Goal: Task Accomplishment & Management: Manage account settings

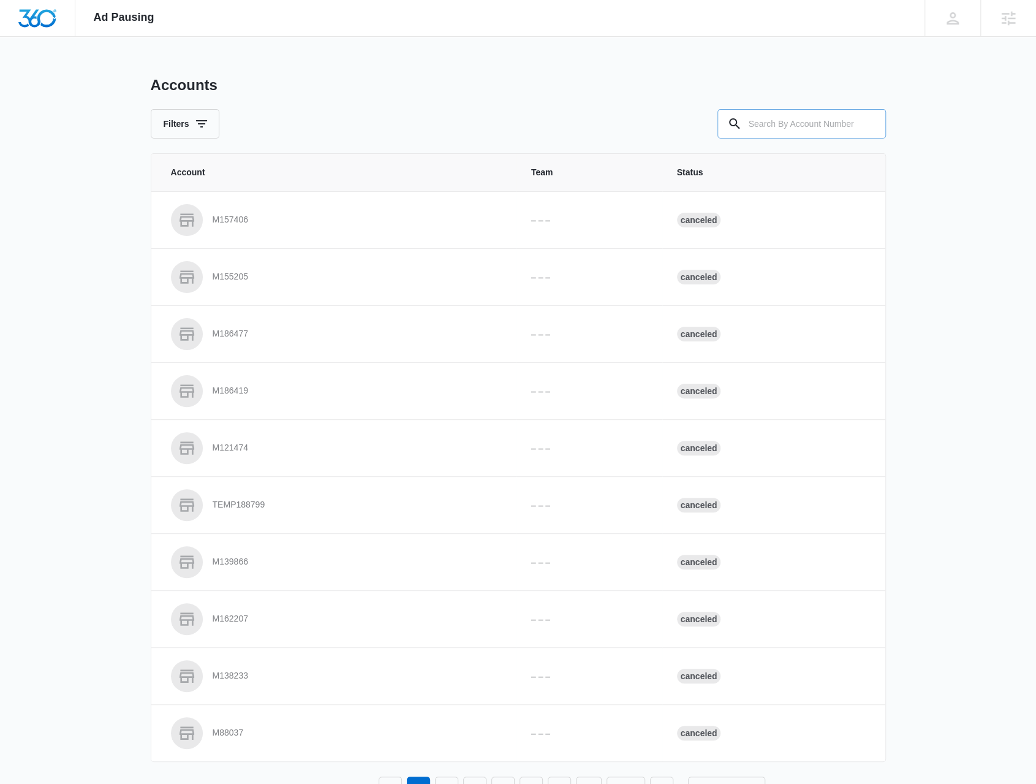
click at [786, 121] on input "text" at bounding box center [802, 123] width 169 height 29
type input "M174598"
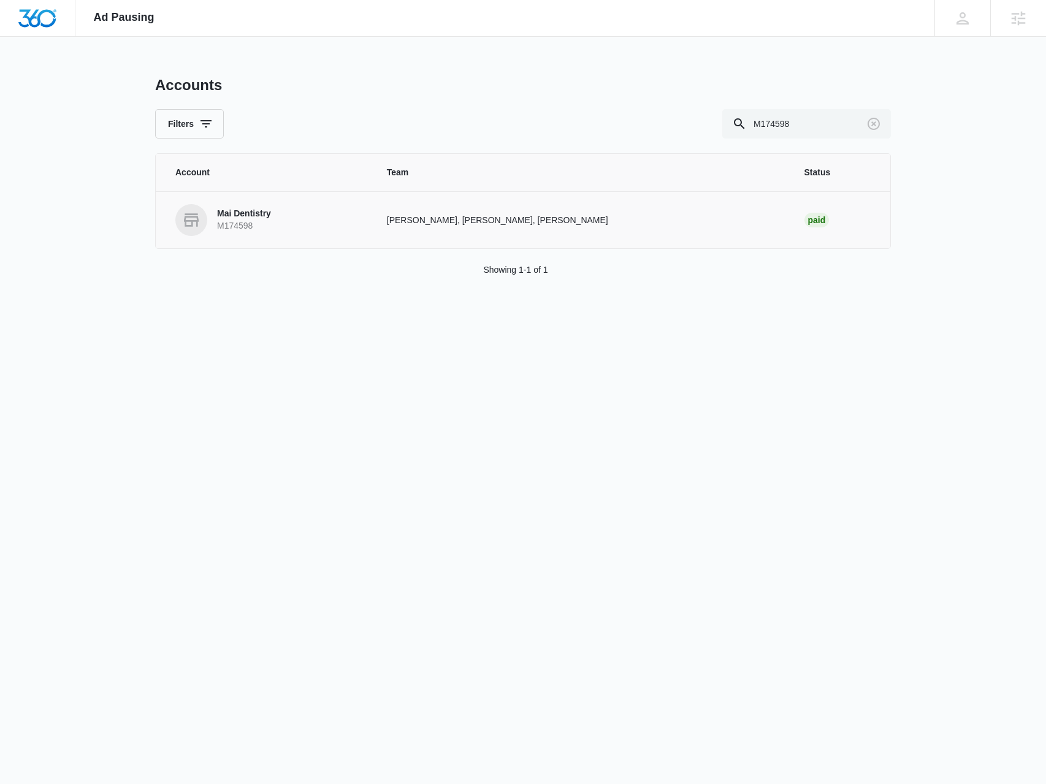
click at [245, 218] on p "Mai Dentistry" at bounding box center [244, 214] width 54 height 12
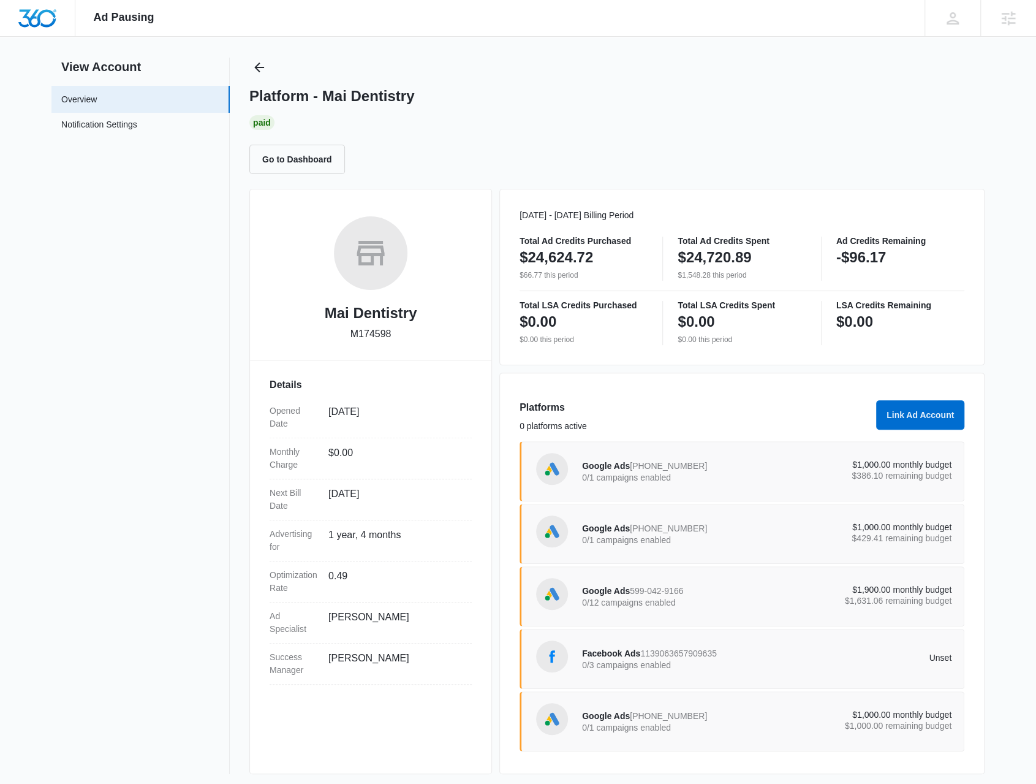
scroll to position [20, 0]
click at [694, 479] on p "0/1 campaigns enabled" at bounding box center [674, 476] width 185 height 9
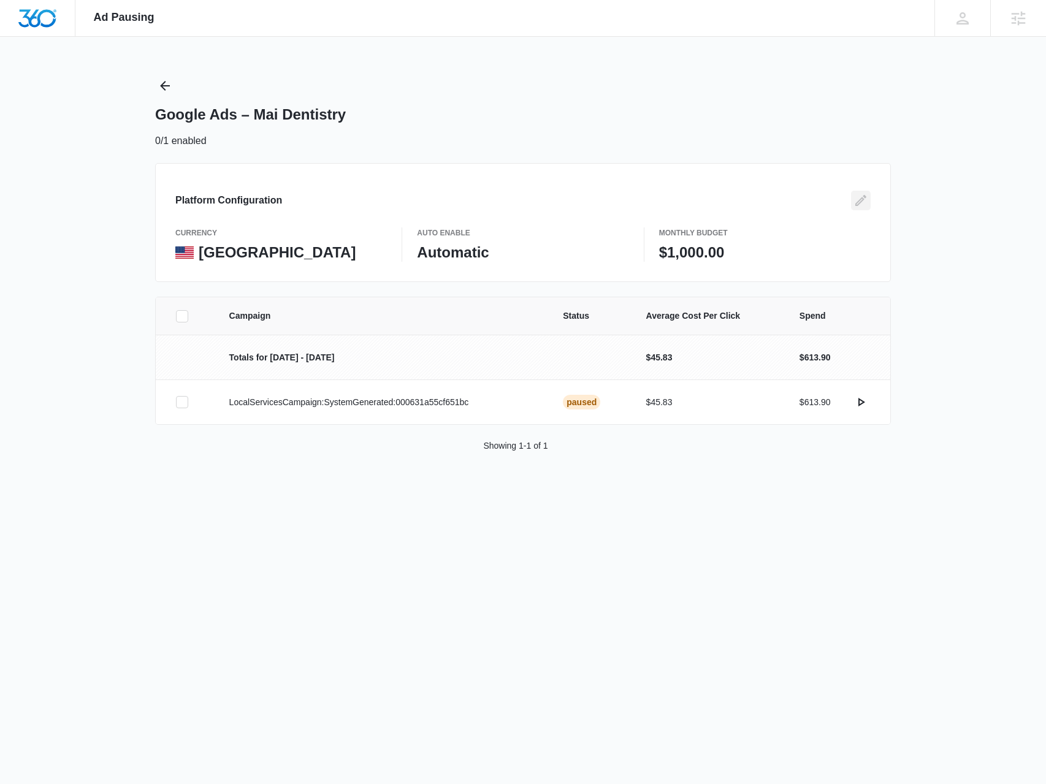
click at [858, 202] on icon "Edit" at bounding box center [860, 200] width 15 height 15
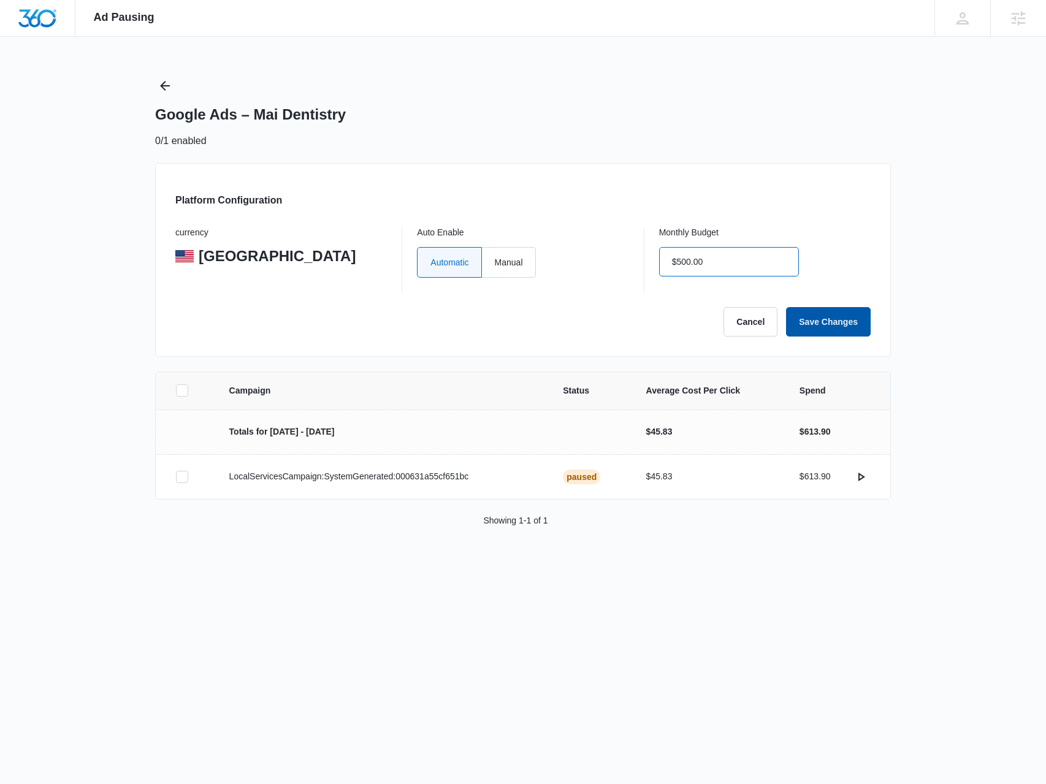
type input "$500.00"
click at [843, 316] on button "Save Changes" at bounding box center [828, 321] width 85 height 29
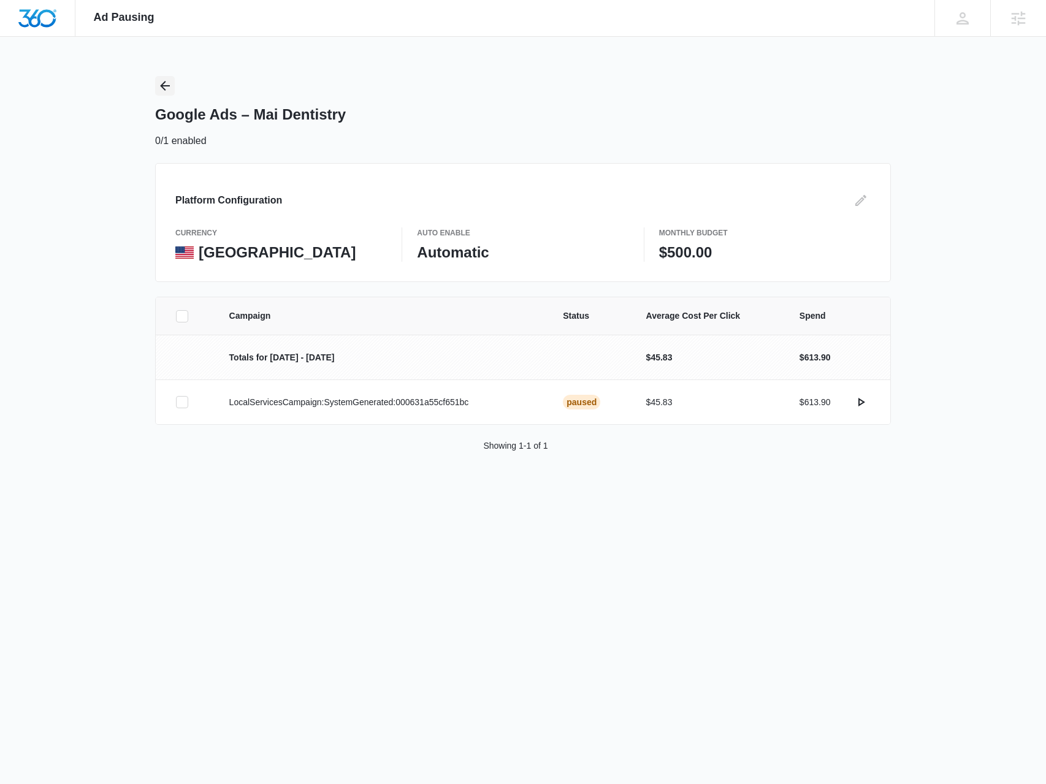
click at [162, 83] on icon "Back" at bounding box center [165, 85] width 15 height 15
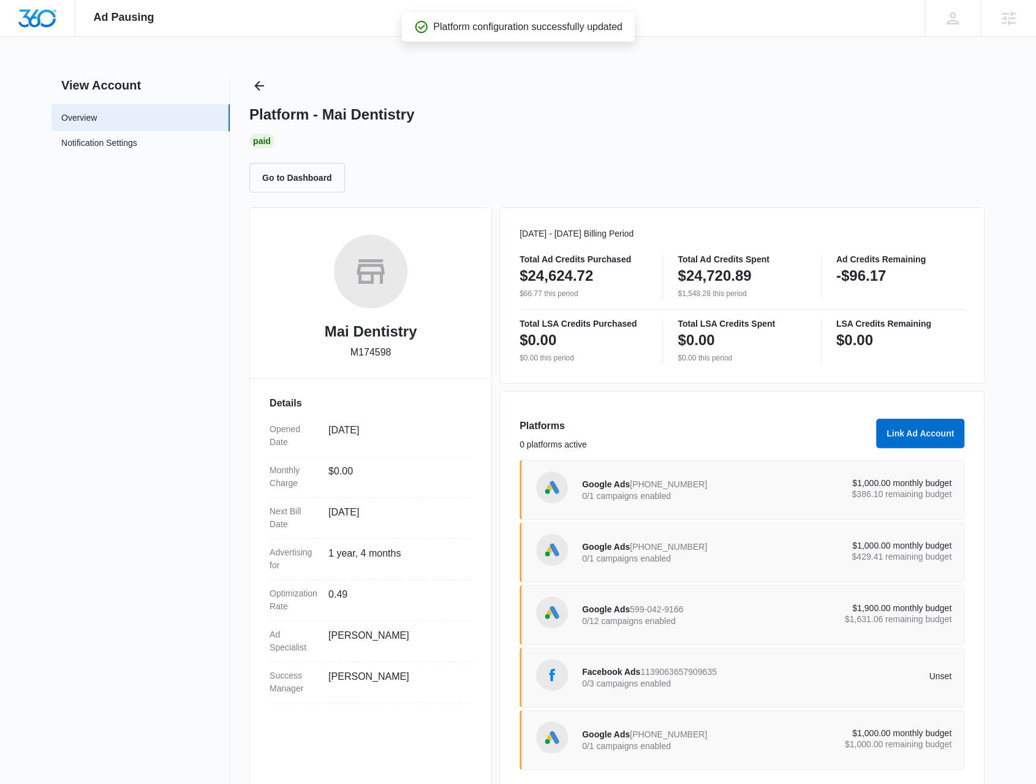
scroll to position [20, 0]
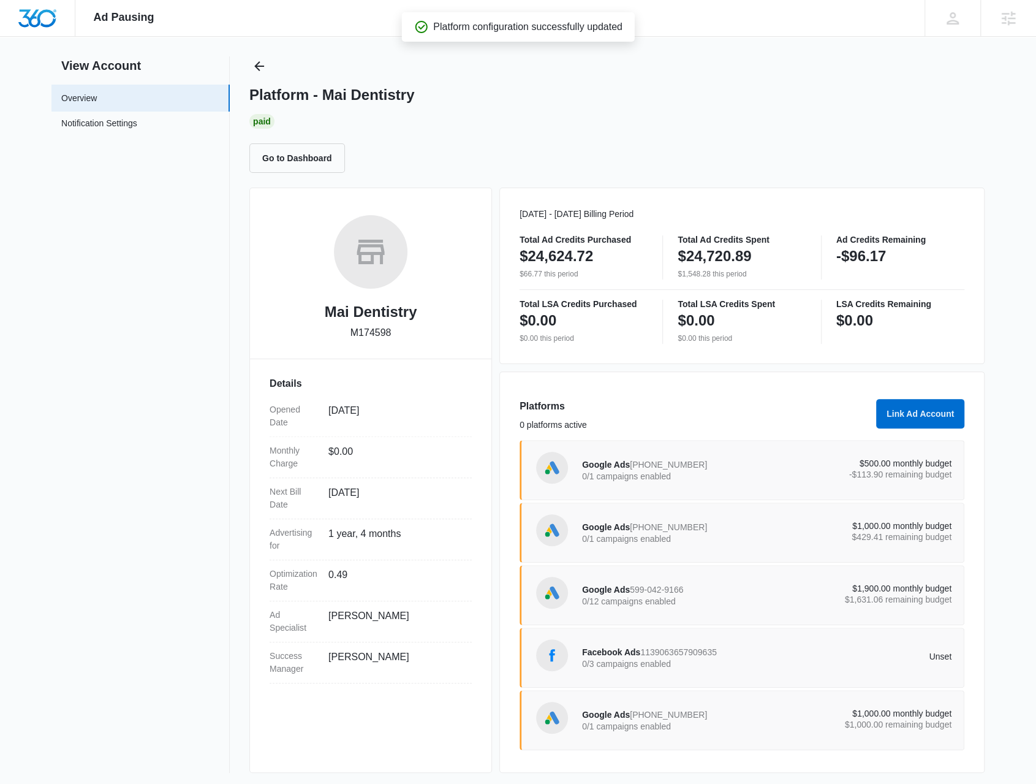
click at [730, 524] on div "Google Ads 919-721-9176 0/1 campaigns enabled" at bounding box center [674, 533] width 185 height 26
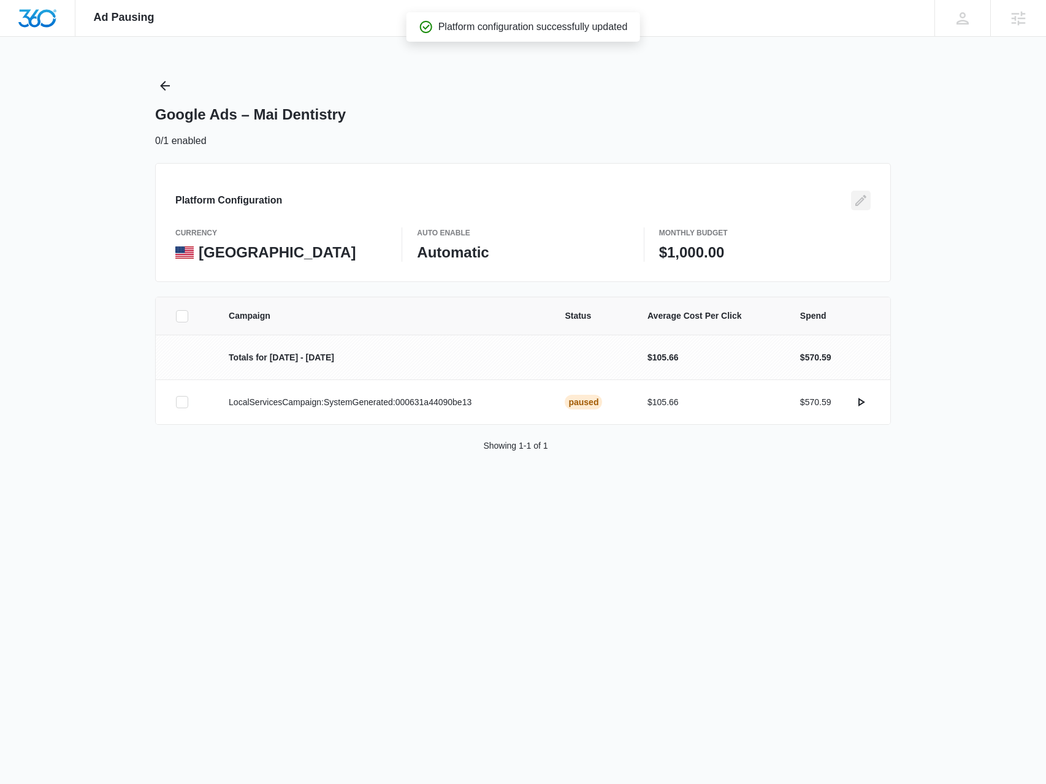
click at [865, 202] on button "Edit" at bounding box center [861, 201] width 20 height 20
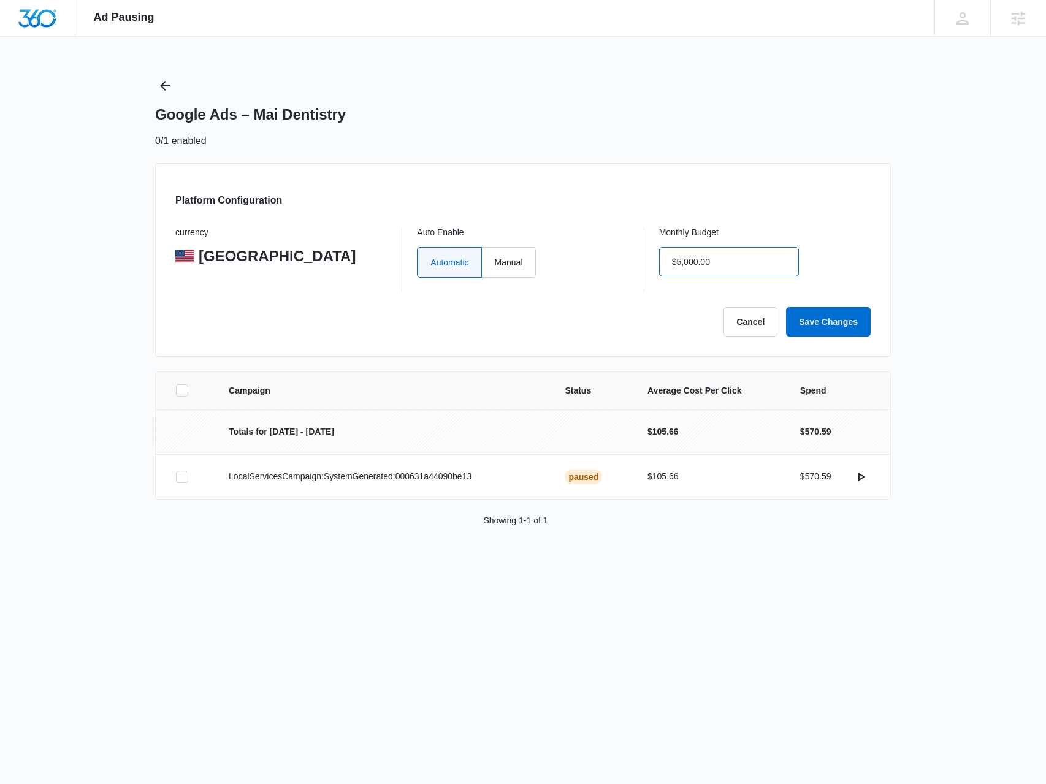
type input "$500.00"
click button "Save Changes" at bounding box center [828, 321] width 85 height 29
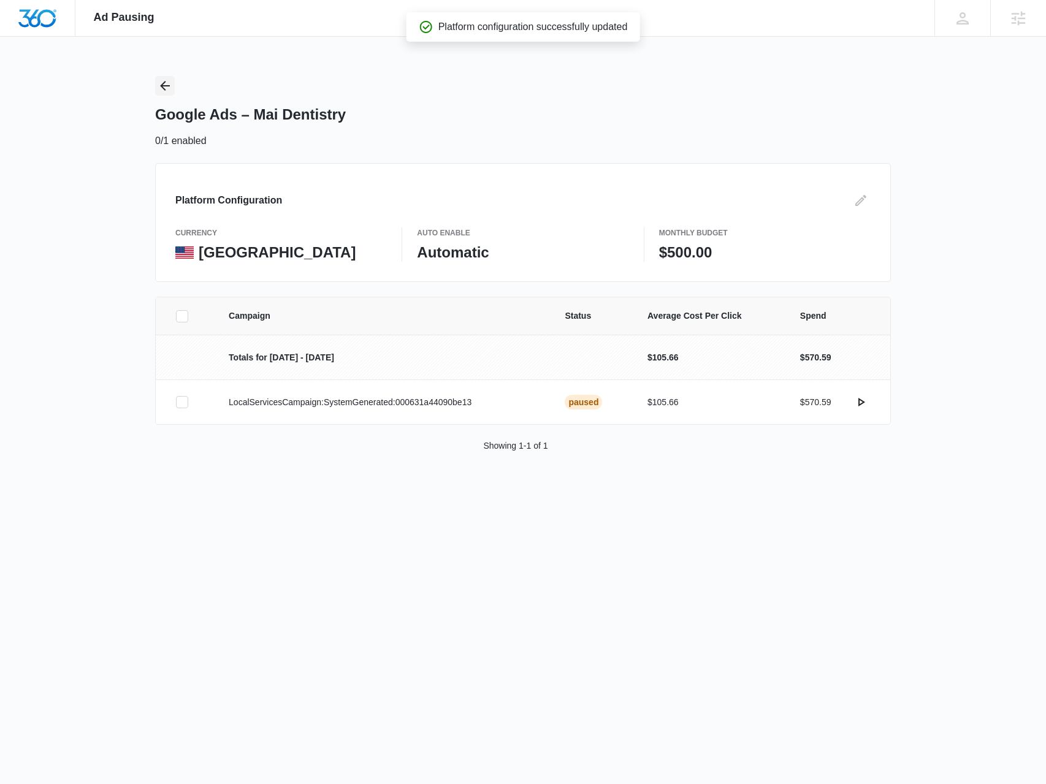
click at [170, 89] on icon "Back" at bounding box center [165, 85] width 15 height 15
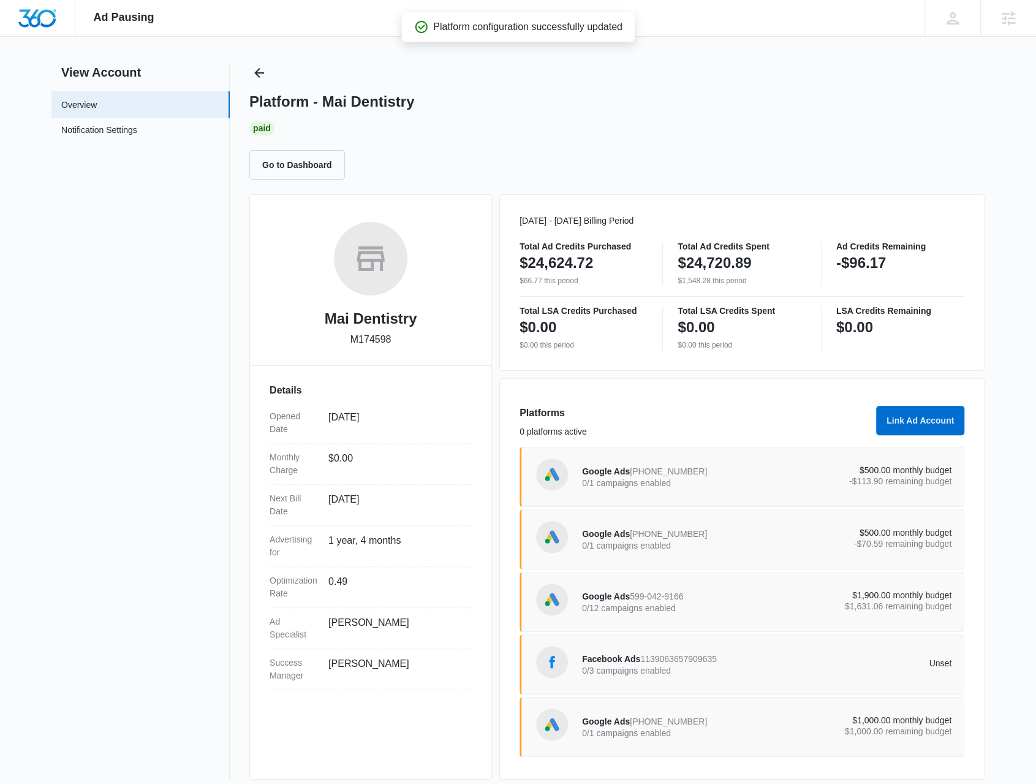
scroll to position [20, 0]
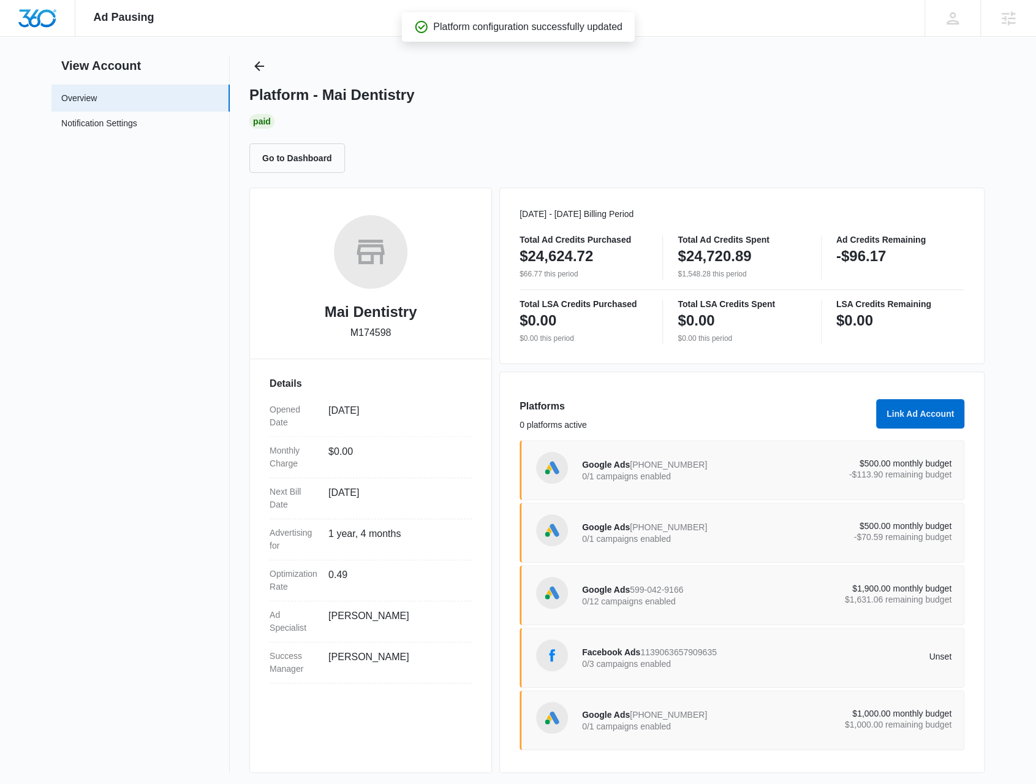
click at [848, 578] on div "Google Ads 599-042-9166 0/12 campaigns enabled $1,900.00 monthly budget $1,631.…" at bounding box center [767, 595] width 370 height 34
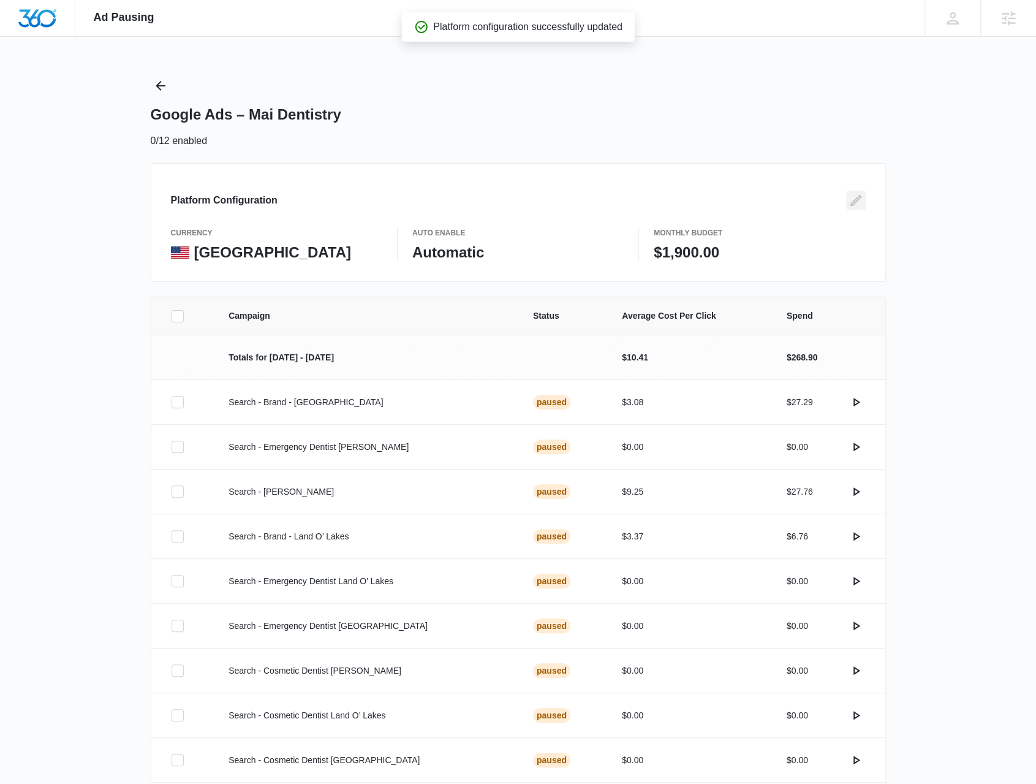
click at [857, 208] on button "Edit" at bounding box center [856, 201] width 20 height 20
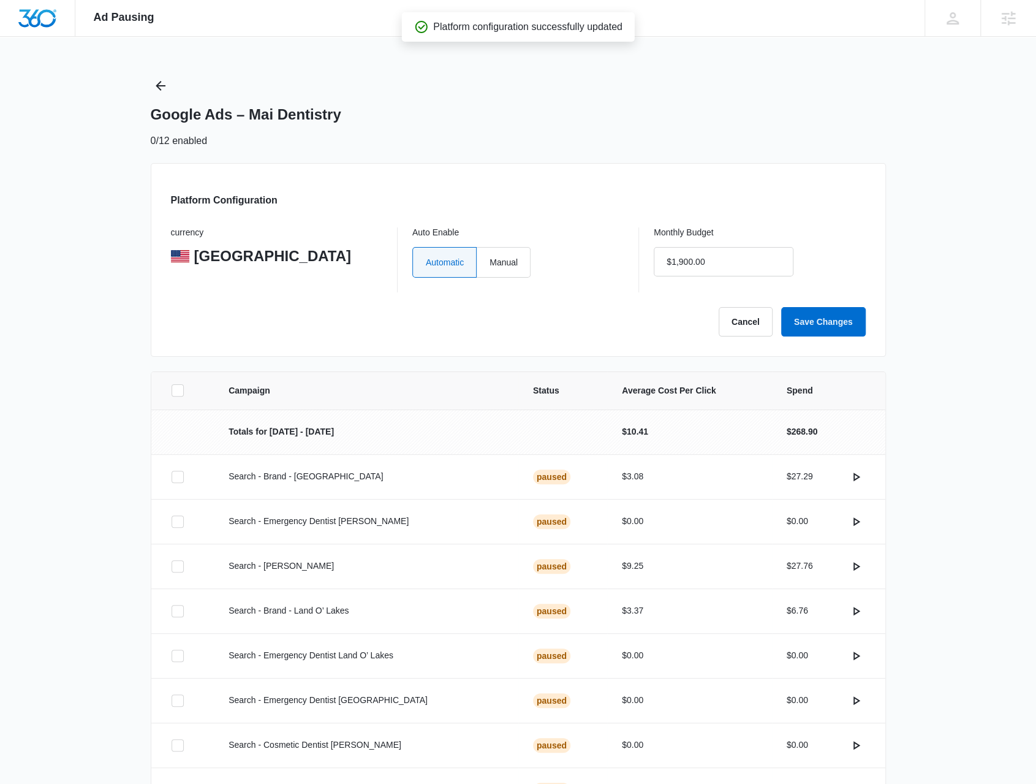
type input "$0.00"
click at [748, 318] on button "Cancel" at bounding box center [746, 321] width 54 height 29
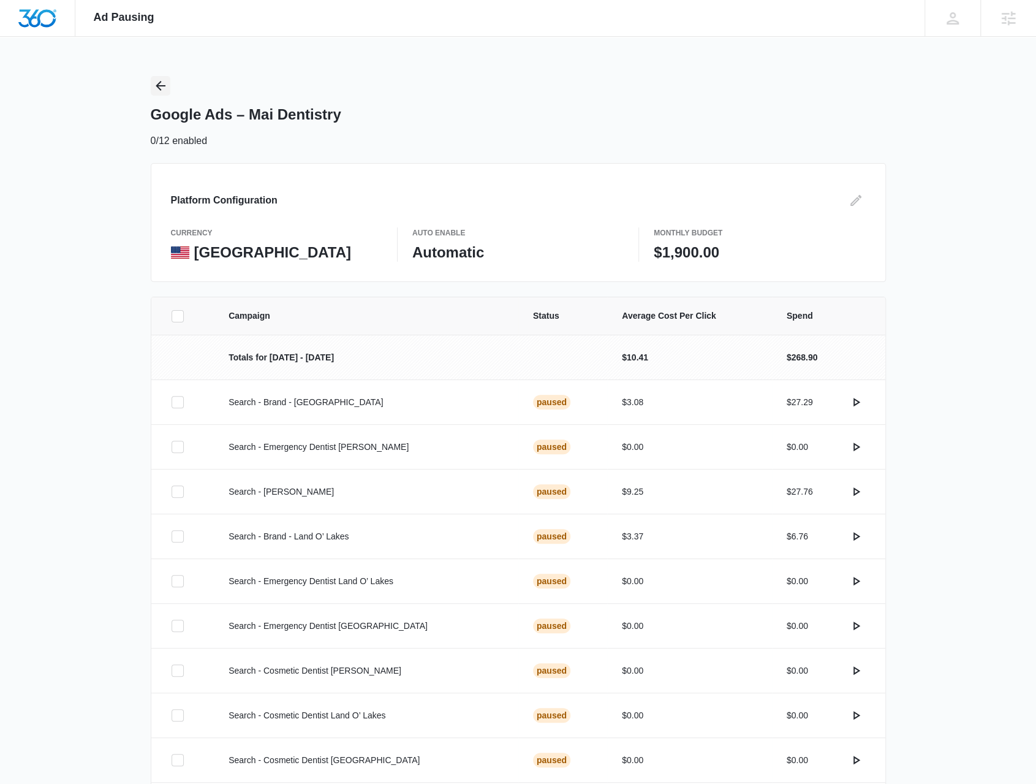
click at [152, 83] on button "Back" at bounding box center [161, 86] width 20 height 20
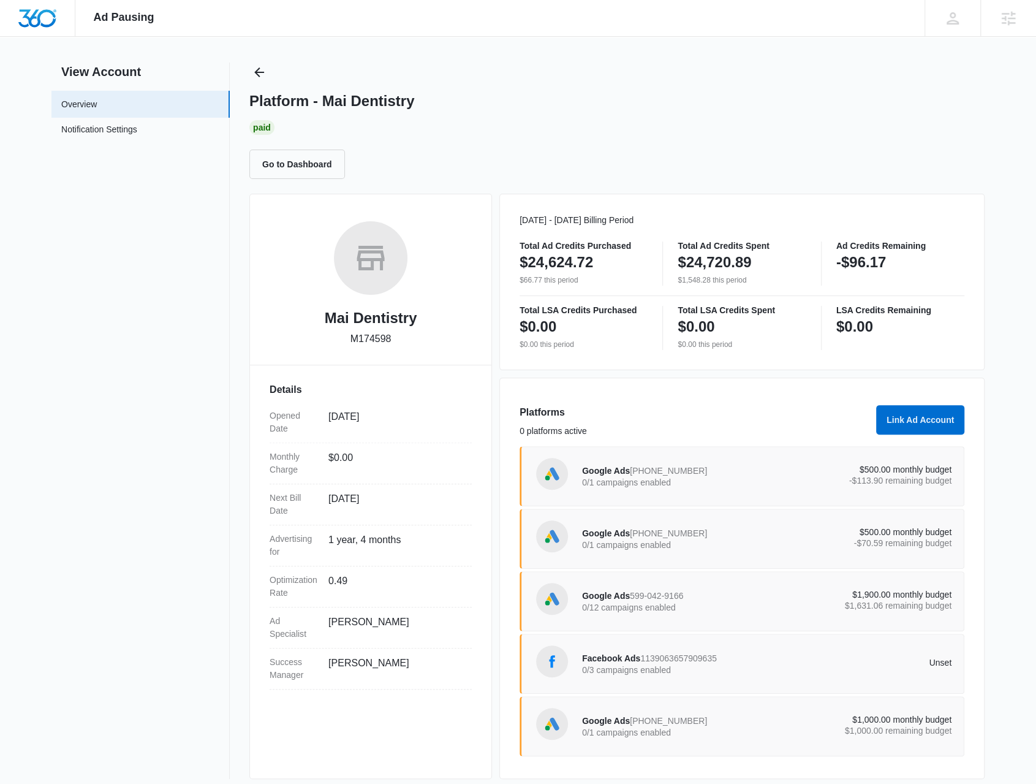
scroll to position [20, 0]
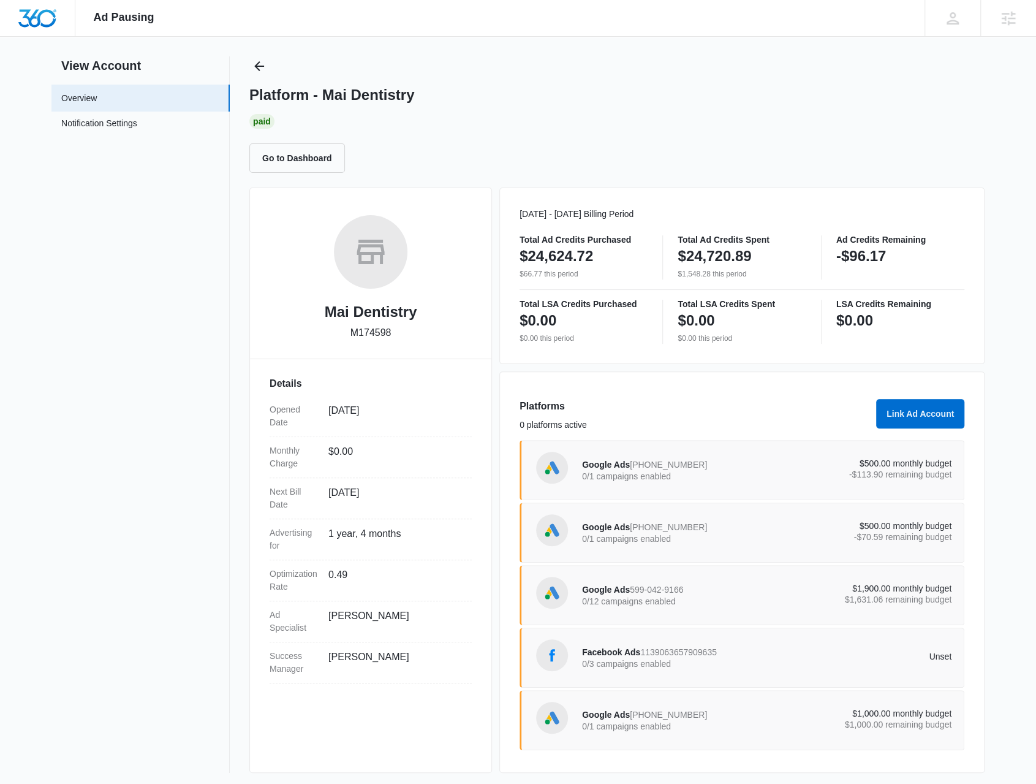
click at [820, 729] on div "Google Ads 475-402-5041 0/1 campaigns enabled $1,000.00 monthly budget $1,000.0…" at bounding box center [767, 720] width 370 height 34
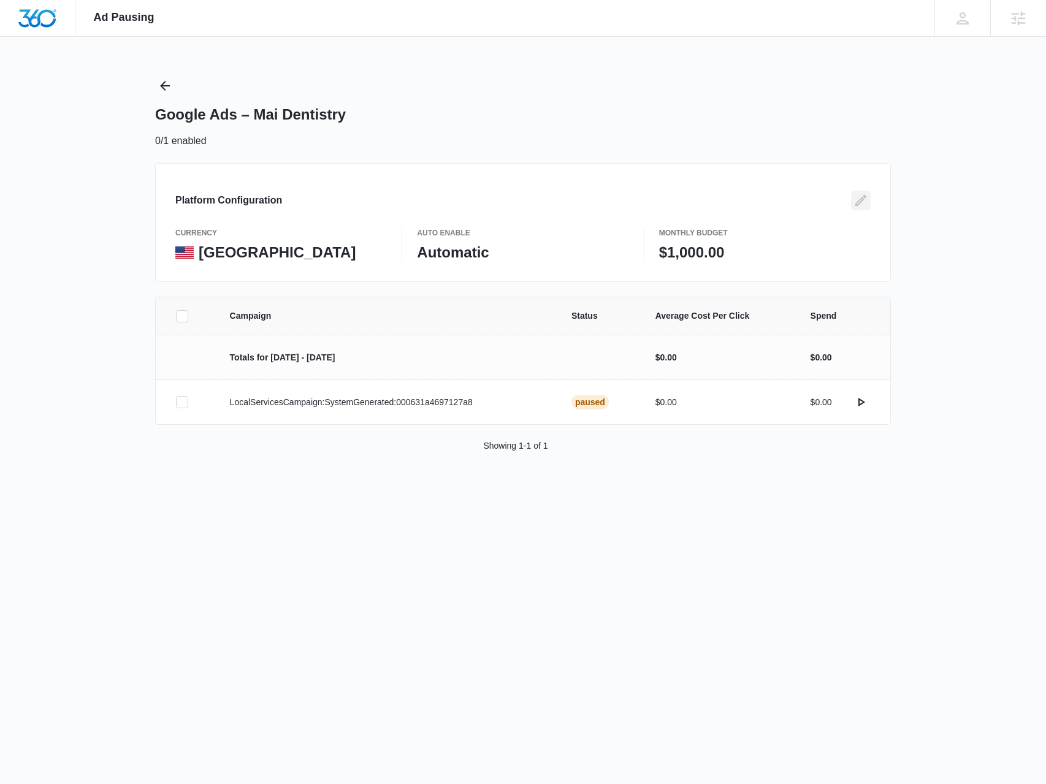
click at [855, 205] on icon "Edit" at bounding box center [860, 200] width 11 height 11
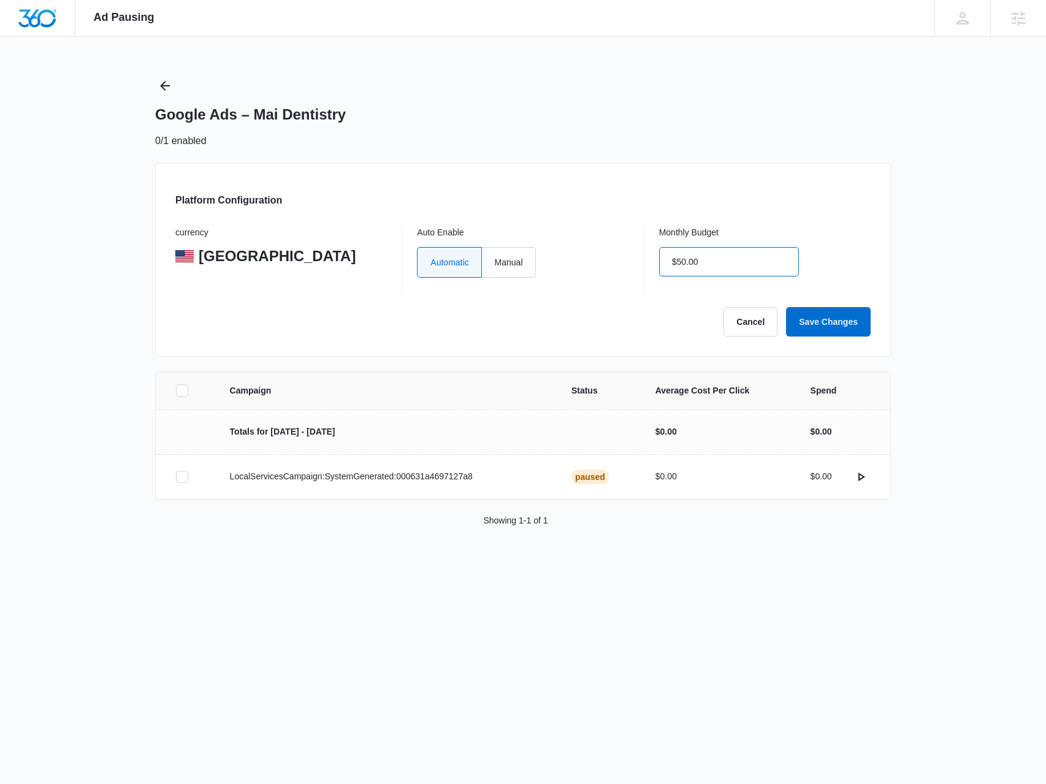
type input "$500.00"
click button "Save Changes" at bounding box center [828, 321] width 85 height 29
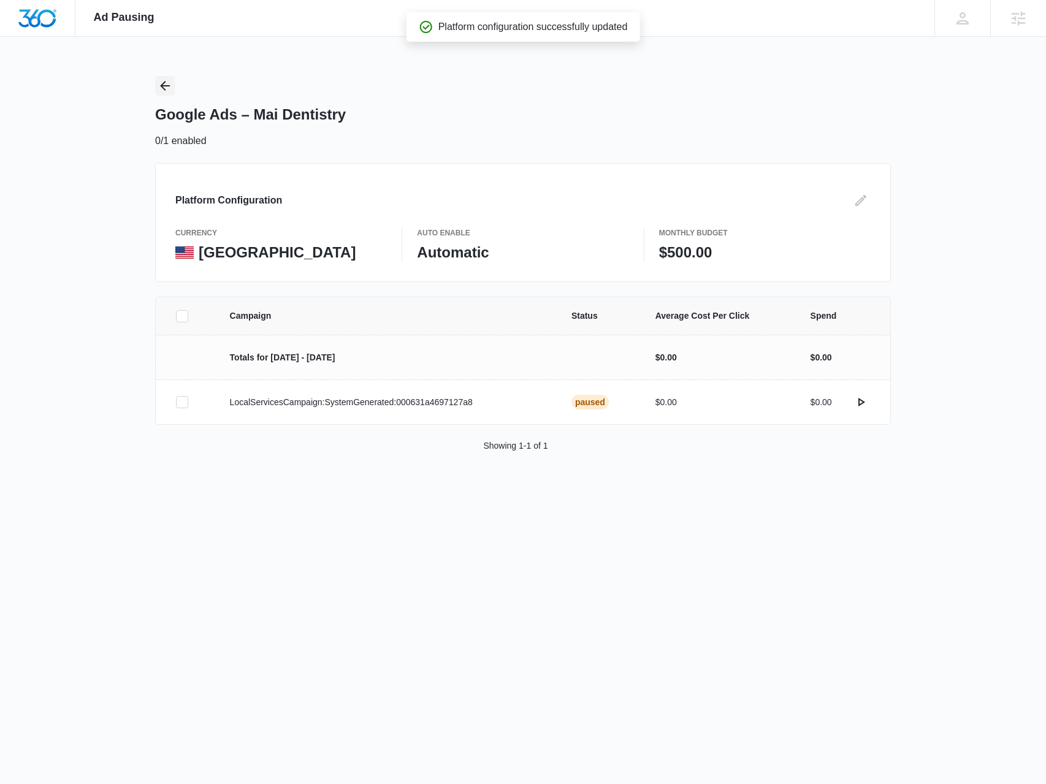
click at [157, 89] on button "Back" at bounding box center [165, 86] width 20 height 20
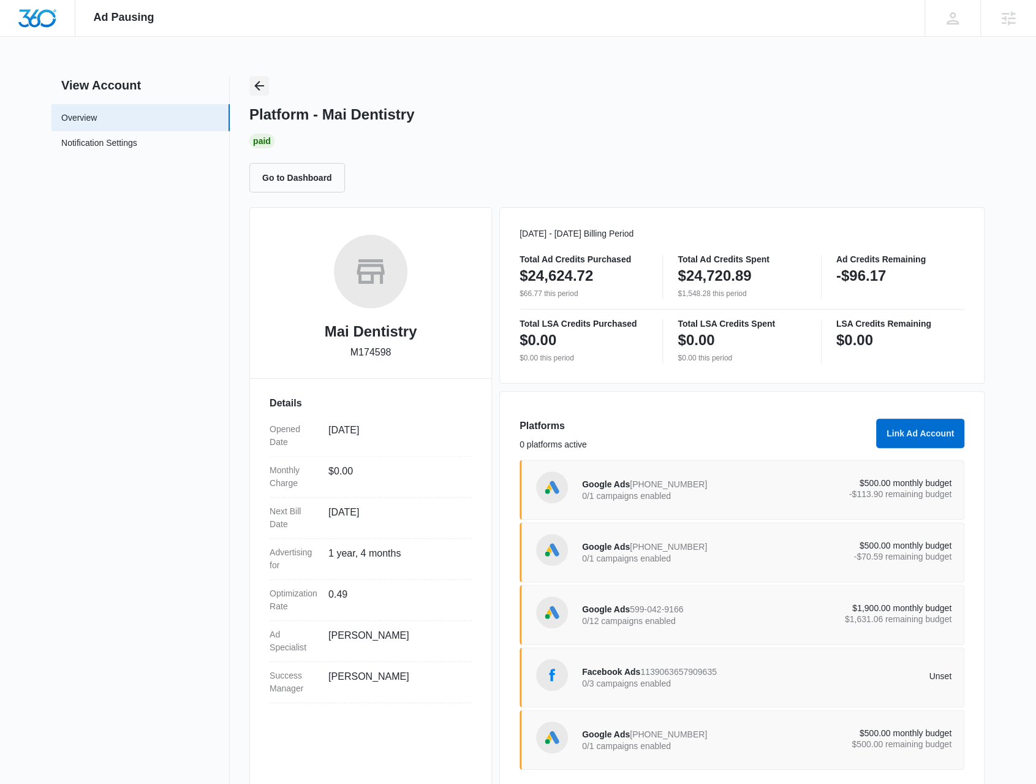
click at [262, 88] on icon "Back" at bounding box center [259, 85] width 15 height 15
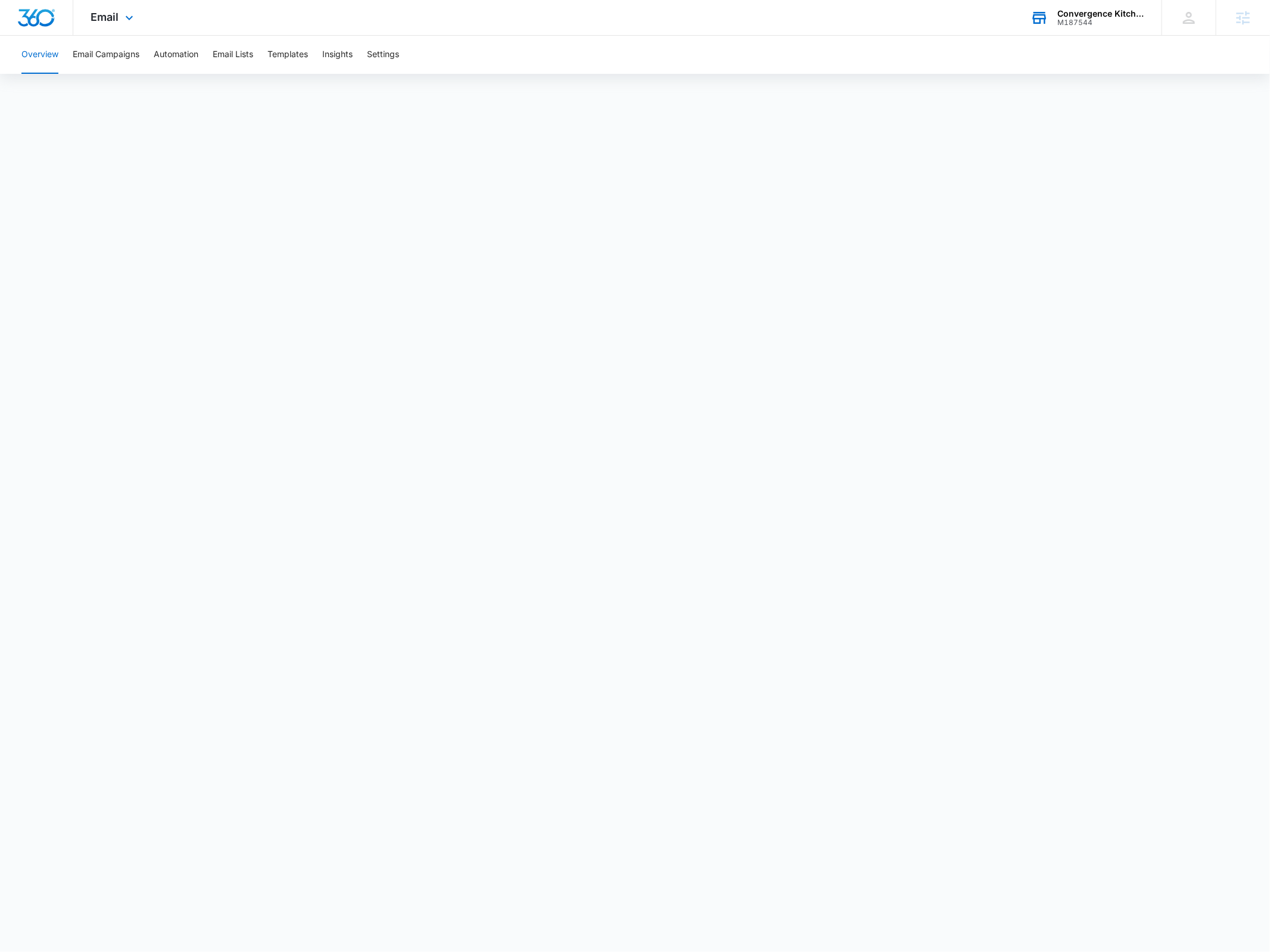
click at [1100, 19] on div "M187544" at bounding box center [1100, 22] width 86 height 9
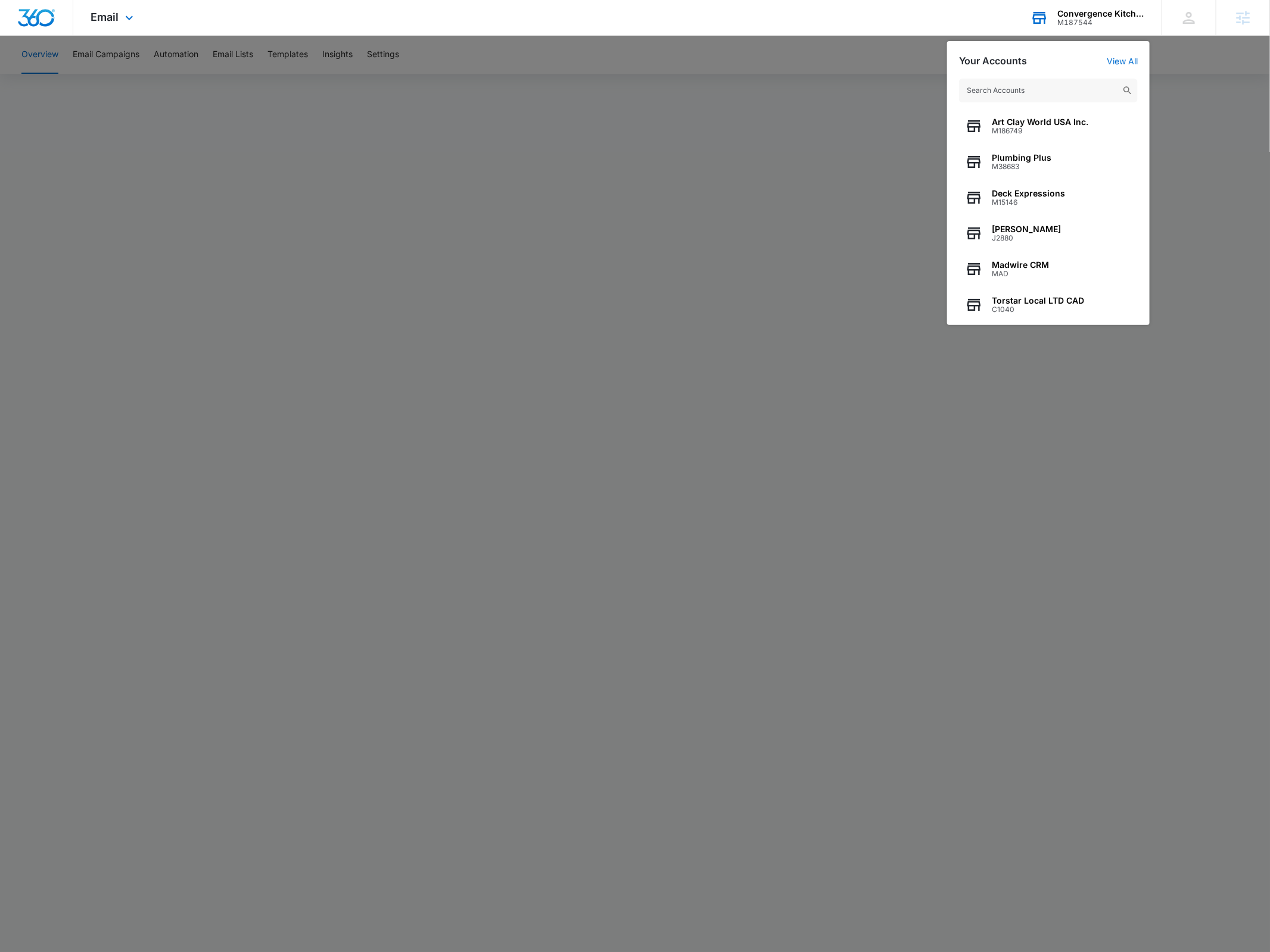
click at [1073, 93] on input "text" at bounding box center [1048, 90] width 179 height 24
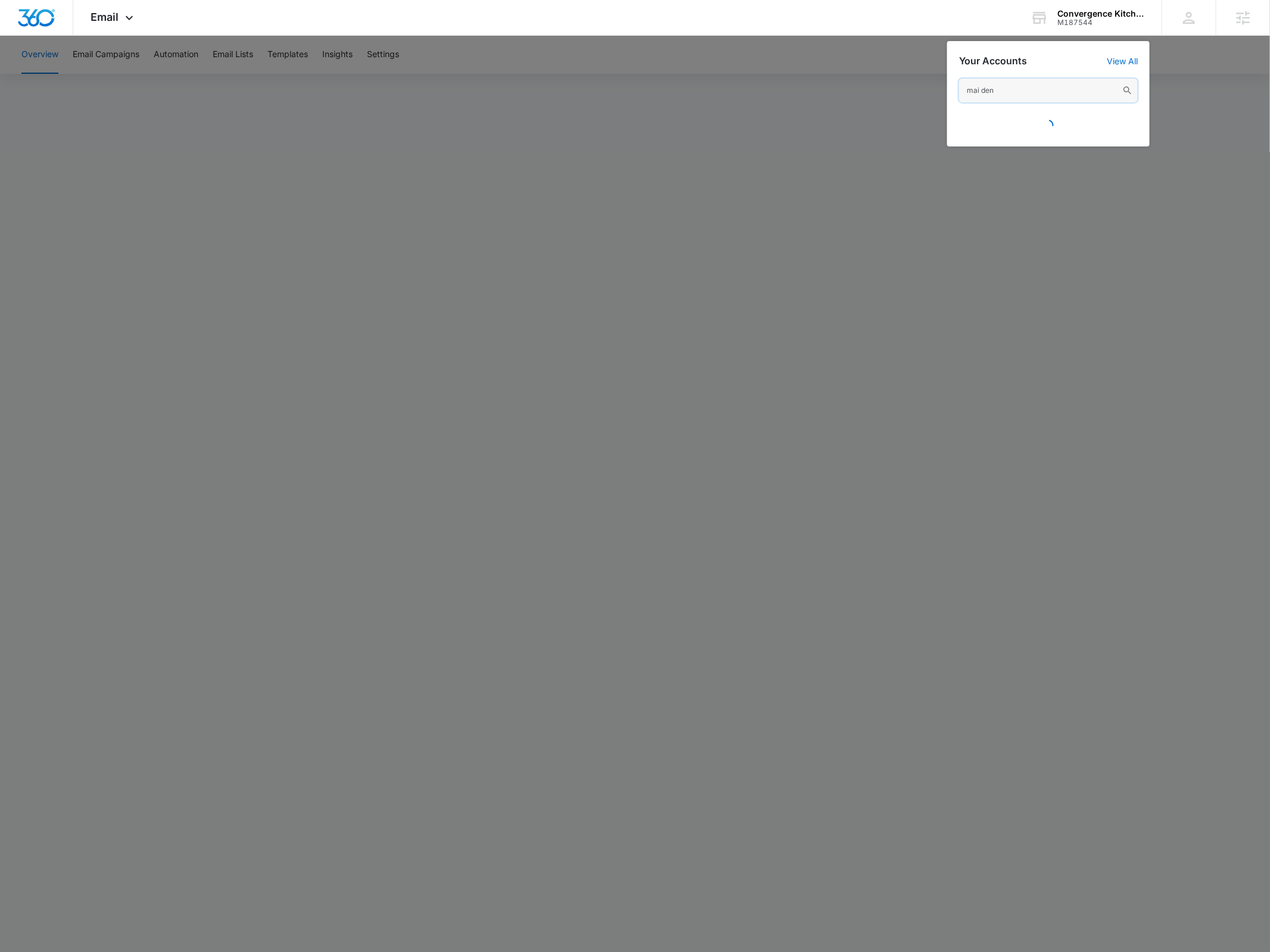
drag, startPoint x: 1041, startPoint y: 90, endPoint x: 869, endPoint y: 94, distance: 172.0
click at [869, 36] on nav "Email Apps Reputation Websites Forms CRM Email Social Payments POS Content Ads …" at bounding box center [635, 17] width 1270 height 36
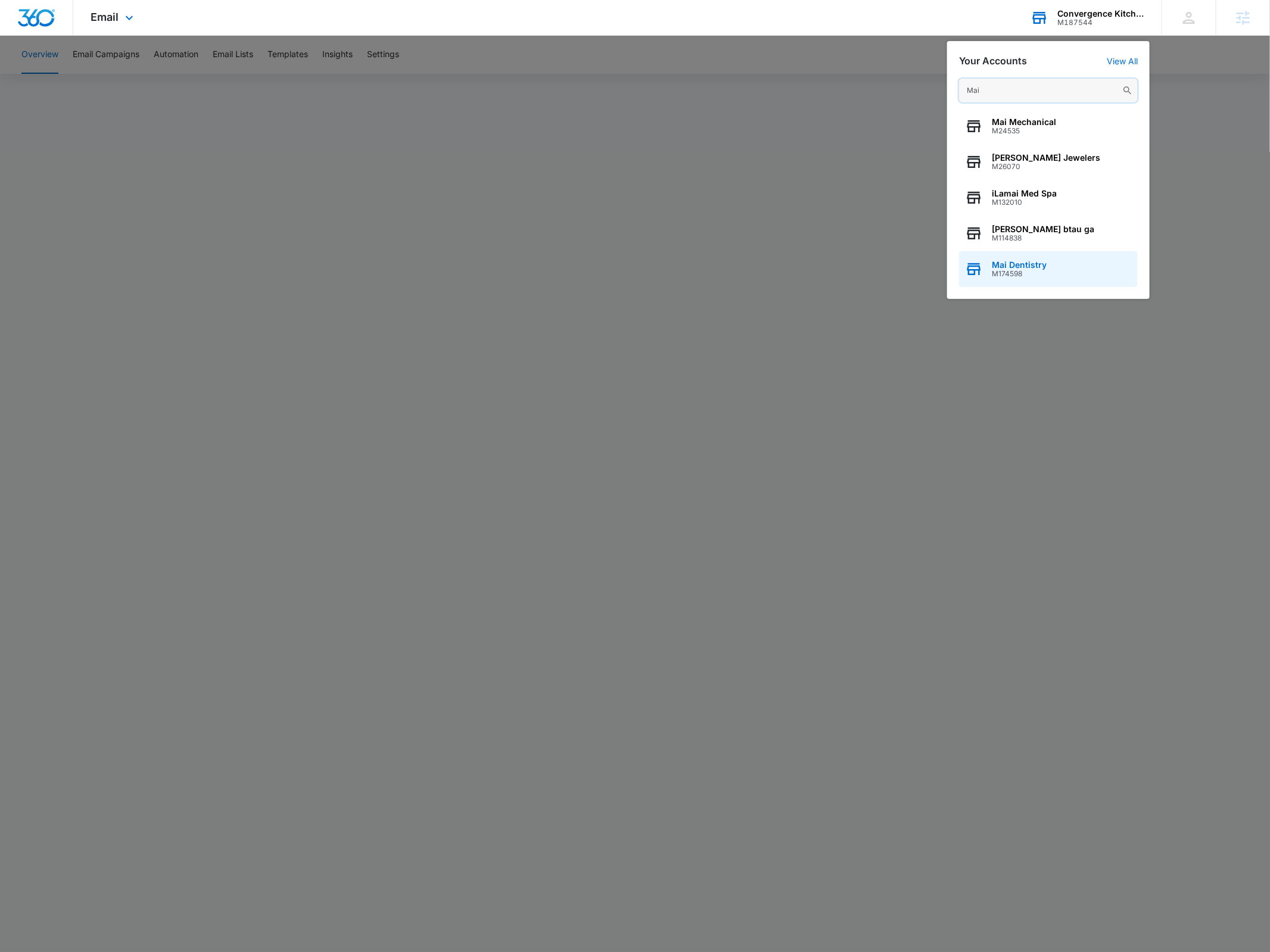
type input "Mai"
click at [1015, 276] on span "M174598" at bounding box center [1019, 274] width 54 height 9
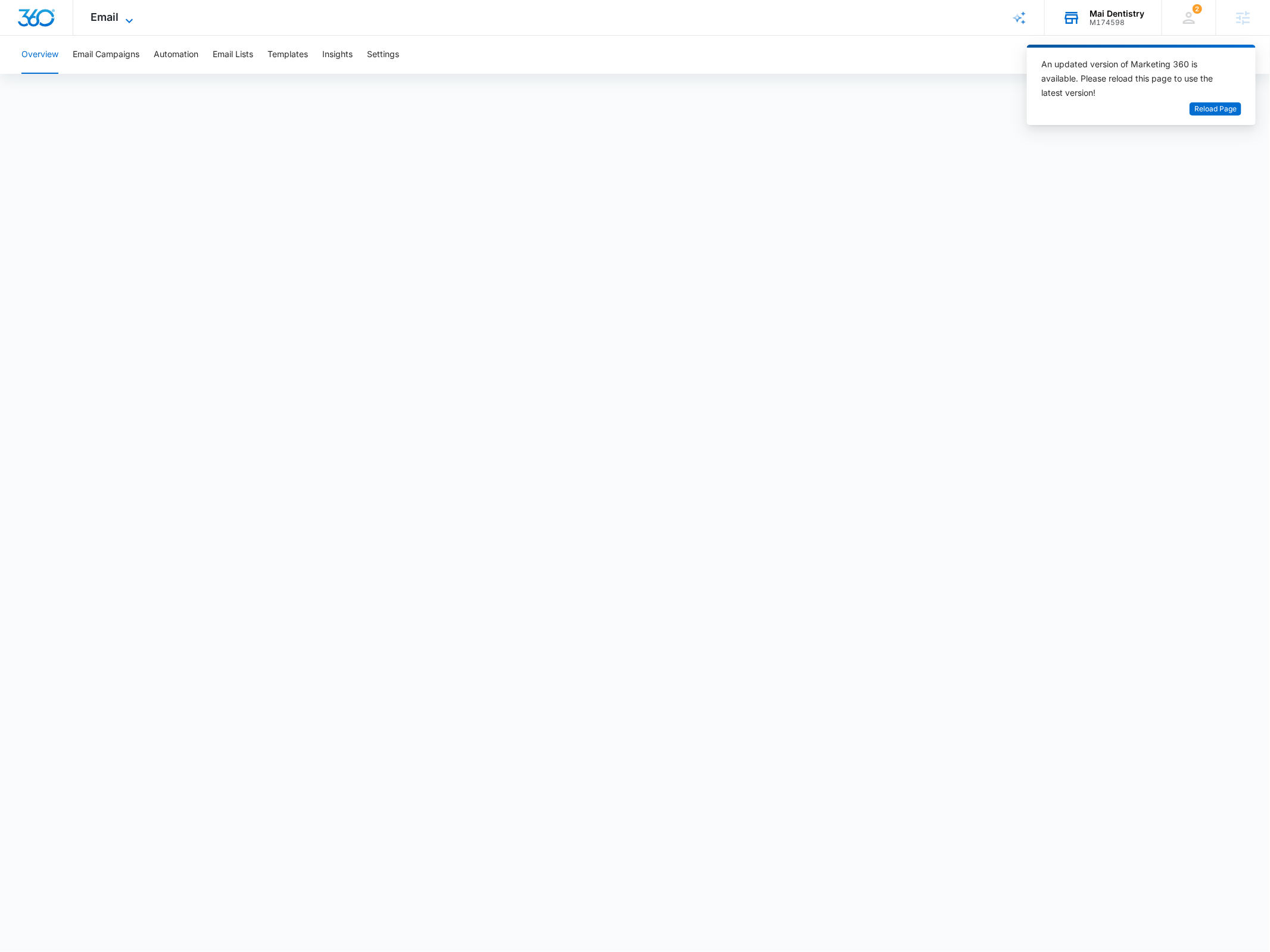
click at [122, 22] on icon at bounding box center [129, 20] width 15 height 15
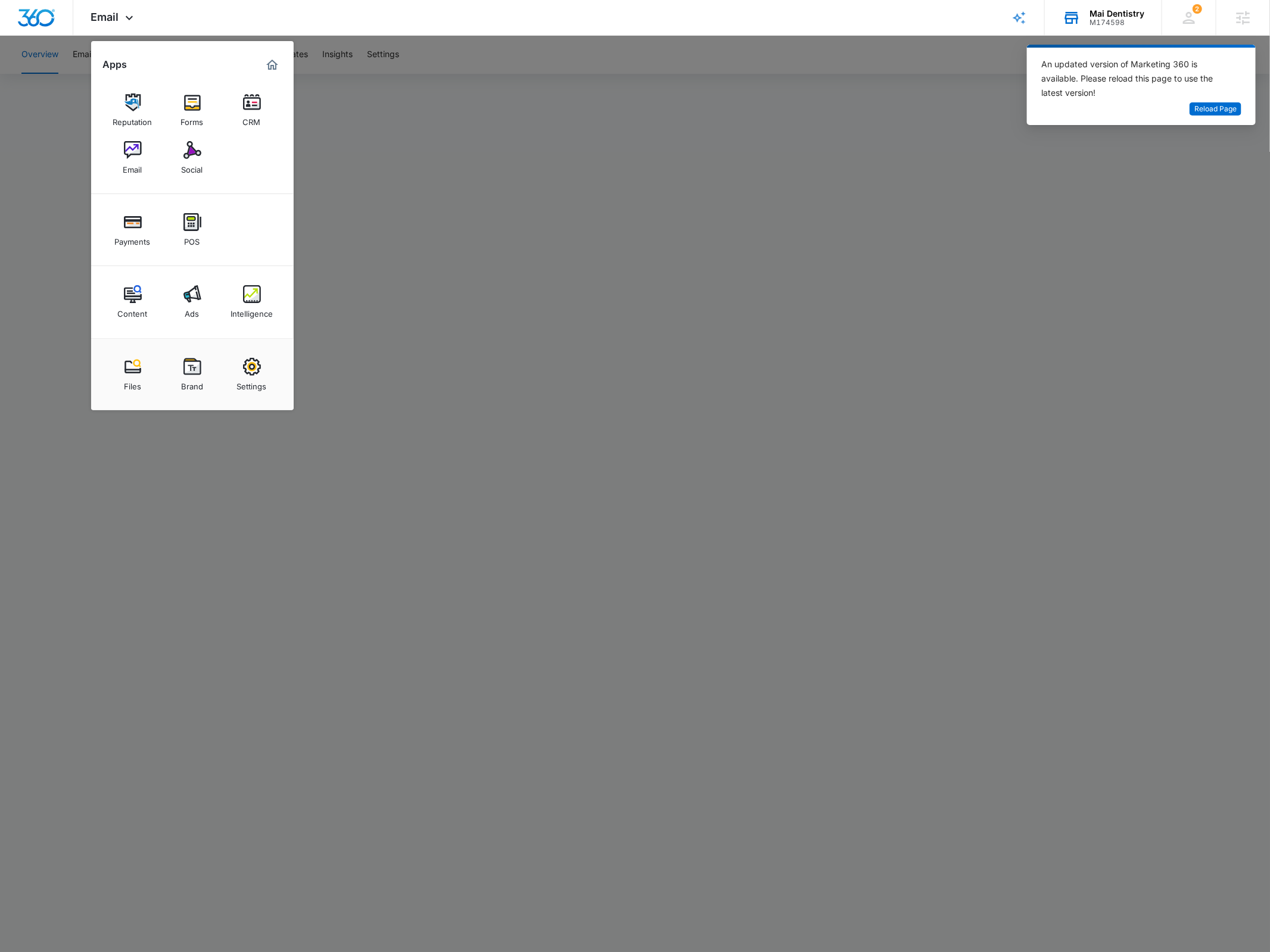
click at [1155, 201] on div at bounding box center [635, 476] width 1270 height 952
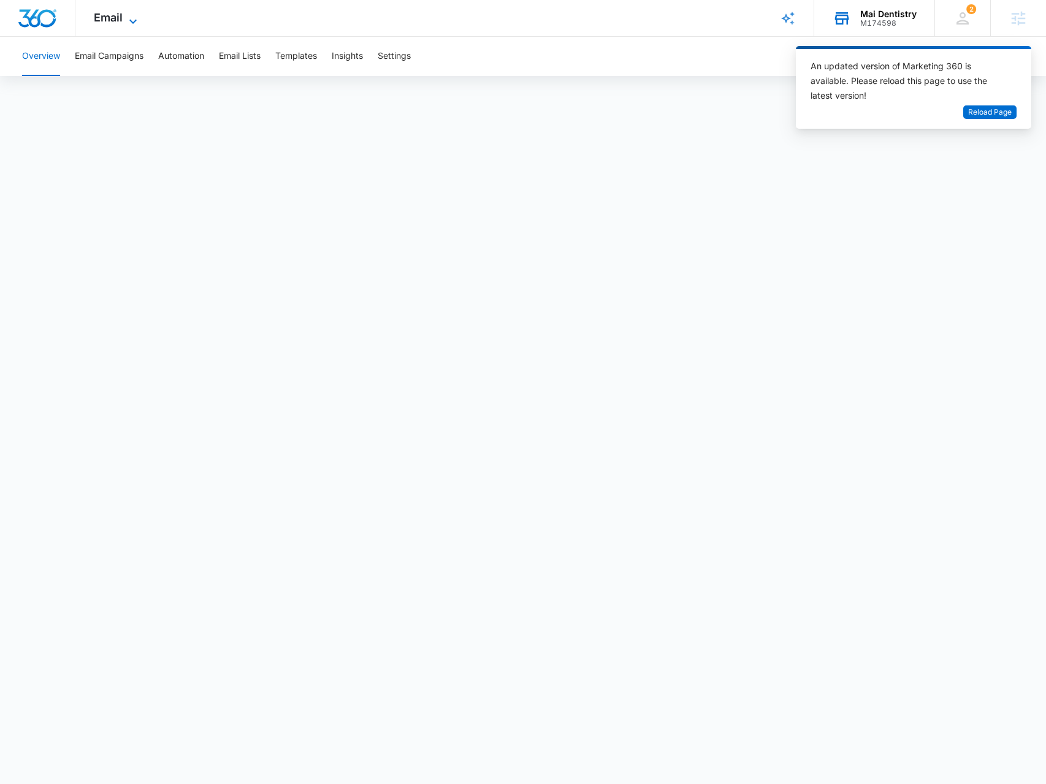
click at [110, 18] on span "Email" at bounding box center [108, 17] width 29 height 13
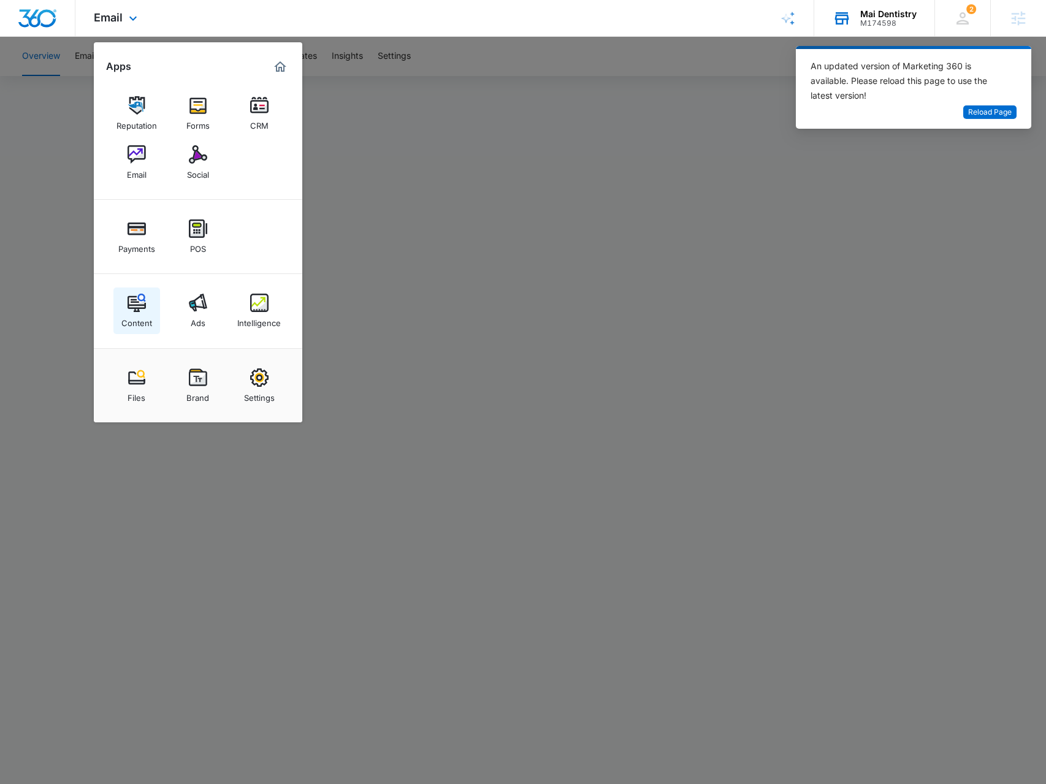
click at [147, 301] on link "Content" at bounding box center [136, 310] width 47 height 47
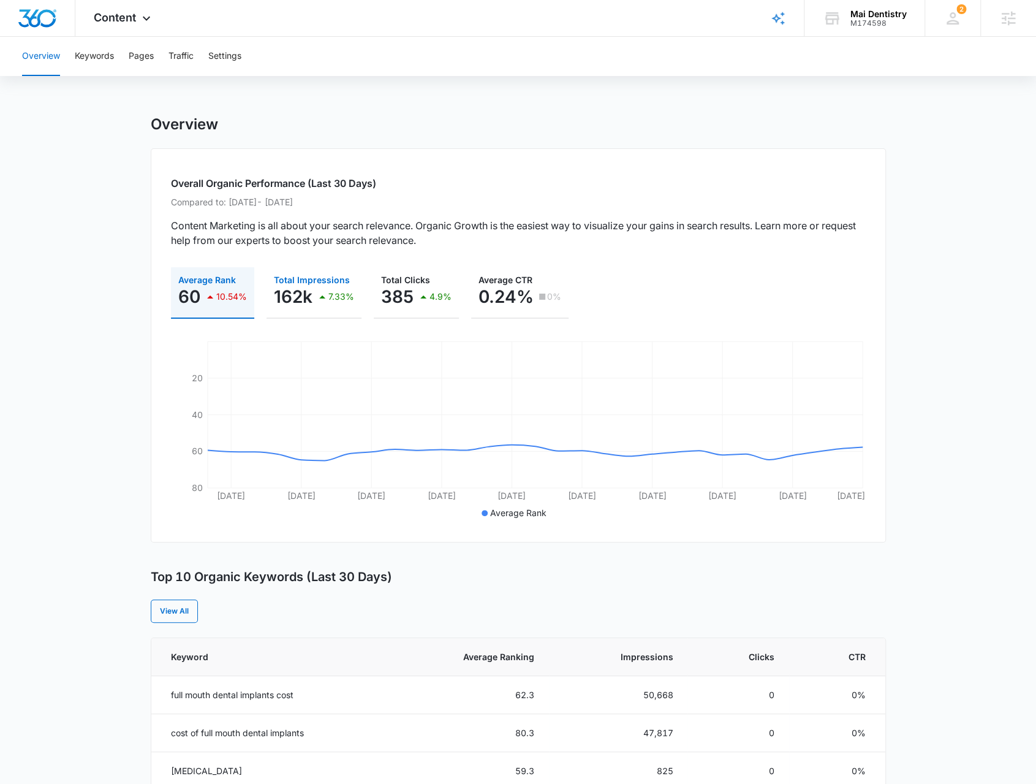
click at [338, 302] on div "7.33%" at bounding box center [334, 296] width 39 height 25
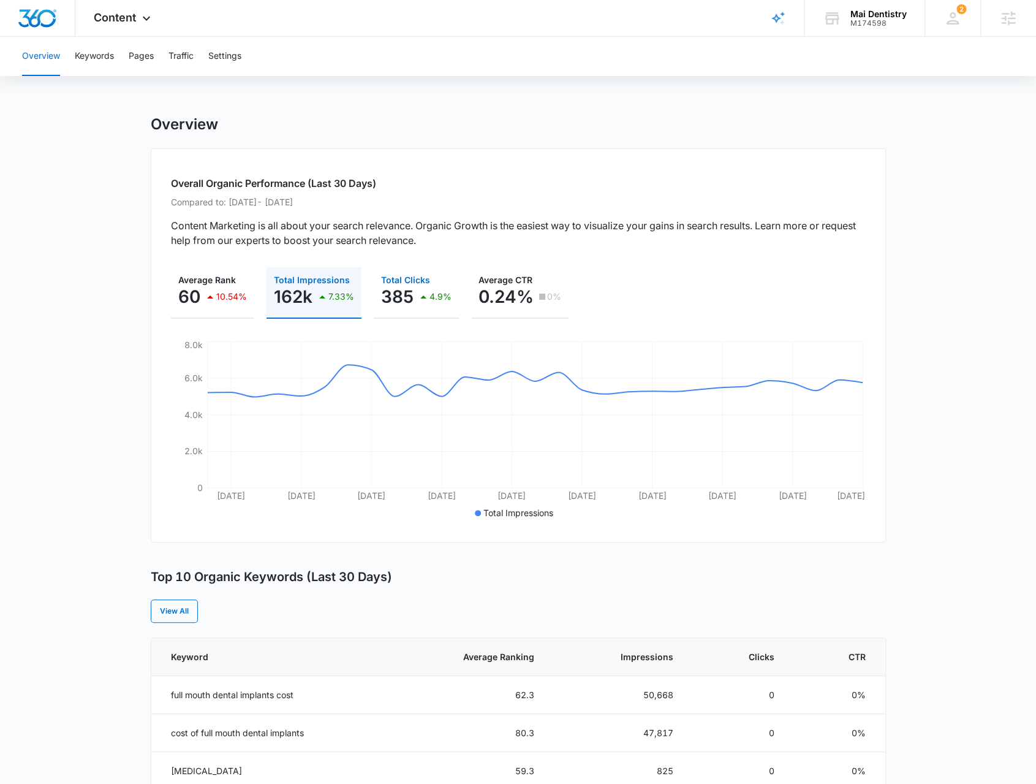
click at [413, 304] on div "385 4.9%" at bounding box center [416, 296] width 70 height 25
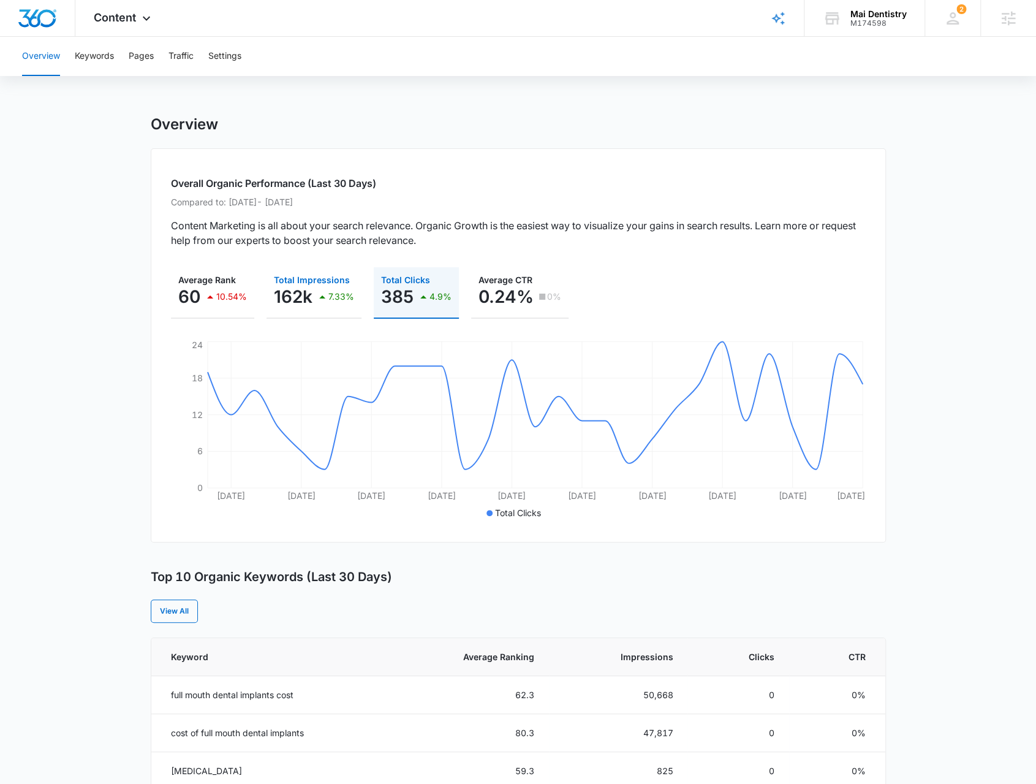
click at [318, 309] on button "Total Impressions 162k 7.33%" at bounding box center [314, 292] width 95 height 51
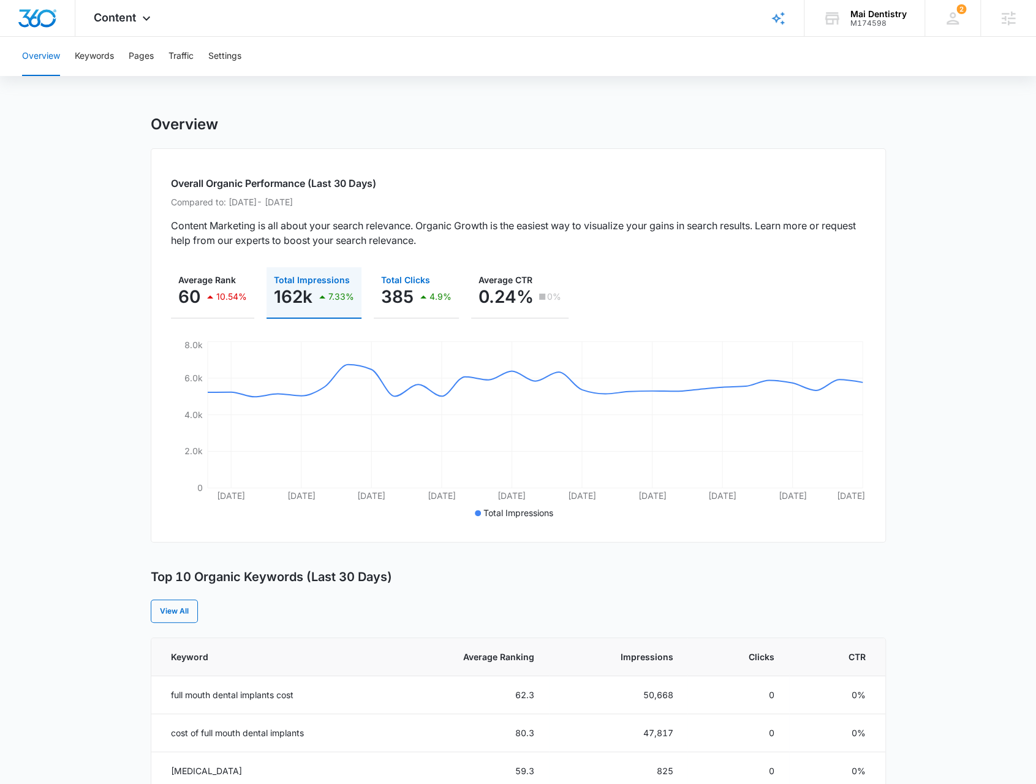
click at [395, 305] on p "385" at bounding box center [397, 297] width 32 height 20
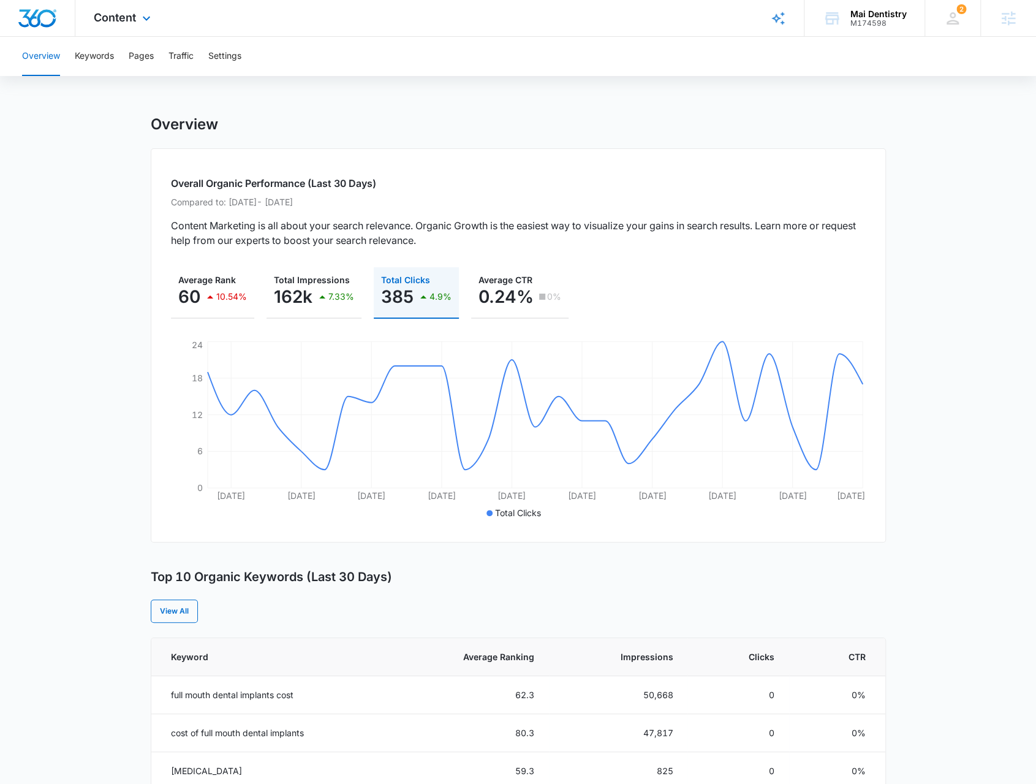
drag, startPoint x: 49, startPoint y: 23, endPoint x: 84, endPoint y: 17, distance: 35.5
click at [288, 311] on button "Total Impressions 162k 7.33%" at bounding box center [314, 292] width 95 height 51
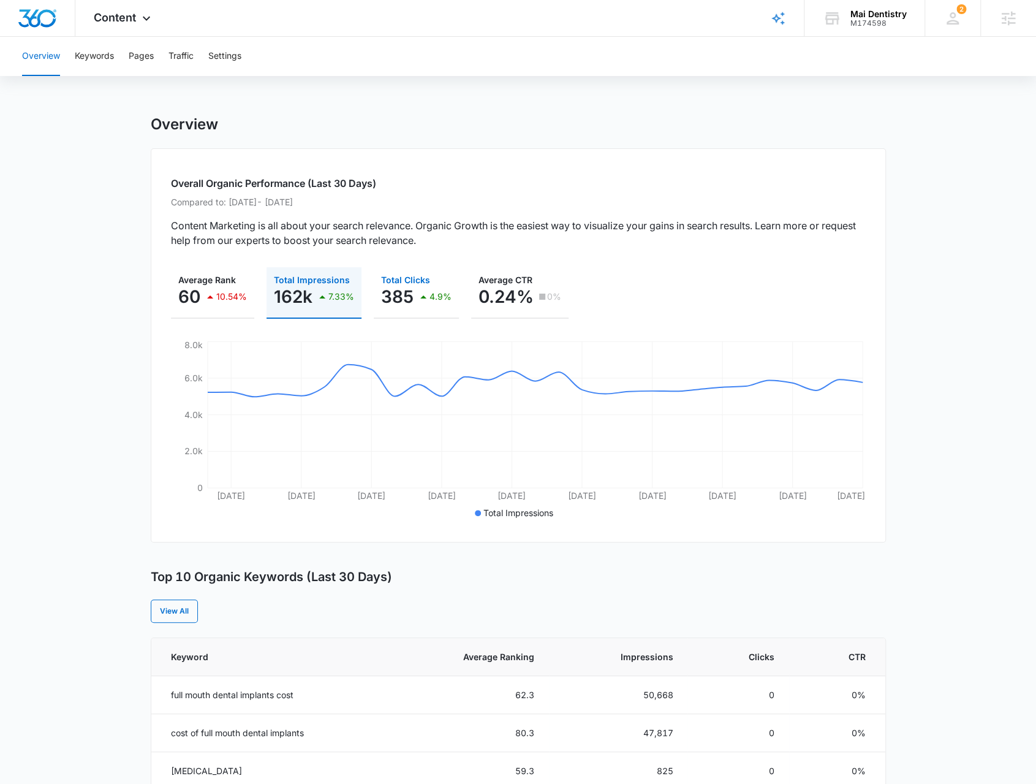
click at [398, 303] on p "385" at bounding box center [397, 297] width 32 height 20
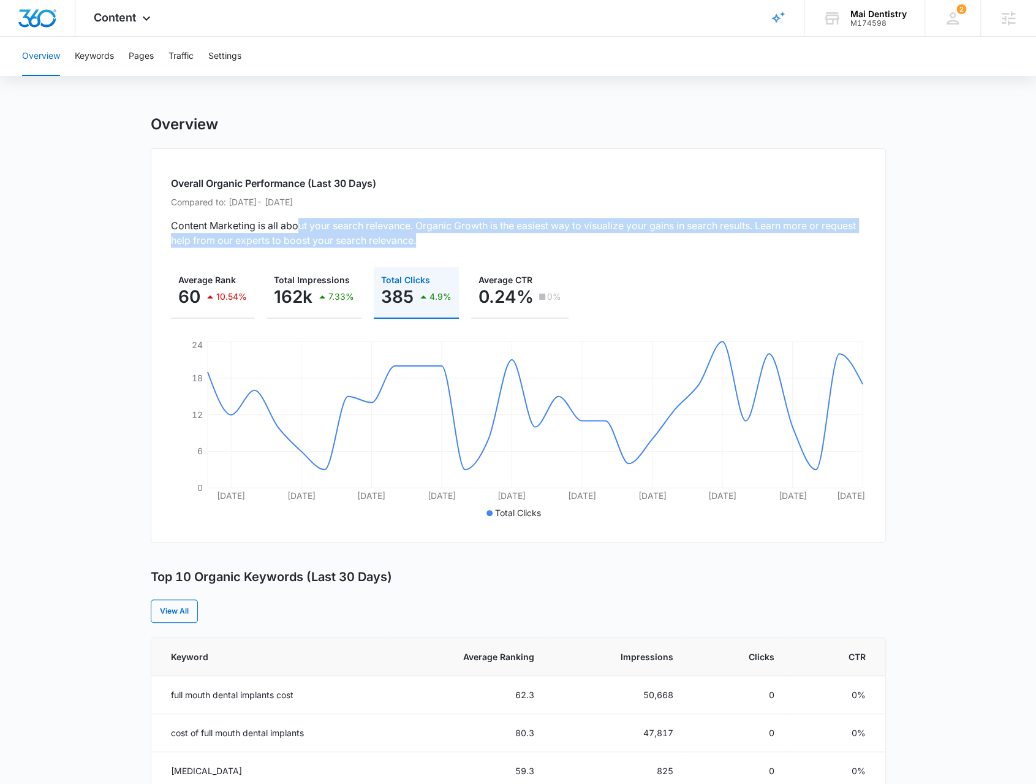
drag, startPoint x: 463, startPoint y: 245, endPoint x: 294, endPoint y: 218, distance: 171.9
click at [296, 219] on p "Content Marketing is all about your search relevance. Organic Growth is the eas…" at bounding box center [518, 232] width 695 height 29
click at [426, 238] on p "Content Marketing is all about your search relevance. Organic Growth is the eas…" at bounding box center [518, 232] width 695 height 29
drag, startPoint x: 424, startPoint y: 236, endPoint x: 149, endPoint y: 226, distance: 274.8
click at [149, 226] on main "Overview Overall Organic Performance (Last 30 Days) Compared to: Jun 16, 2025 -…" at bounding box center [518, 709] width 1036 height 1188
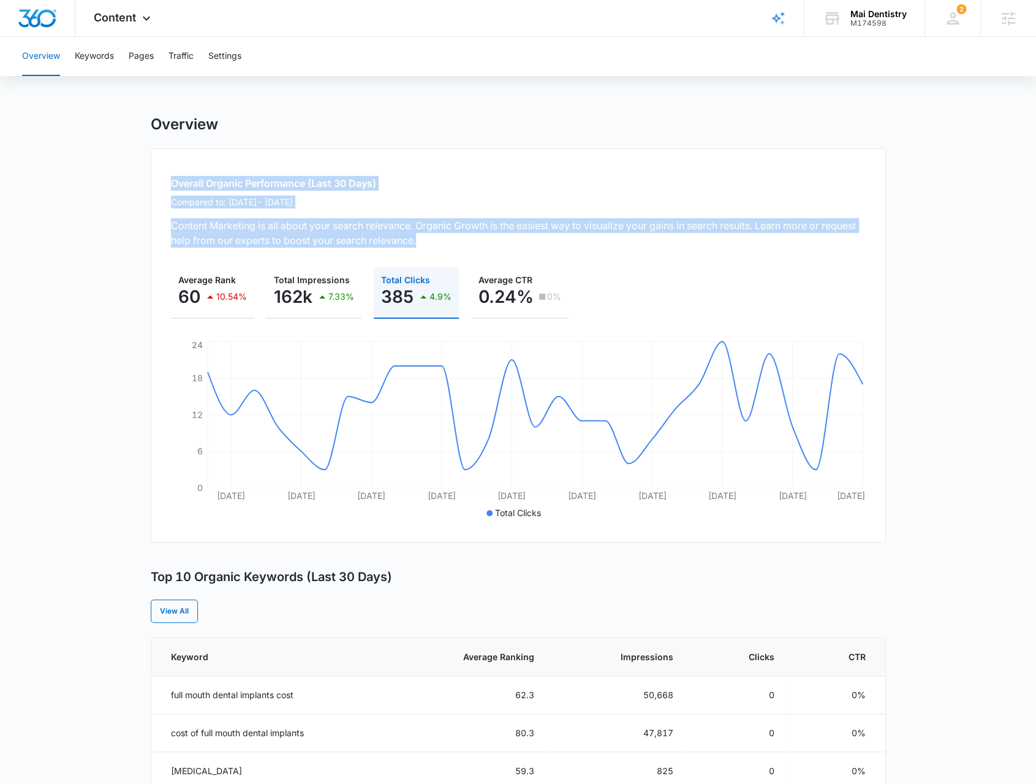
drag, startPoint x: 172, startPoint y: 182, endPoint x: 626, endPoint y: 243, distance: 458.8
click at [626, 243] on div "Overall Organic Performance (Last 30 Days) Compared to: Jun 16, 2025 - Jul 14, …" at bounding box center [518, 345] width 735 height 394
click at [626, 243] on p "Content Marketing is all about your search relevance. Organic Growth is the eas…" at bounding box center [518, 232] width 695 height 29
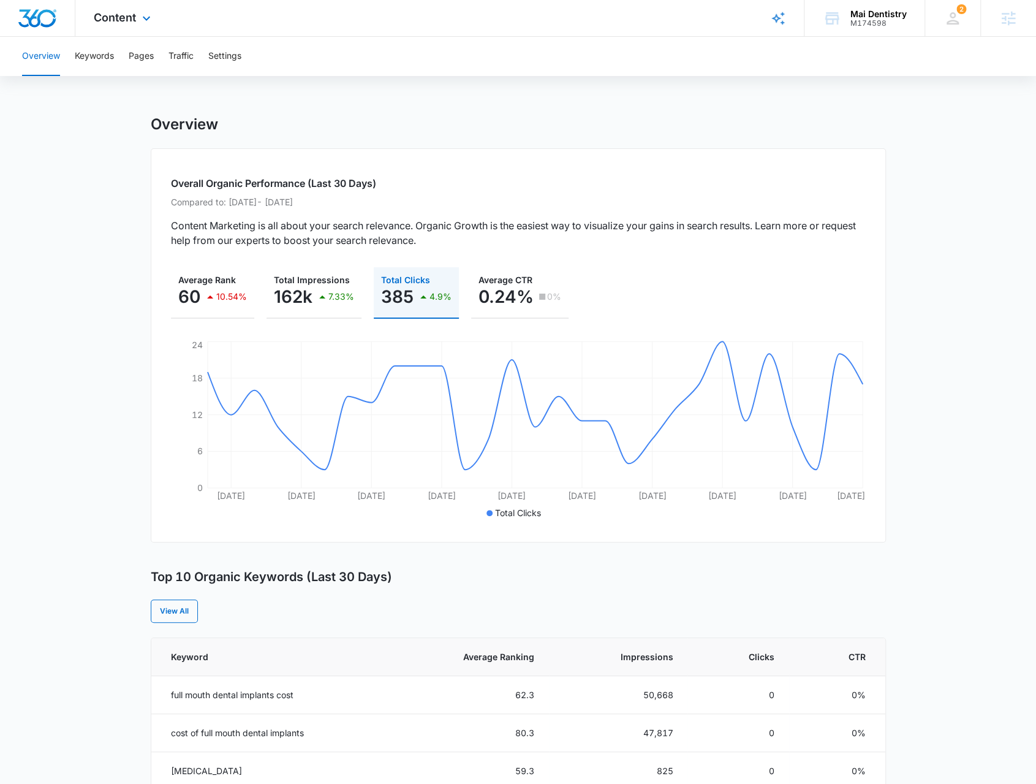
click at [135, 5] on div "Content Apps Reputation Forms CRM Email Social Payments POS Content Ads Intelli…" at bounding box center [123, 18] width 97 height 36
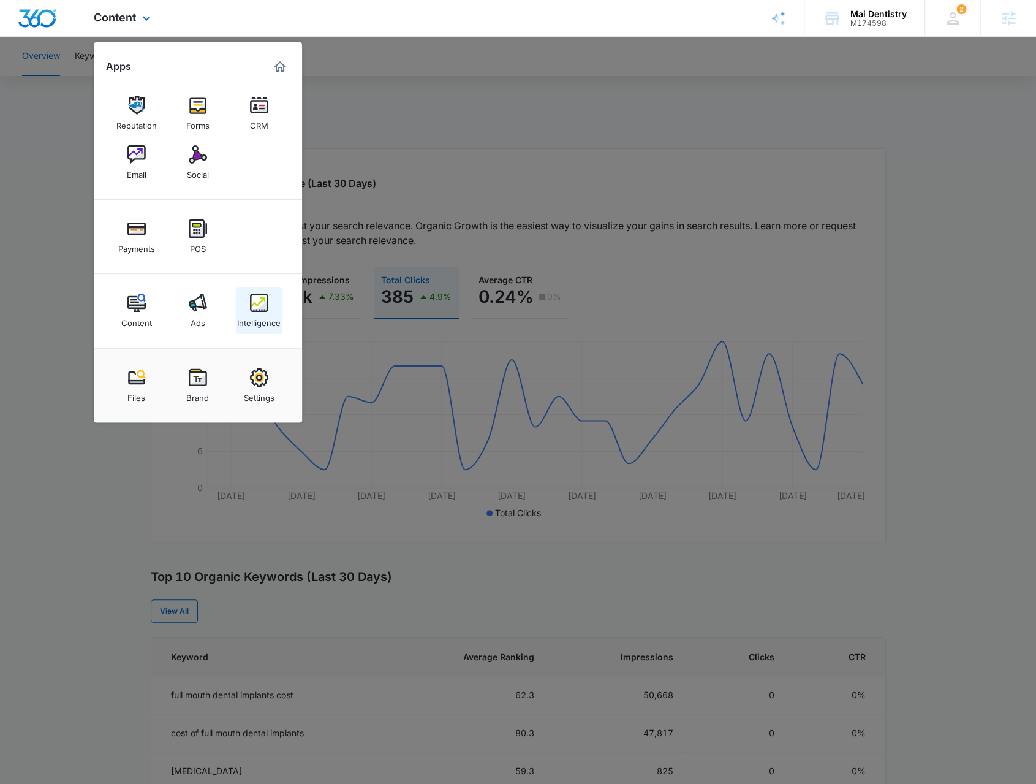
click at [250, 310] on img at bounding box center [259, 303] width 18 height 18
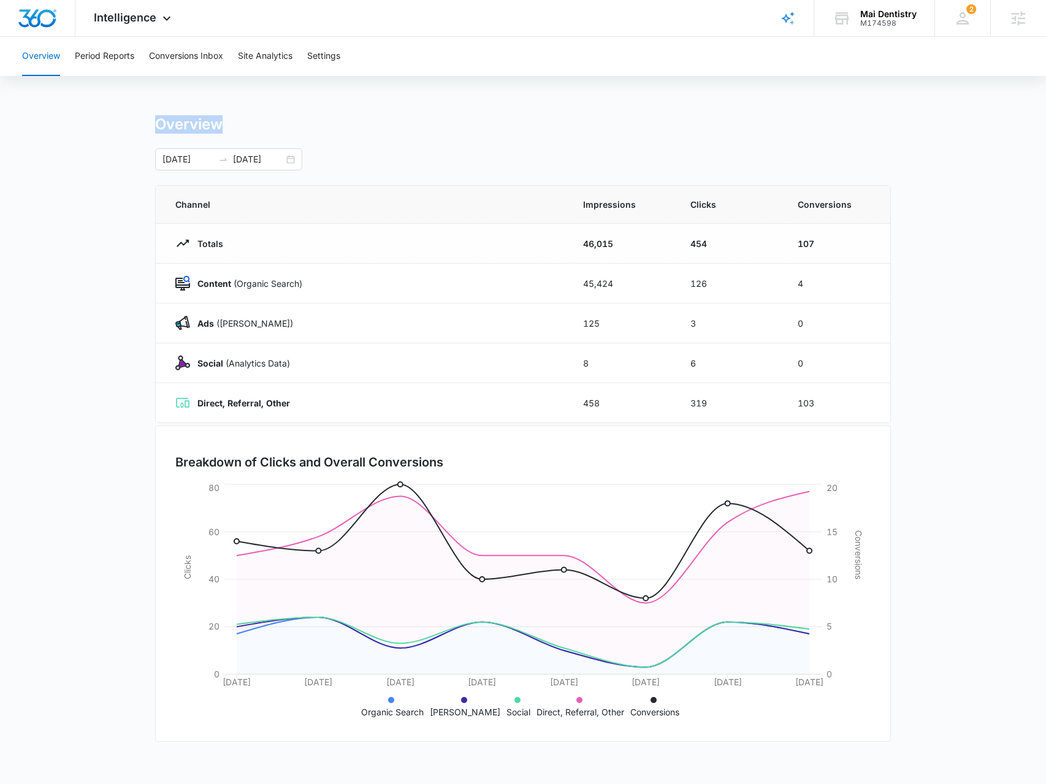
drag, startPoint x: 147, startPoint y: 124, endPoint x: 279, endPoint y: 118, distance: 132.6
click at [279, 118] on main "Overview 08/05/2025 08/12/2025 Channel Impressions Clicks Conversions Totals 46…" at bounding box center [523, 437] width 1046 height 644
click at [279, 118] on div "Overview" at bounding box center [522, 124] width 735 height 18
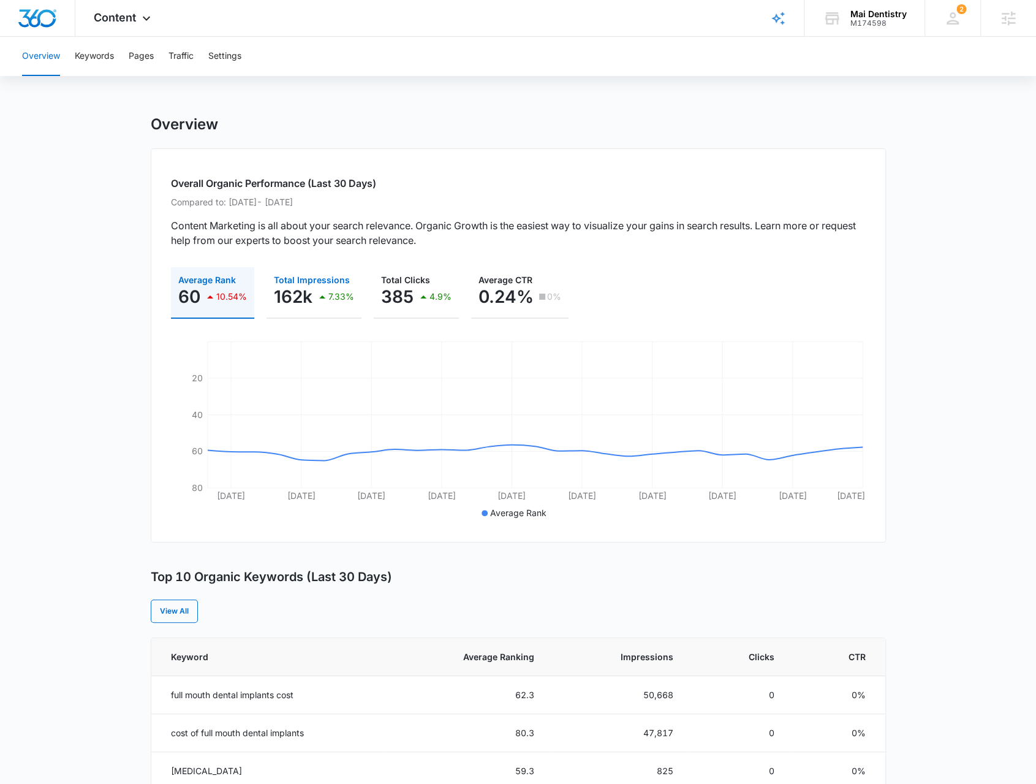
click at [308, 301] on p "162k" at bounding box center [293, 297] width 39 height 20
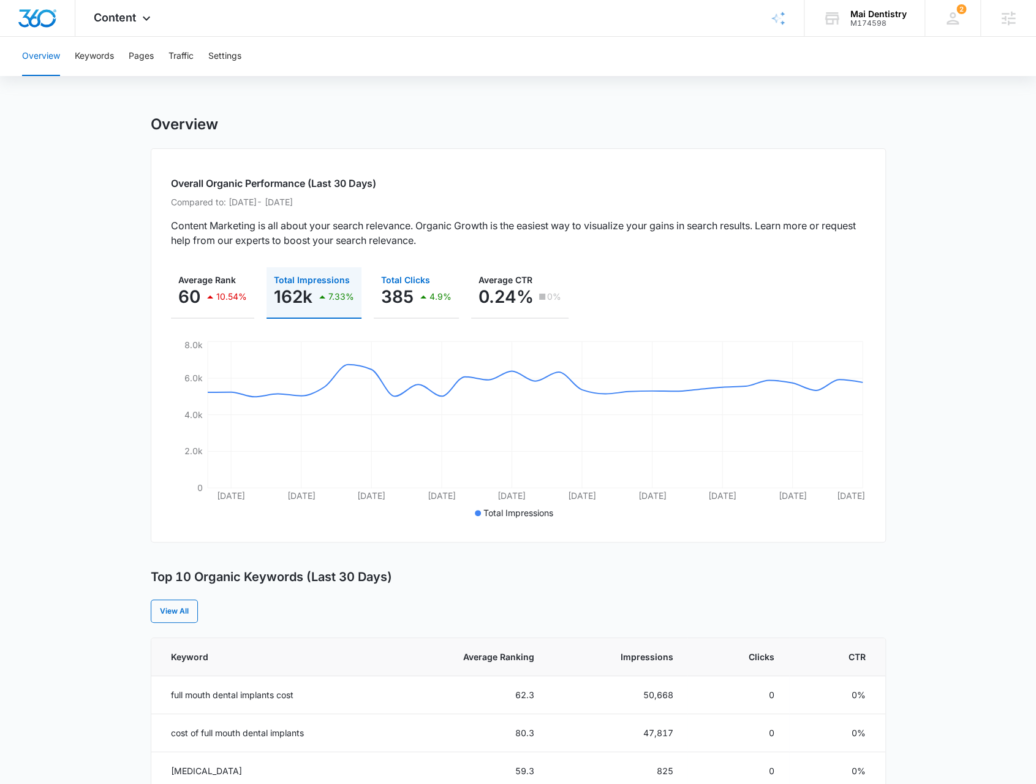
click at [401, 298] on p "385" at bounding box center [397, 297] width 32 height 20
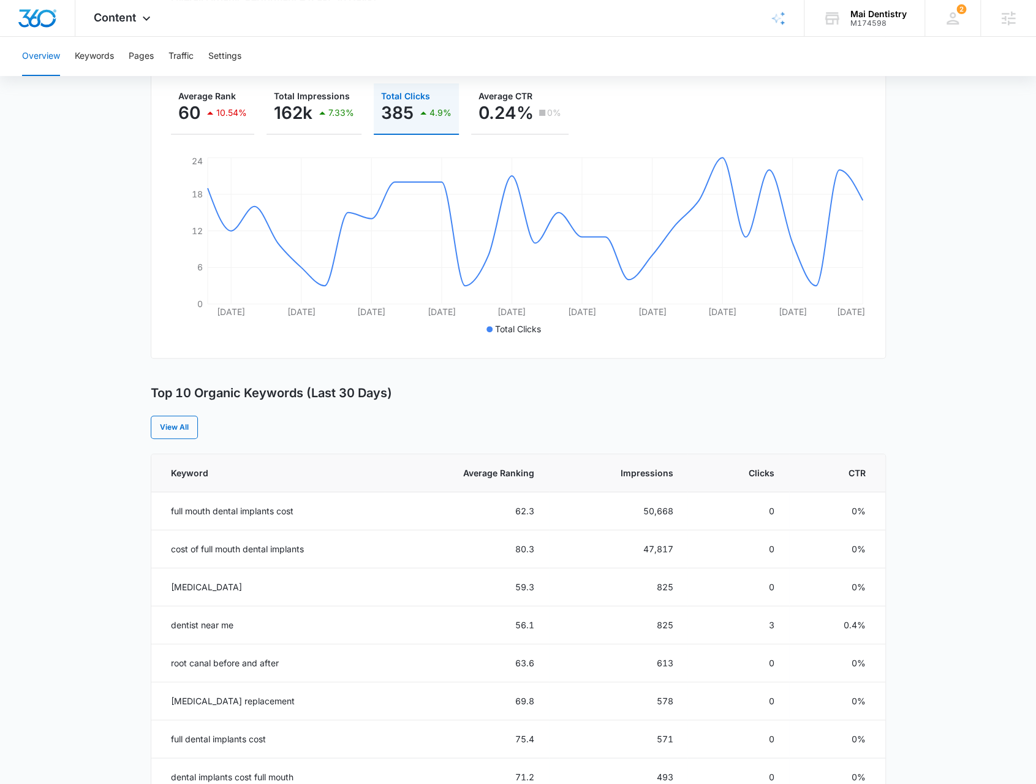
scroll to position [306, 0]
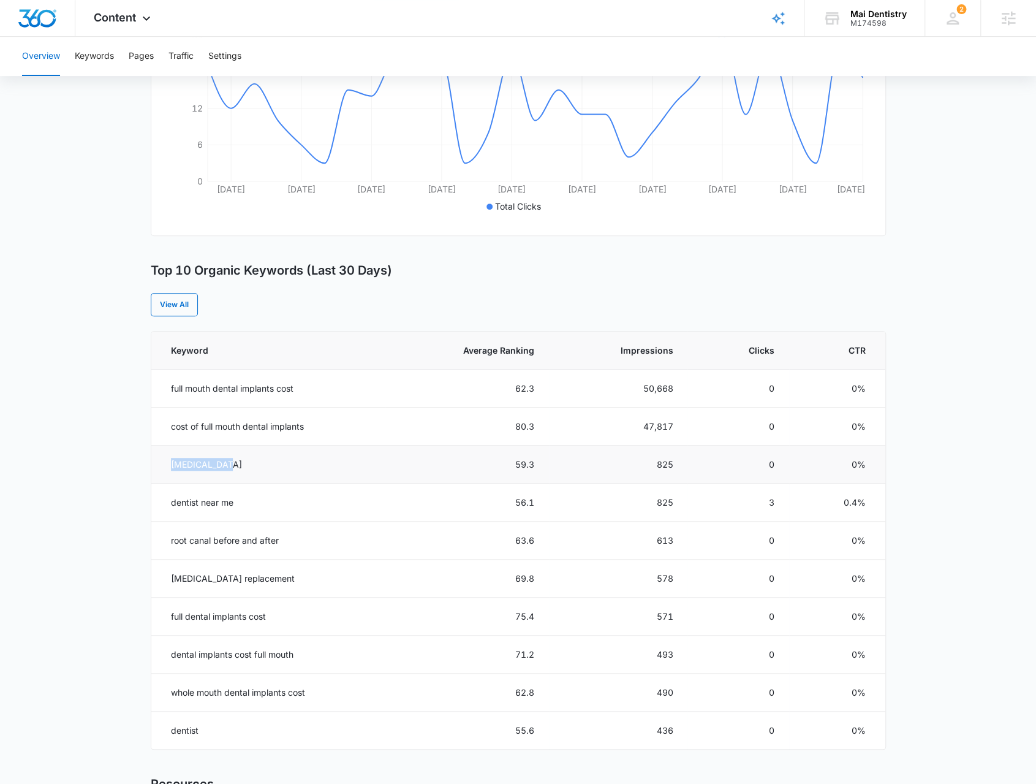
drag, startPoint x: 230, startPoint y: 464, endPoint x: 169, endPoint y: 463, distance: 61.3
click at [169, 463] on td "oral surgery" at bounding box center [268, 465] width 234 height 38
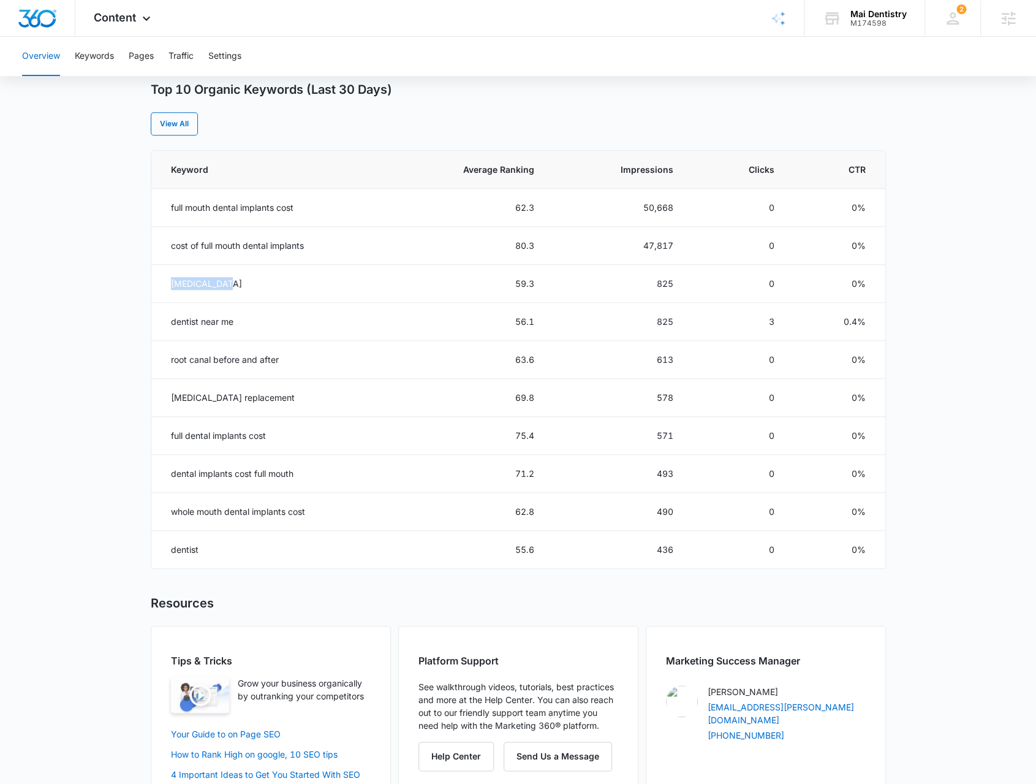
scroll to position [490, 0]
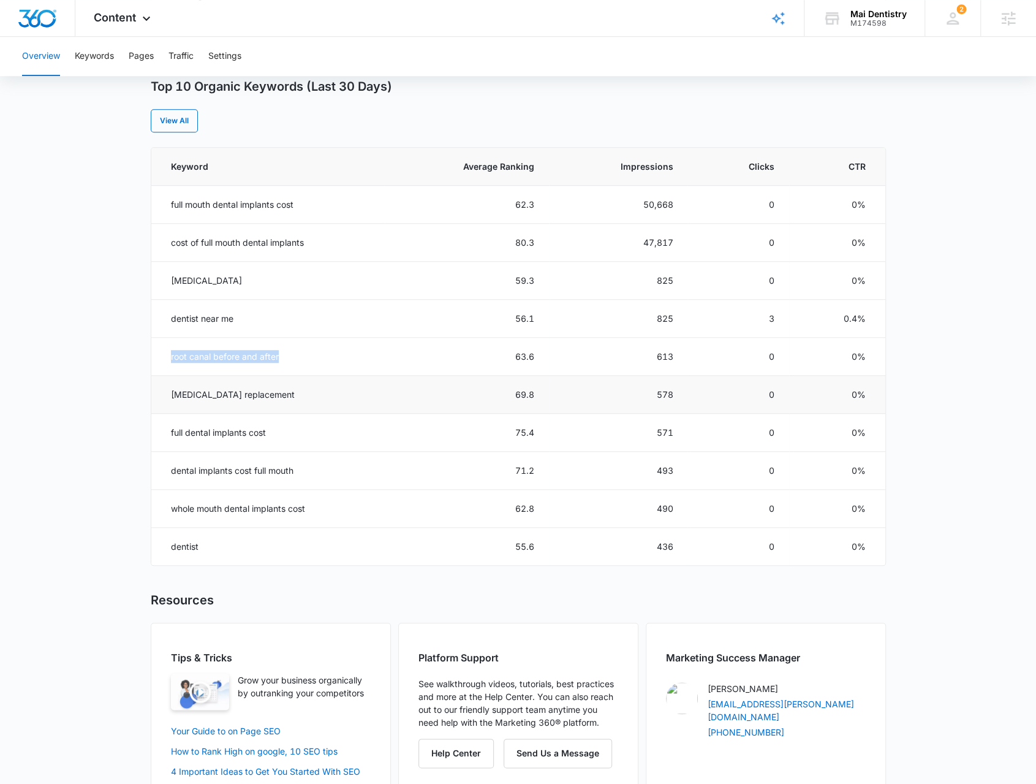
drag, startPoint x: 169, startPoint y: 354, endPoint x: 303, endPoint y: 384, distance: 137.7
click at [300, 349] on td "root canal before and after" at bounding box center [268, 357] width 234 height 38
click at [191, 545] on td "dentist" at bounding box center [268, 547] width 234 height 38
click at [191, 543] on td "dentist" at bounding box center [268, 547] width 234 height 38
click at [195, 544] on td "dentist" at bounding box center [268, 547] width 234 height 38
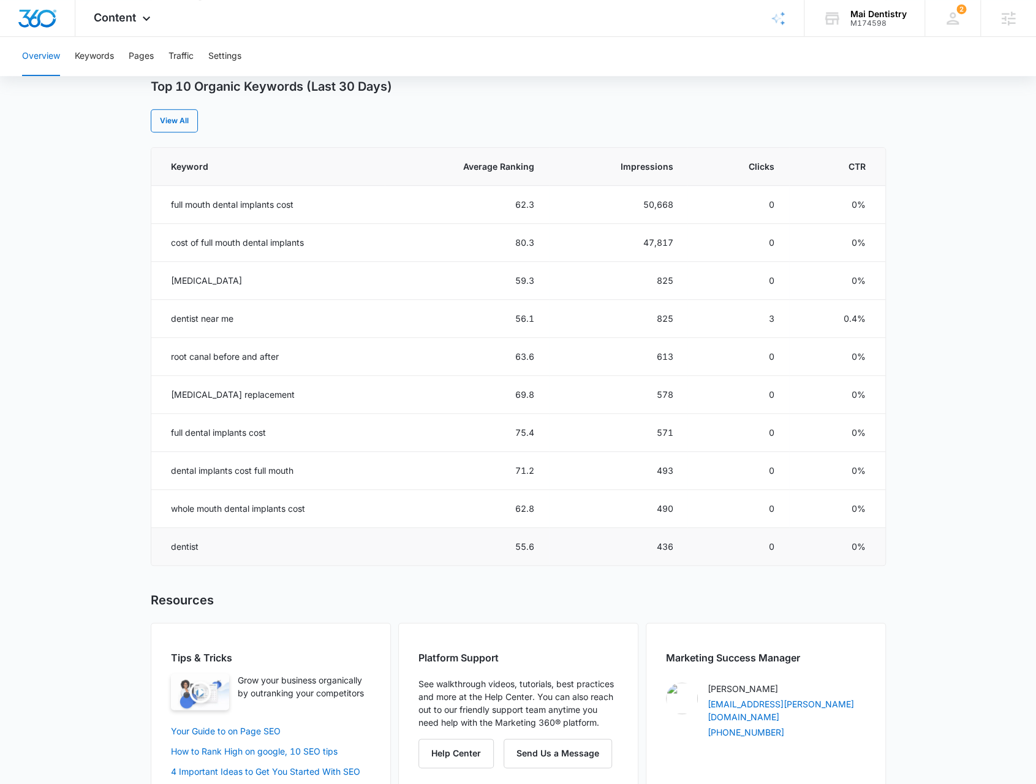
click at [189, 542] on td "dentist" at bounding box center [268, 547] width 234 height 38
click at [188, 541] on td "dentist" at bounding box center [268, 547] width 234 height 38
click at [189, 541] on td "dentist" at bounding box center [268, 547] width 234 height 38
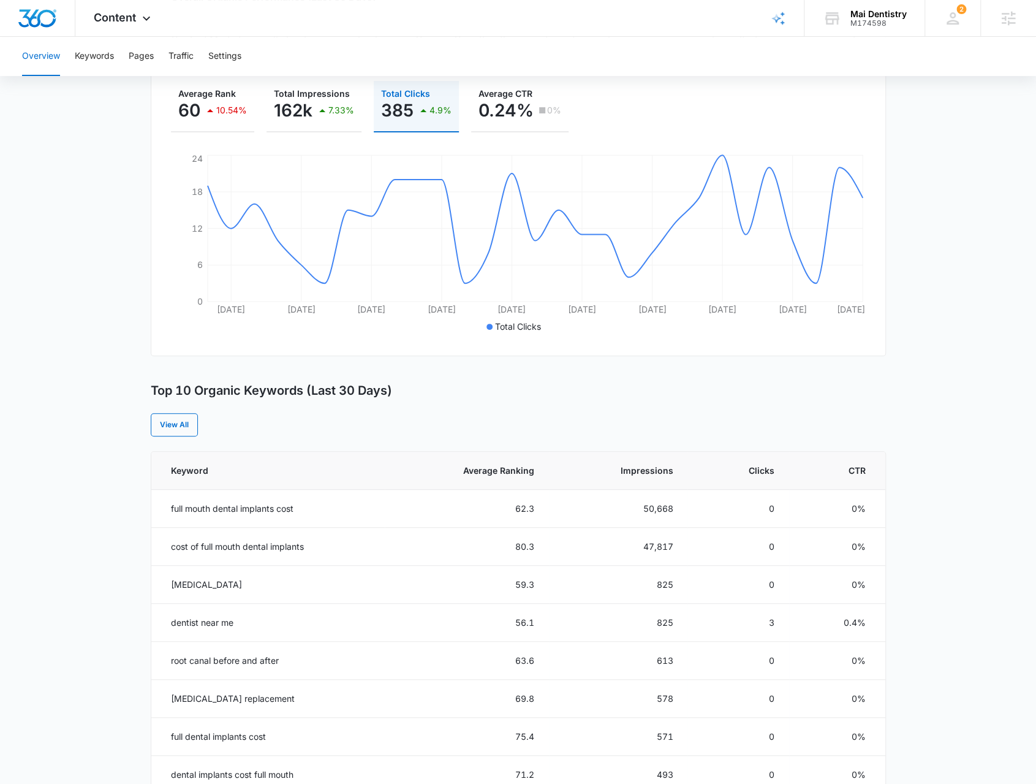
scroll to position [0, 0]
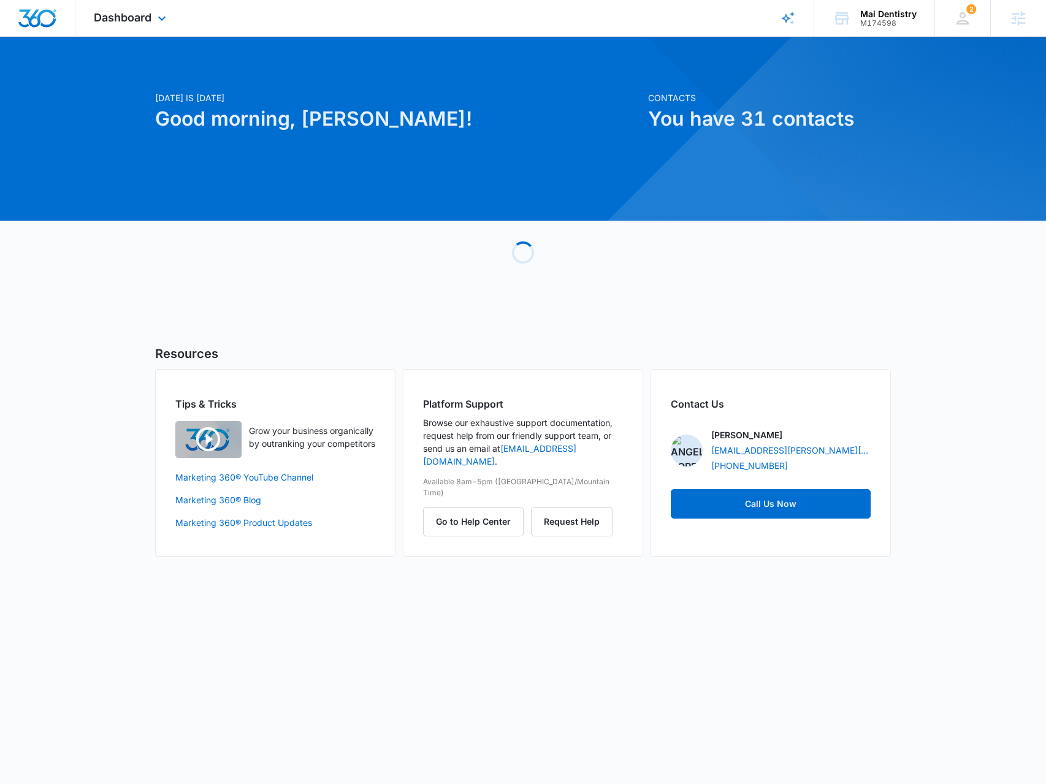
click at [169, 35] on div "Dashboard Apps Reputation Forms CRM Email Social Payments POS Content Ads Intel…" at bounding box center [131, 18] width 112 height 36
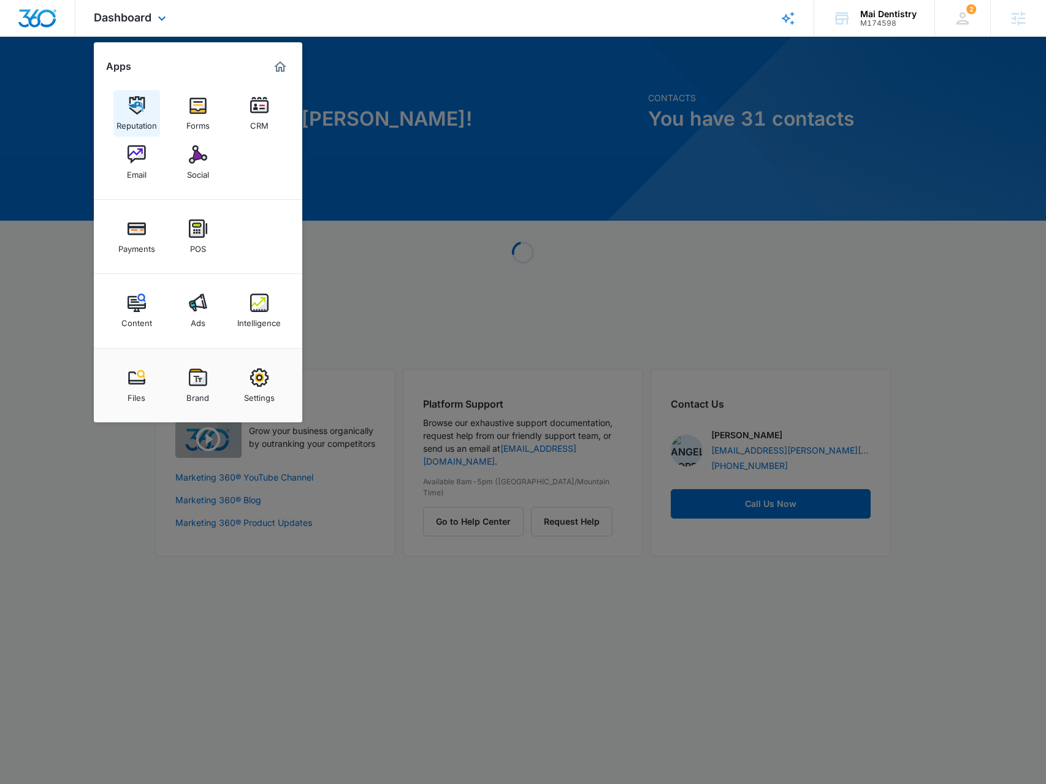
click at [142, 117] on div "Reputation" at bounding box center [136, 123] width 40 height 16
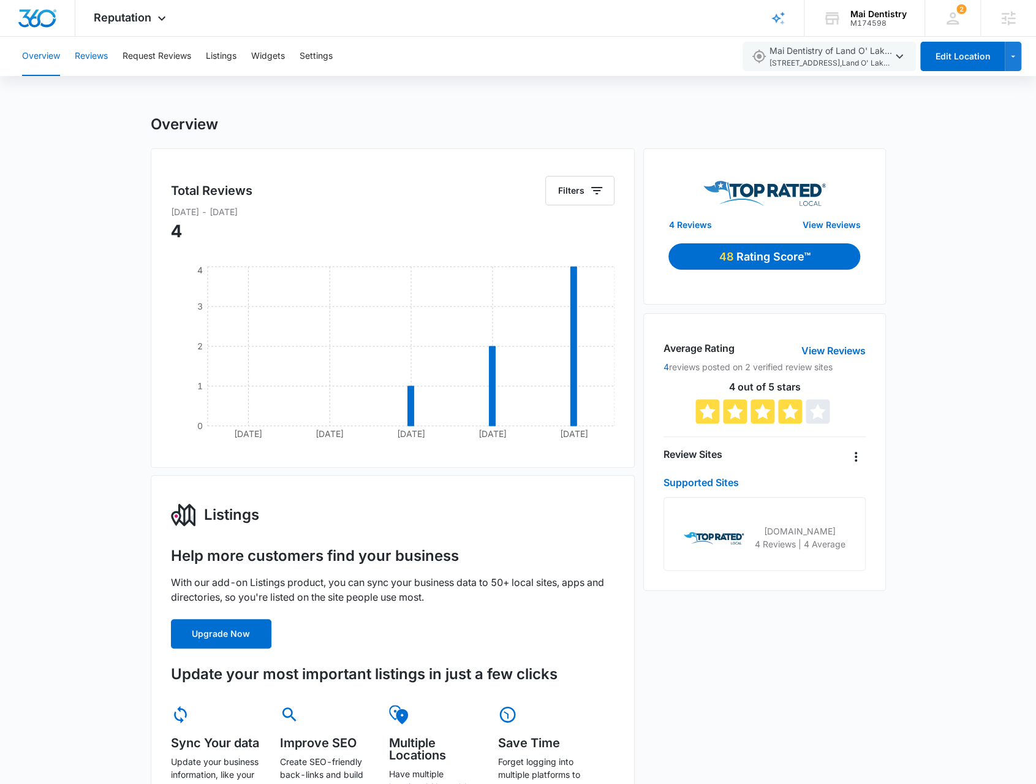
click at [101, 63] on button "Reviews" at bounding box center [91, 56] width 33 height 39
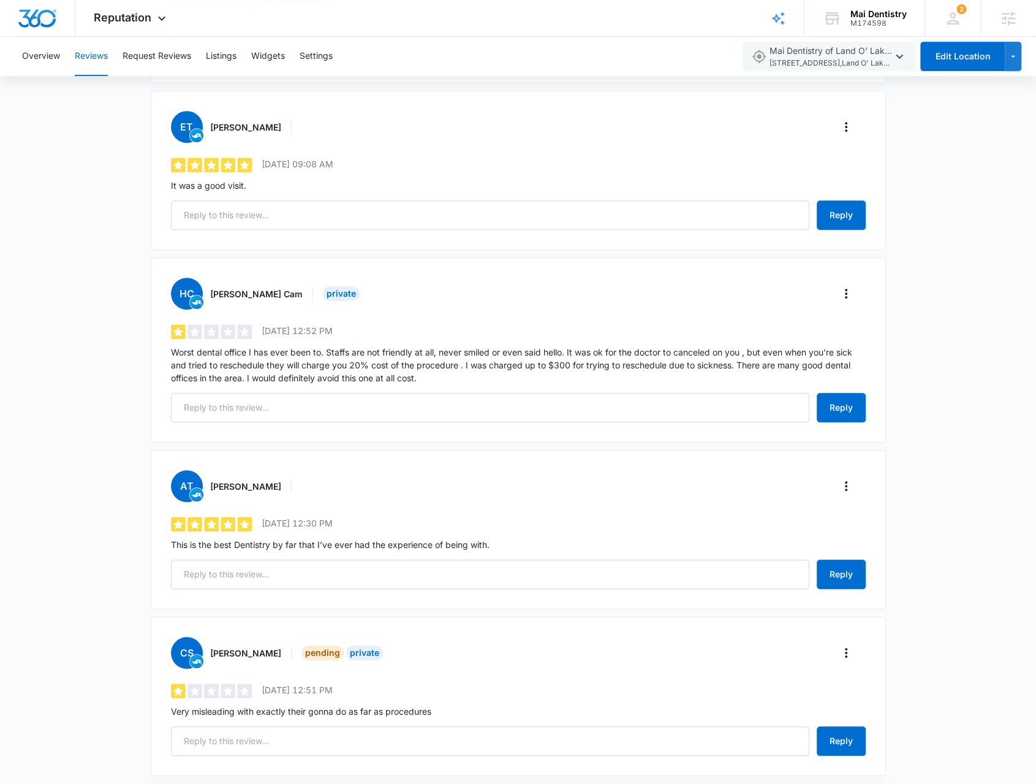
scroll to position [382, 0]
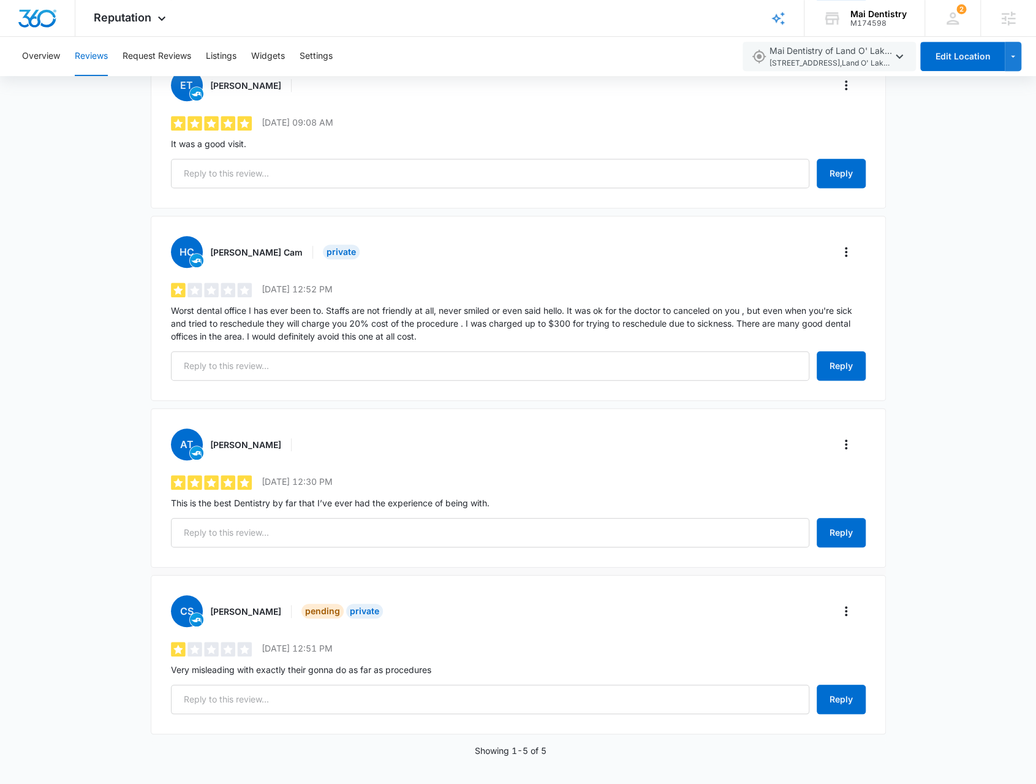
drag, startPoint x: 218, startPoint y: 496, endPoint x: 288, endPoint y: 442, distance: 88.8
click at [224, 496] on p "This is the best Dentistry by far that I’ve ever had the experience of being wi…" at bounding box center [518, 502] width 695 height 13
click at [222, 500] on p "This is the best Dentistry by far that I’ve ever had the experience of being wi…" at bounding box center [518, 502] width 695 height 13
drag, startPoint x: 298, startPoint y: 613, endPoint x: 320, endPoint y: 611, distance: 22.1
click at [322, 610] on div "CS [PERSON_NAME] Pending Private" at bounding box center [278, 611] width 215 height 32
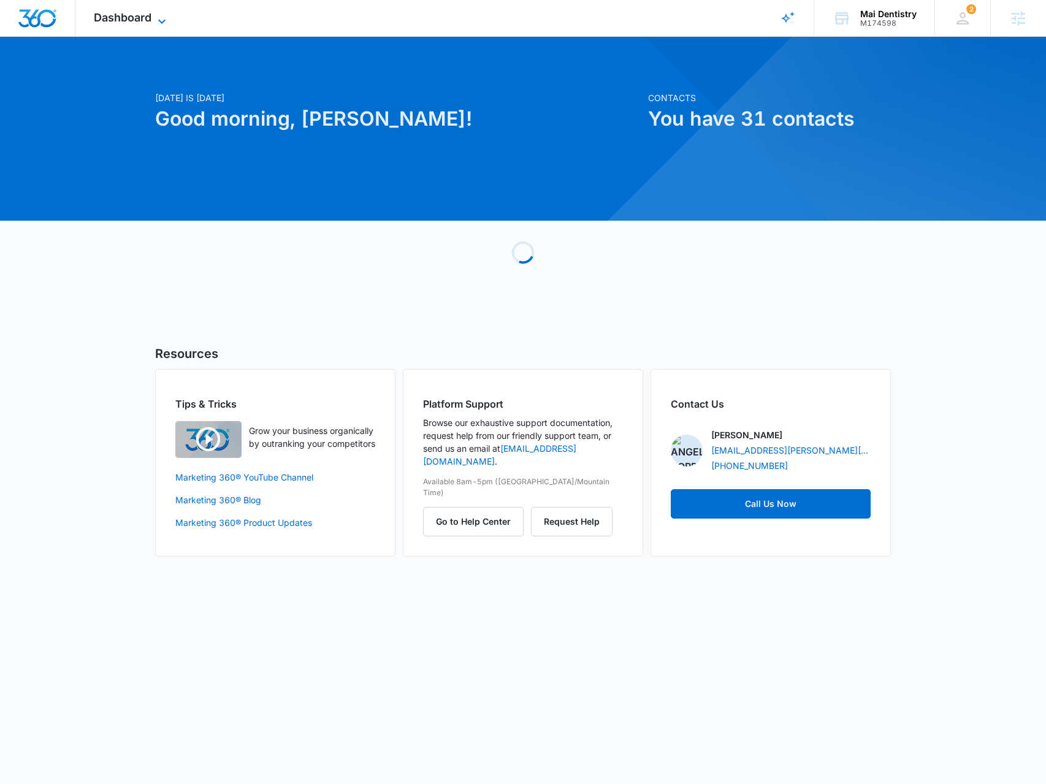
click at [101, 21] on span "Dashboard" at bounding box center [123, 17] width 58 height 13
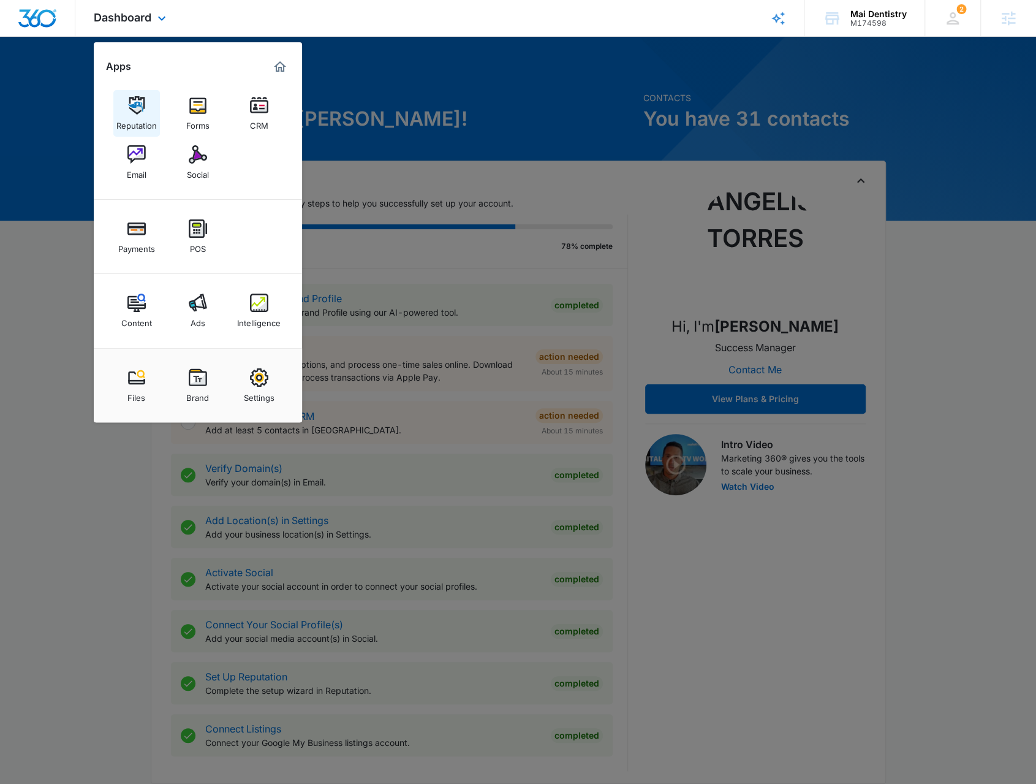
click at [118, 106] on link "Reputation" at bounding box center [136, 113] width 47 height 47
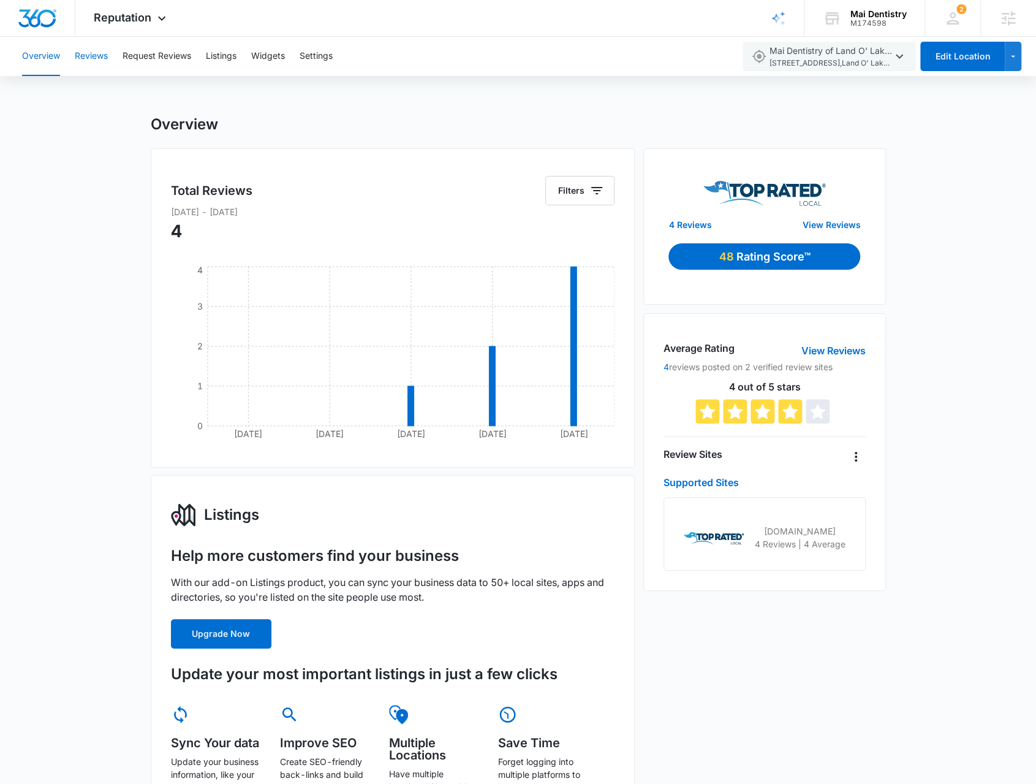
click at [88, 59] on button "Reviews" at bounding box center [91, 56] width 33 height 39
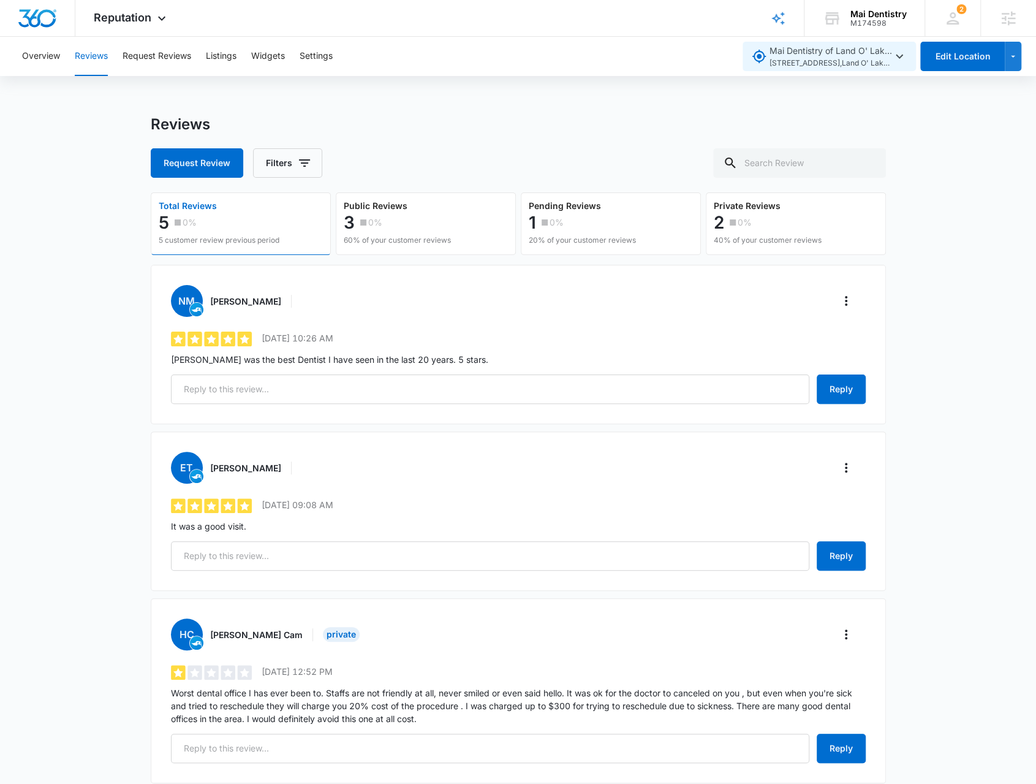
click at [796, 58] on span "2624 Stonewood Pk L , Land O' Lakes , FL" at bounding box center [831, 64] width 123 height 12
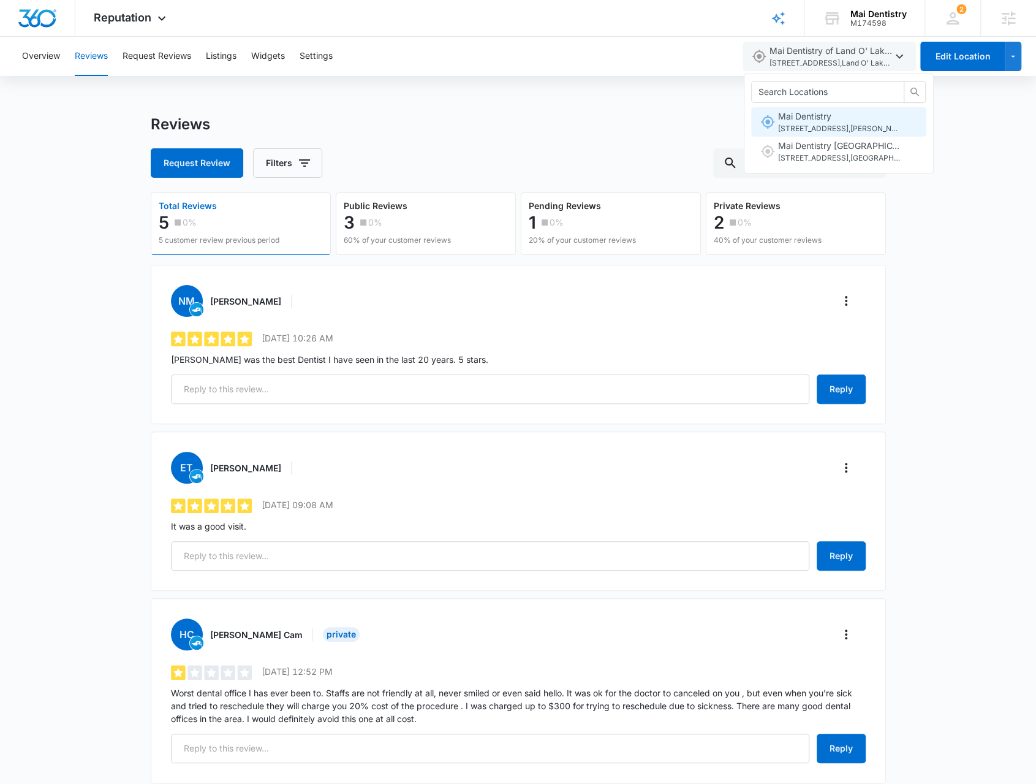
click at [800, 124] on span "7214 State Rd 52 , Hudson , FL" at bounding box center [839, 129] width 123 height 12
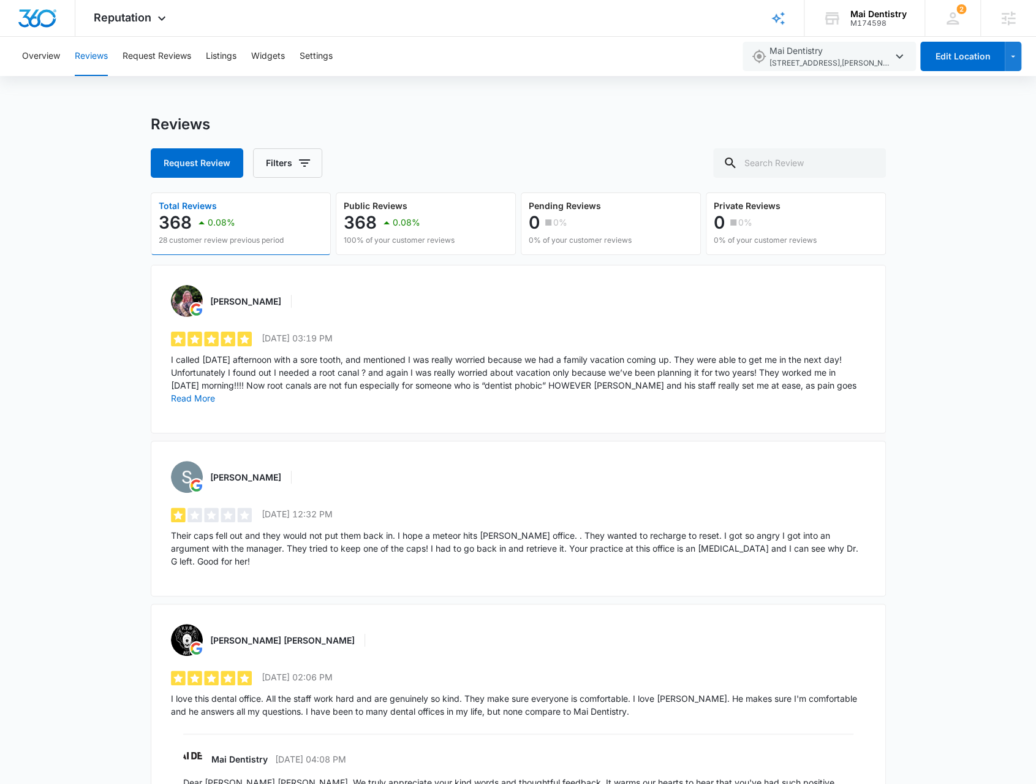
drag, startPoint x: 308, startPoint y: 335, endPoint x: 347, endPoint y: 334, distance: 38.6
click at [331, 335] on p "7/23/2025 03:19 PM" at bounding box center [297, 338] width 71 height 13
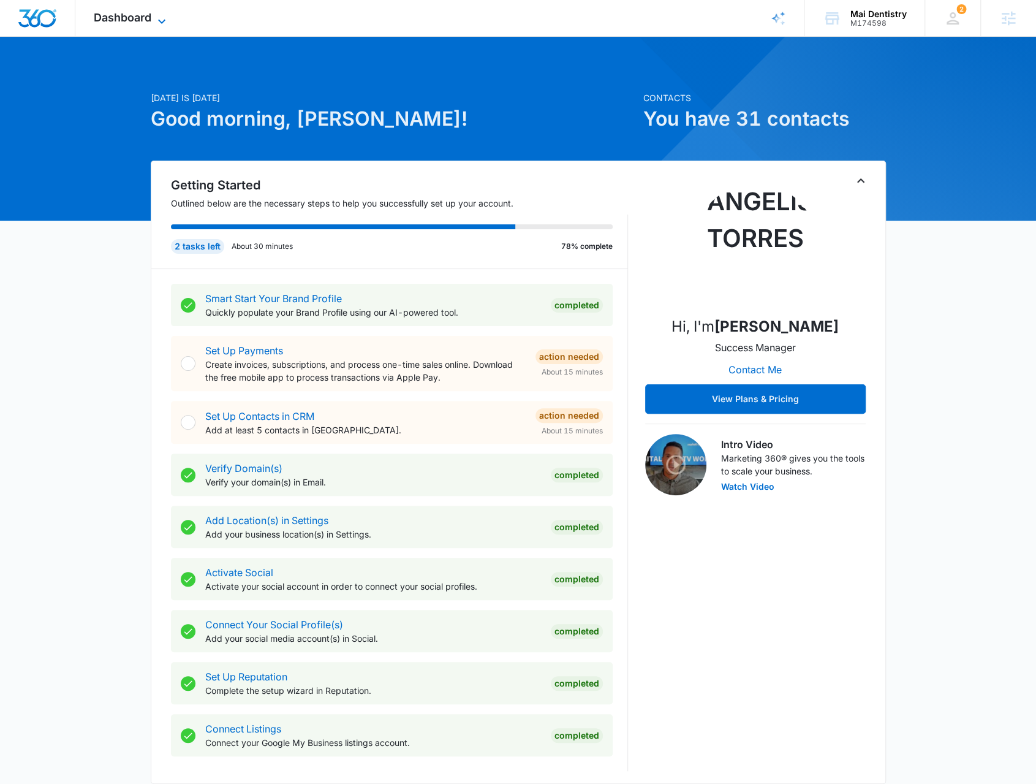
click at [121, 24] on span "Dashboard" at bounding box center [123, 17] width 58 height 13
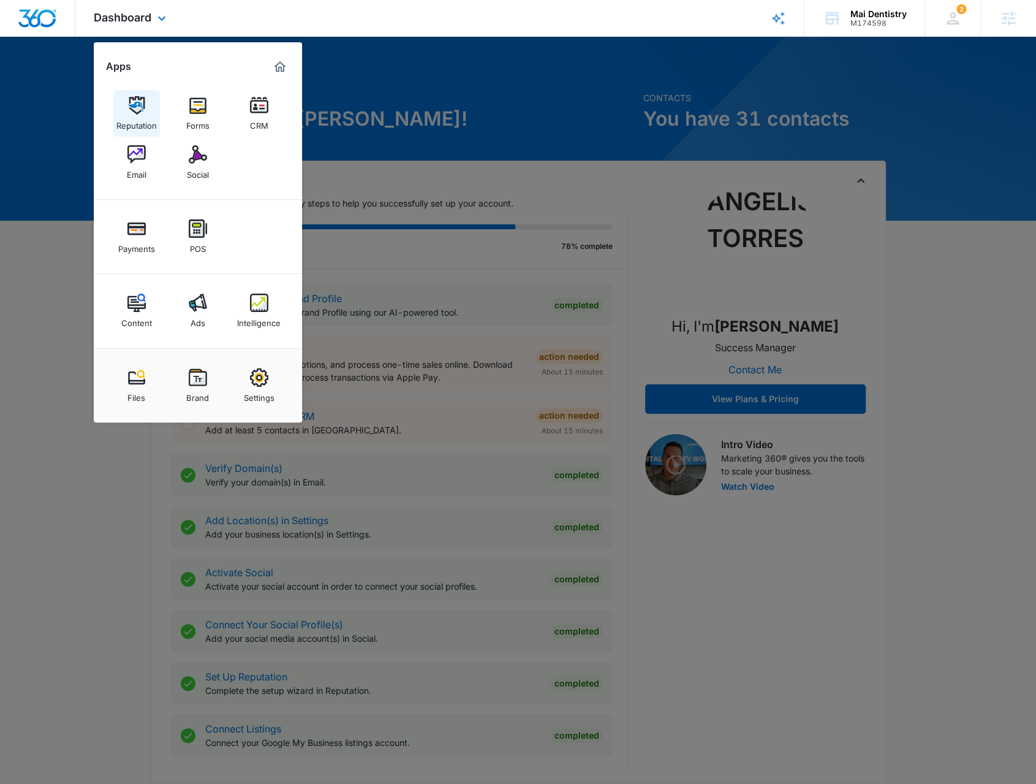
click at [129, 121] on div "Reputation" at bounding box center [136, 123] width 40 height 16
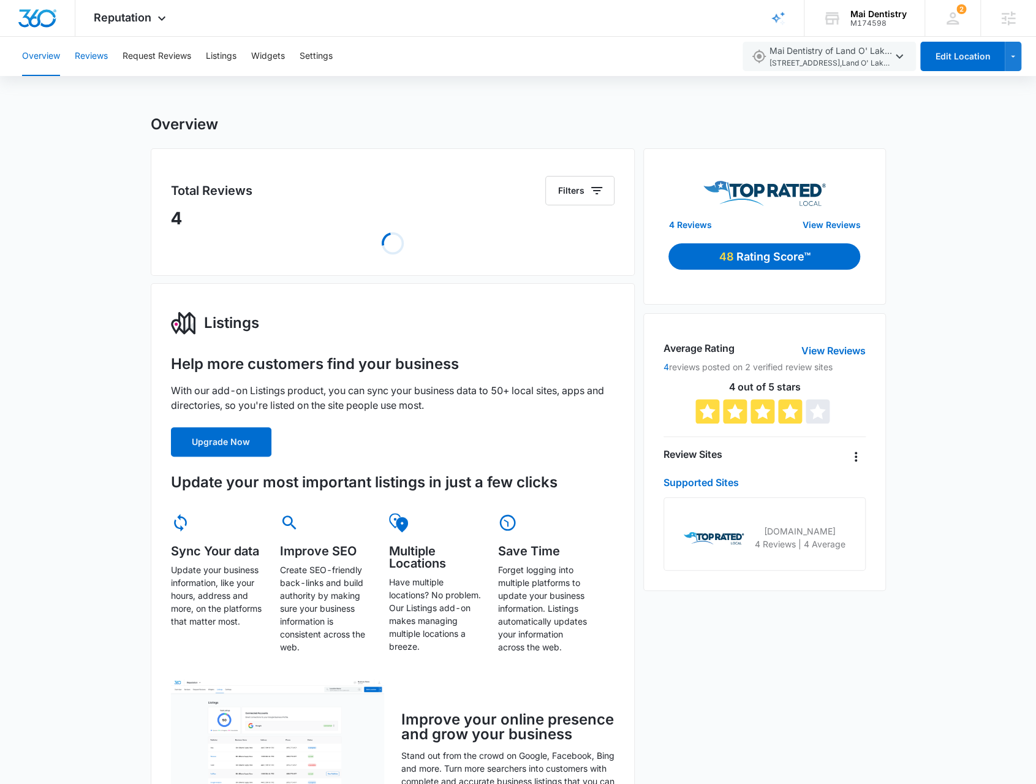
click at [93, 59] on button "Reviews" at bounding box center [91, 56] width 33 height 39
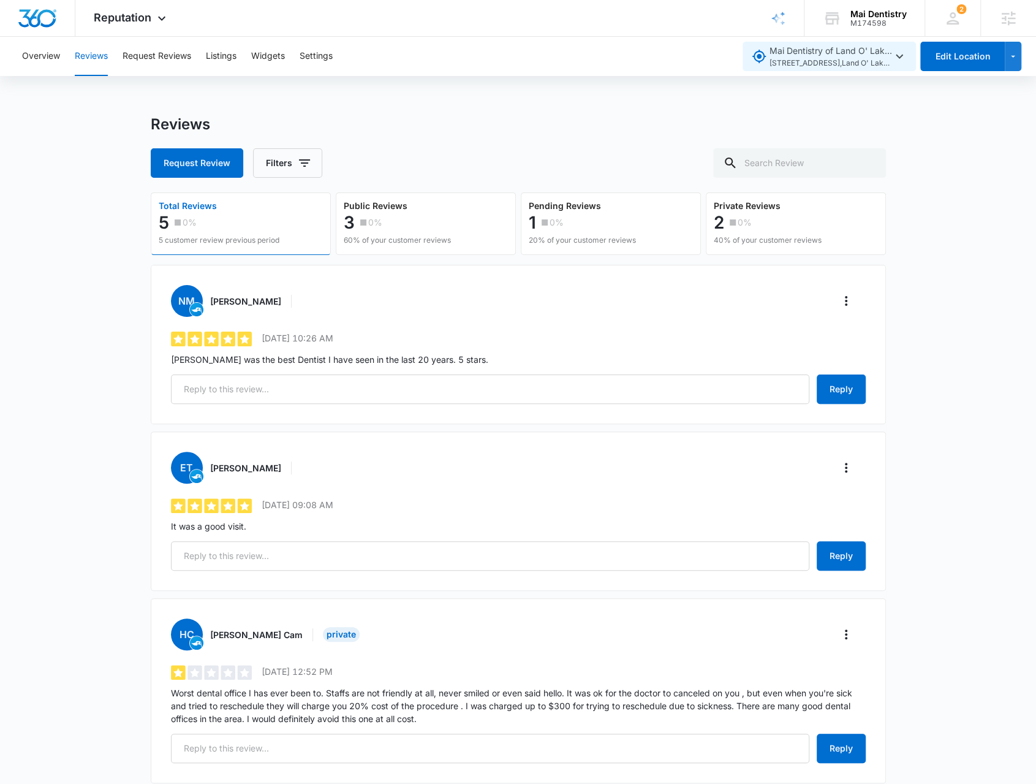
drag, startPoint x: 807, startPoint y: 42, endPoint x: 816, endPoint y: 64, distance: 23.6
click at [808, 43] on button "Mai Dentistry of Land O' Lakes [STREET_ADDRESS]" at bounding box center [829, 56] width 173 height 29
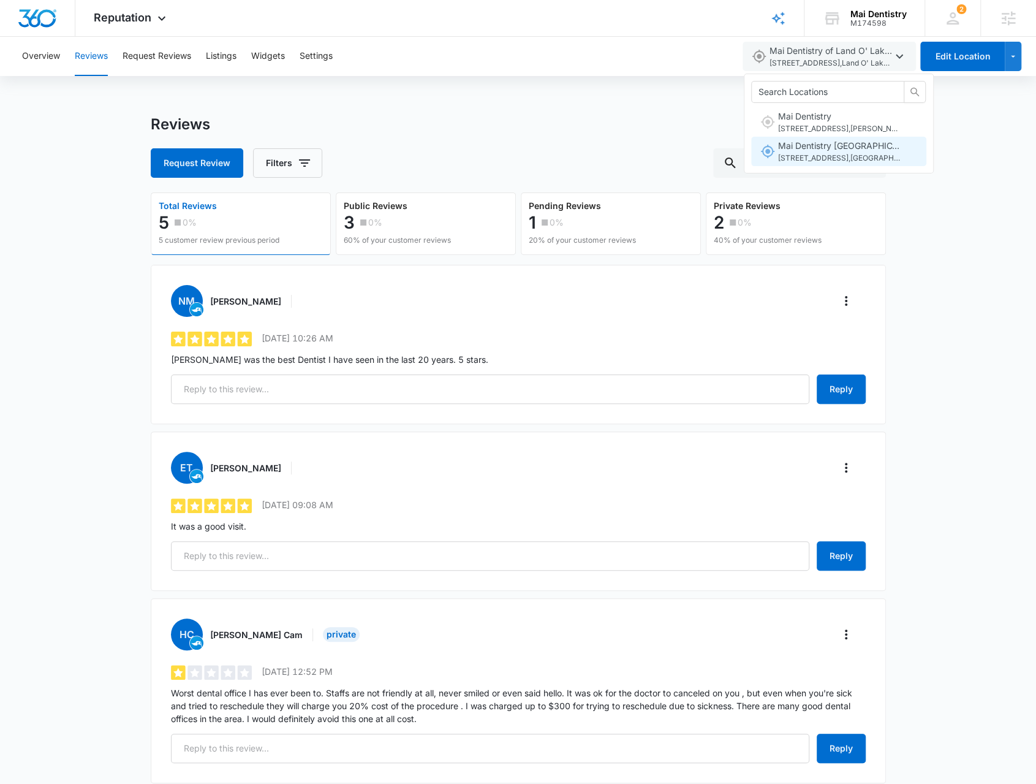
click at [820, 153] on span "[STREET_ADDRESS]" at bounding box center [839, 159] width 123 height 12
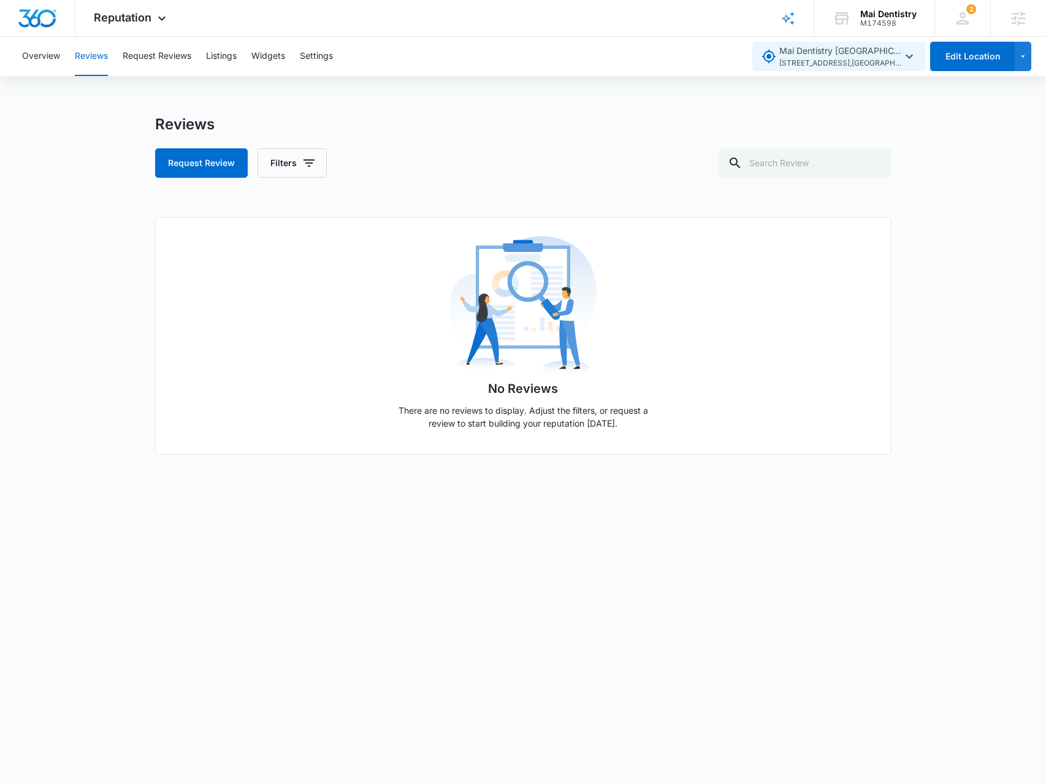
click at [853, 51] on span "Mai Dentistry [GEOGRAPHIC_DATA] [STREET_ADDRESS]" at bounding box center [840, 56] width 123 height 25
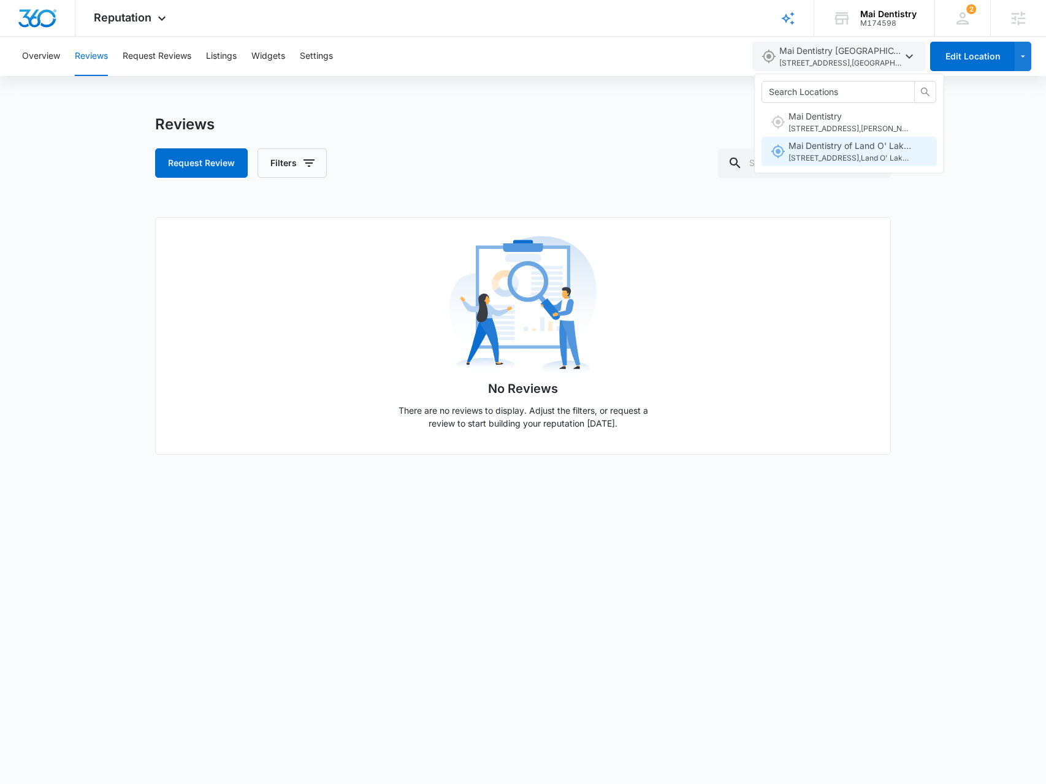
click at [841, 154] on span "[STREET_ADDRESS]" at bounding box center [849, 159] width 123 height 12
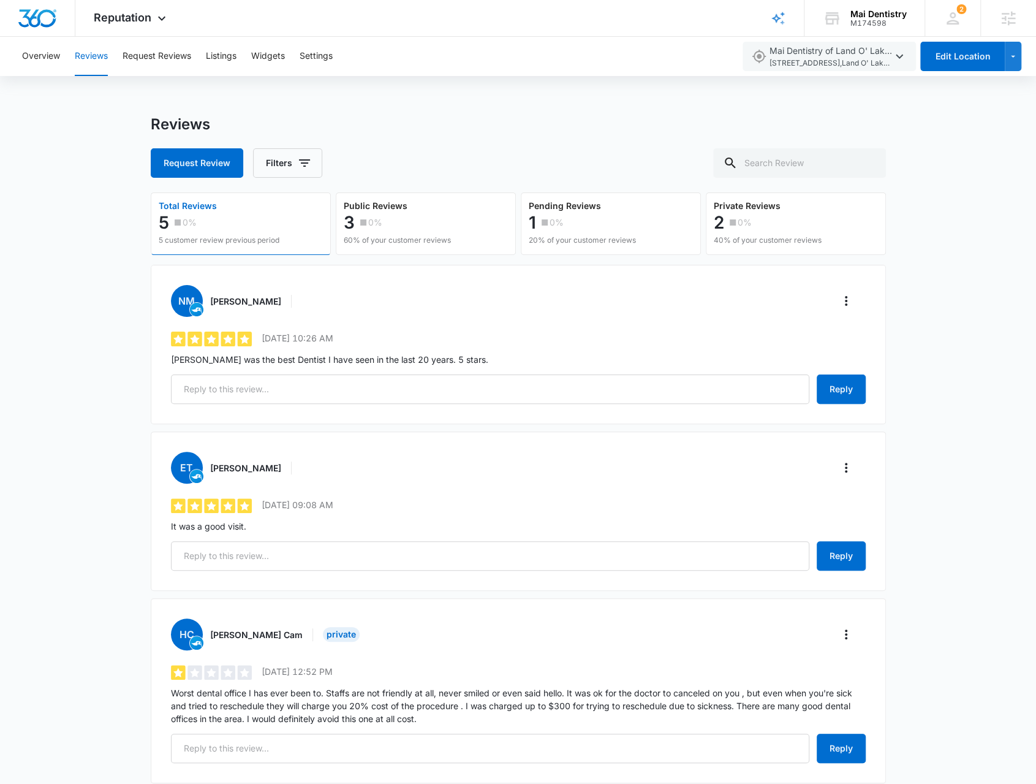
scroll to position [184, 0]
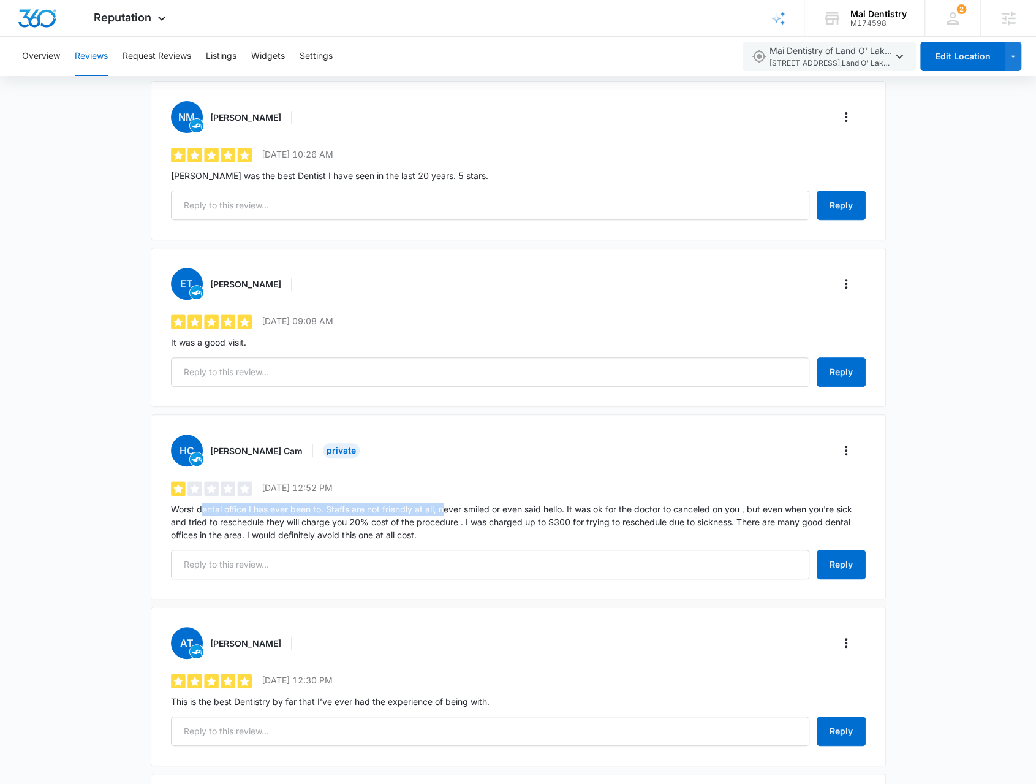
drag, startPoint x: 199, startPoint y: 508, endPoint x: 443, endPoint y: 514, distance: 244.0
click at [444, 512] on p "Worst dental office I has ever been to. Staffs are not friendly at all, never s…" at bounding box center [518, 522] width 695 height 39
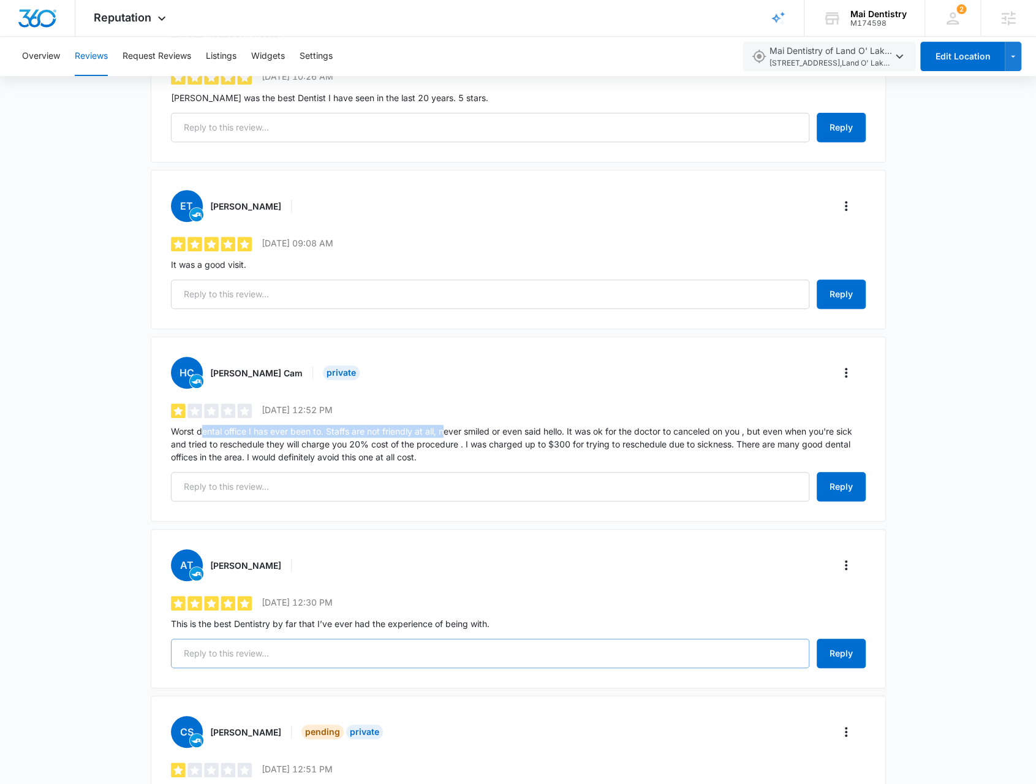
scroll to position [382, 0]
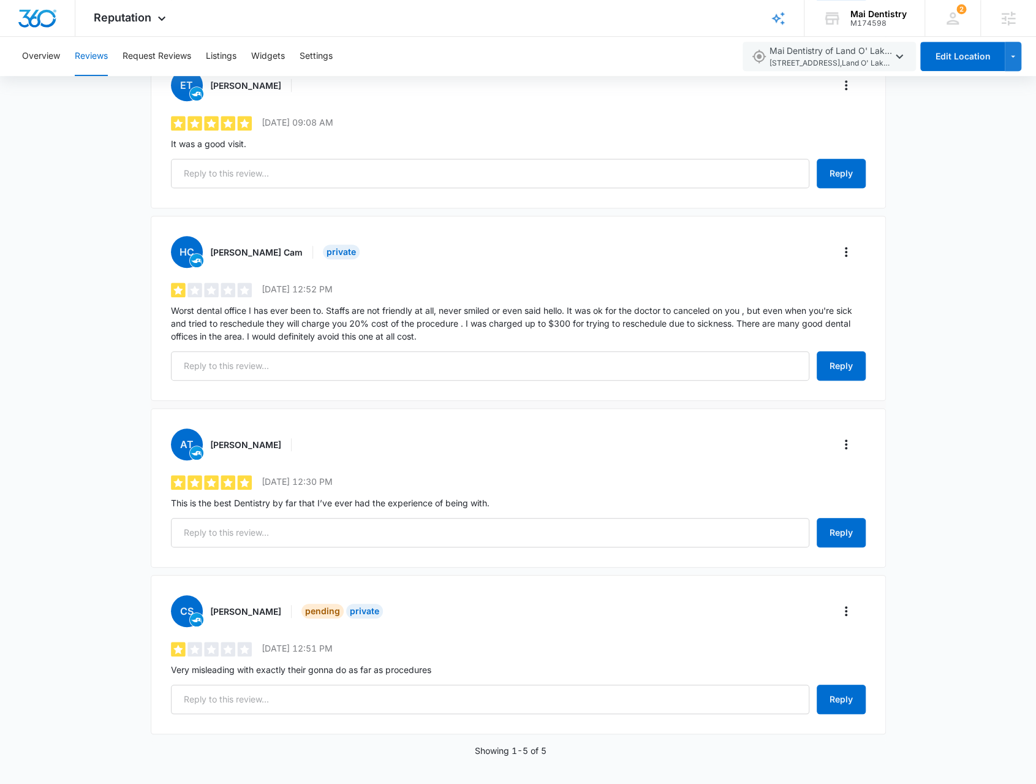
click at [224, 319] on p "Worst dental office I has ever been to. Staffs are not friendly at all, never s…" at bounding box center [518, 323] width 695 height 39
click at [162, 15] on icon at bounding box center [161, 21] width 15 height 15
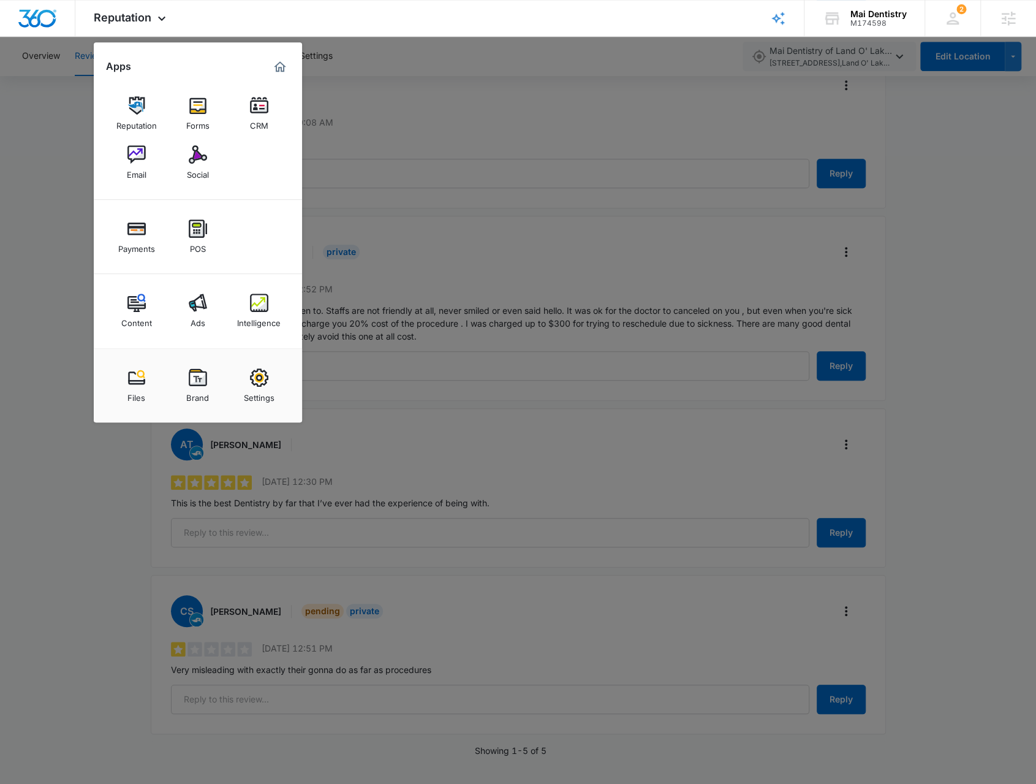
click at [872, 102] on div at bounding box center [518, 392] width 1036 height 784
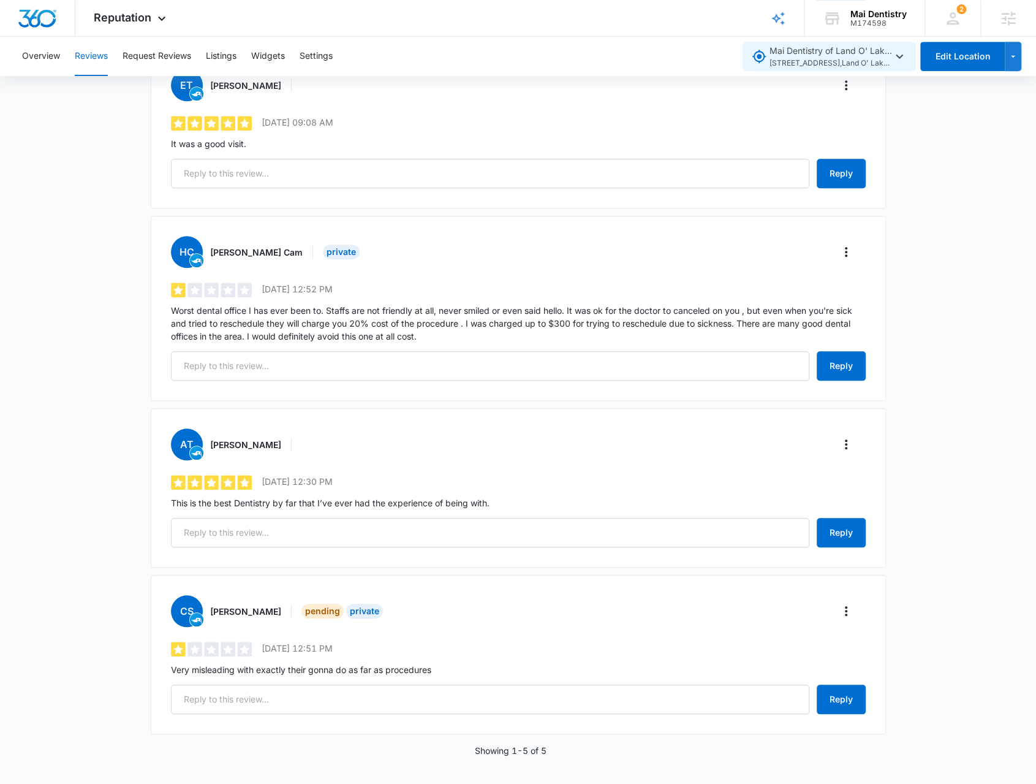
click at [881, 58] on span "[STREET_ADDRESS]" at bounding box center [831, 64] width 123 height 12
drag, startPoint x: 960, startPoint y: 242, endPoint x: 929, endPoint y: 101, distance: 144.4
click at [957, 242] on div "Reviews Request Review Filters Total Reviews 5 0% 5 customer review previous pe…" at bounding box center [518, 260] width 1036 height 1054
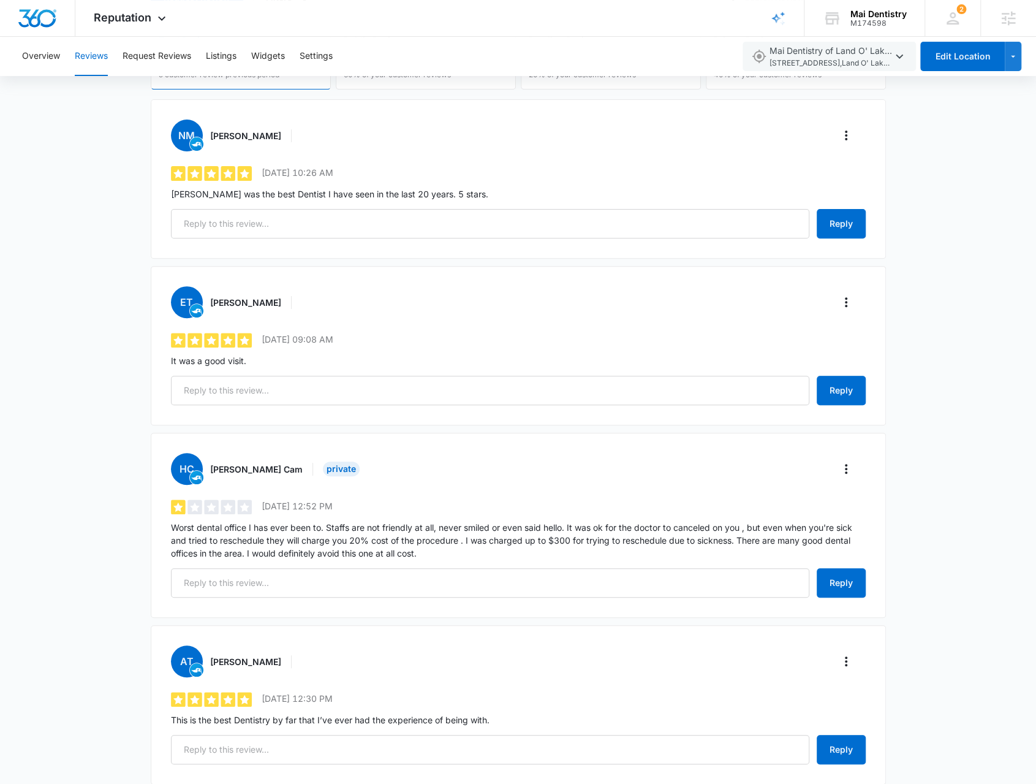
scroll to position [137, 0]
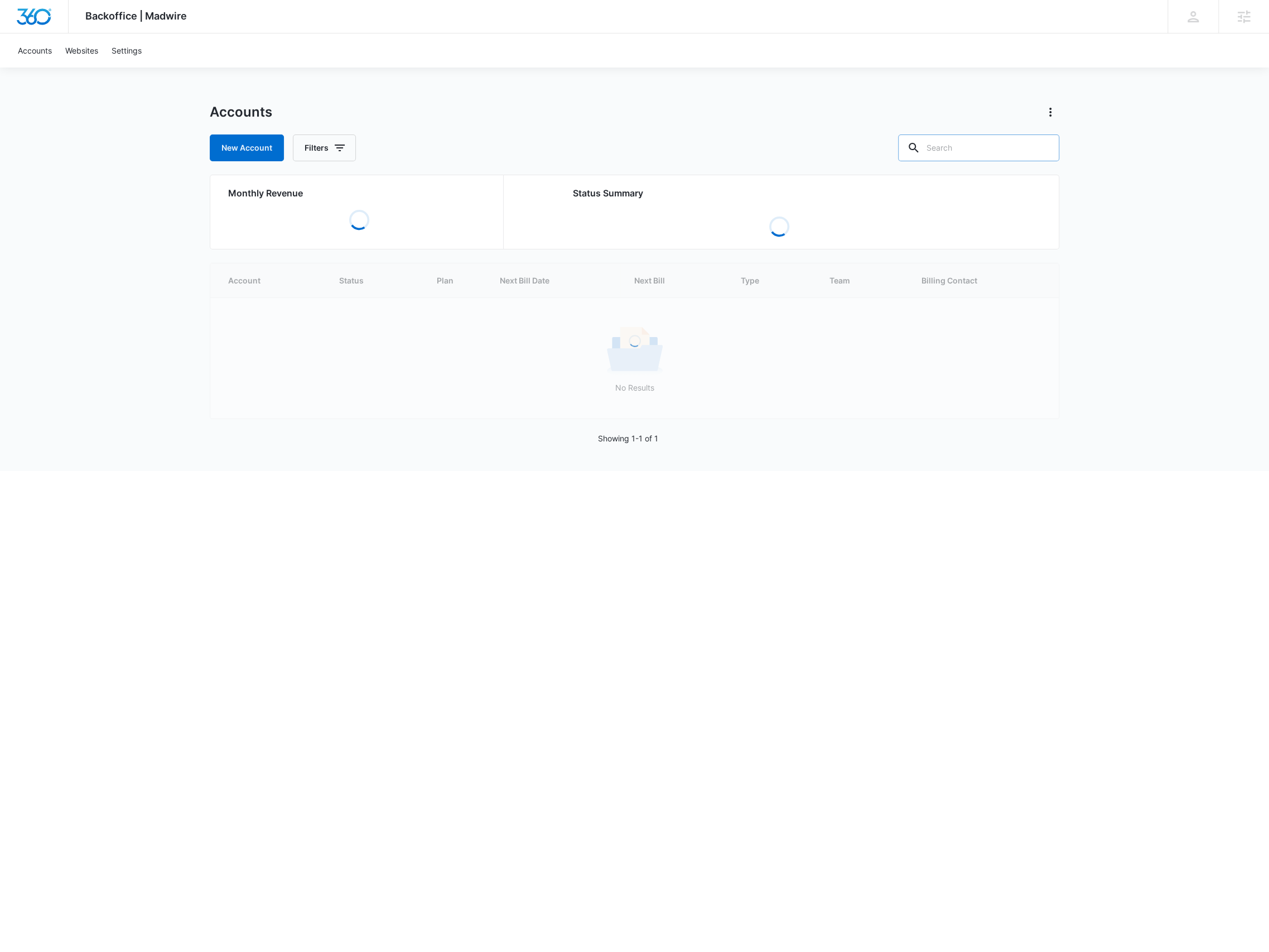
click at [982, 137] on input "text" at bounding box center [979, 147] width 161 height 26
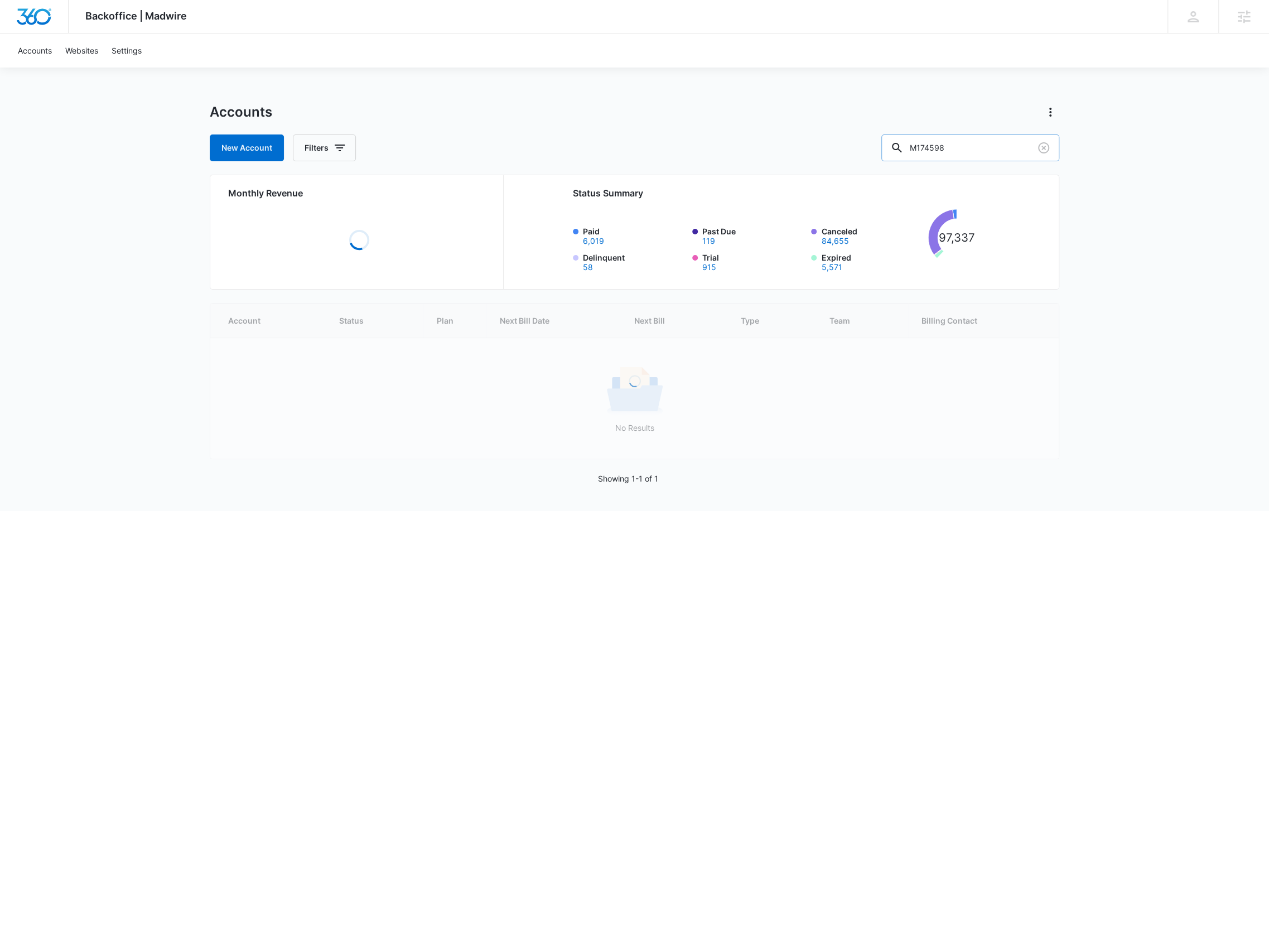
type input "M174598"
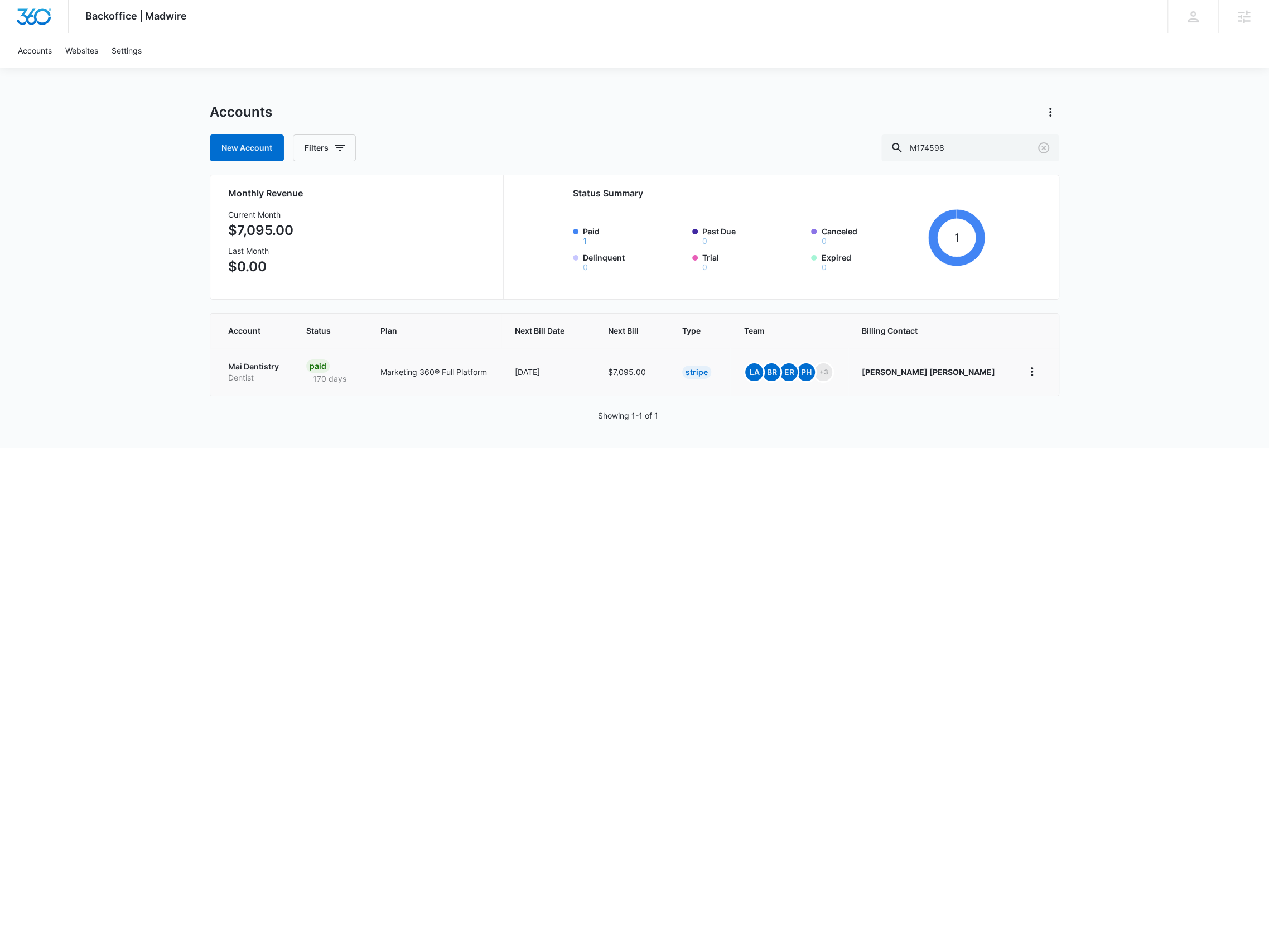
click at [231, 369] on p "Mai Dentistry" at bounding box center [254, 367] width 51 height 11
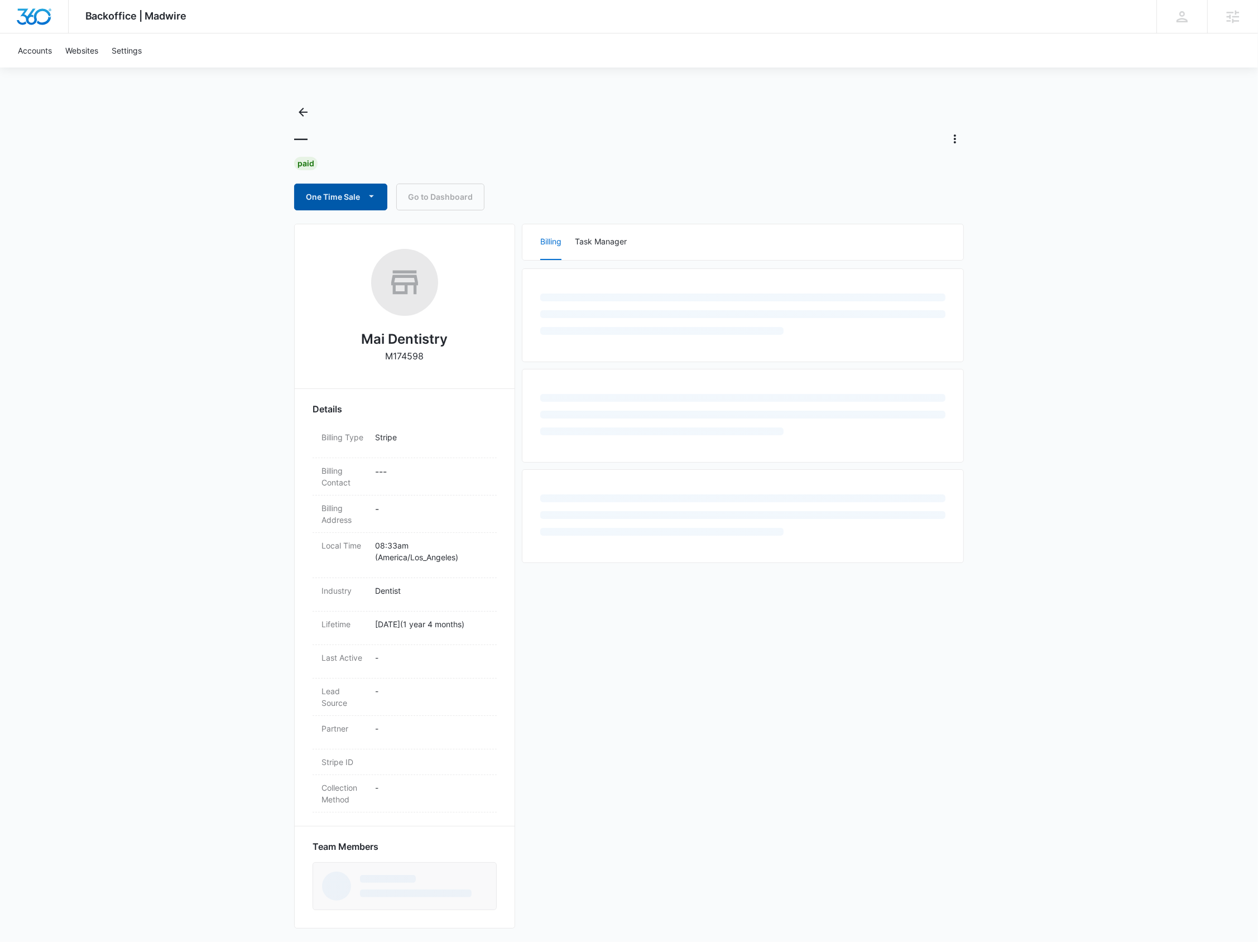
click at [338, 204] on button "One Time Sale" at bounding box center [340, 197] width 93 height 26
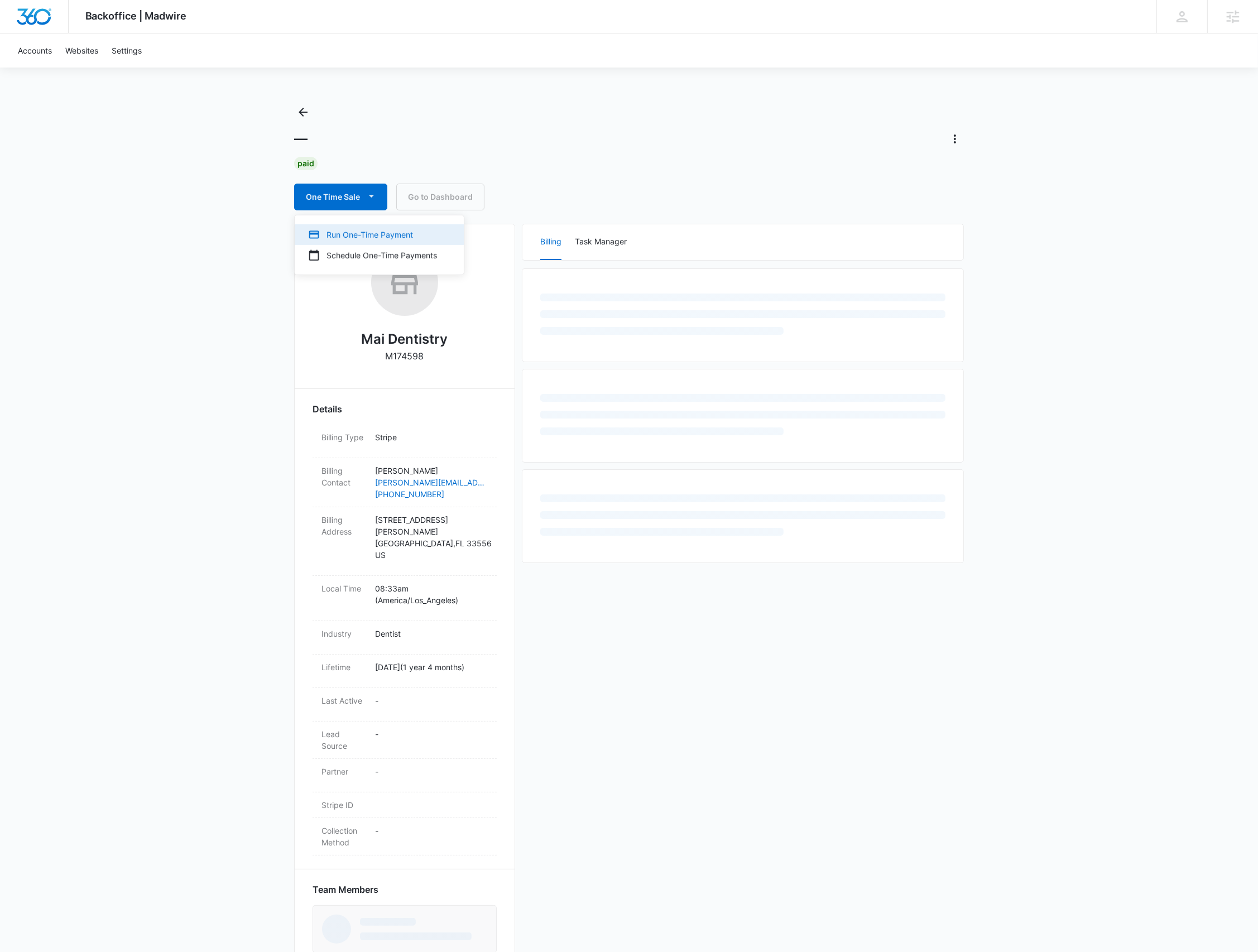
click at [330, 242] on button "Run One-Time Payment" at bounding box center [380, 234] width 169 height 21
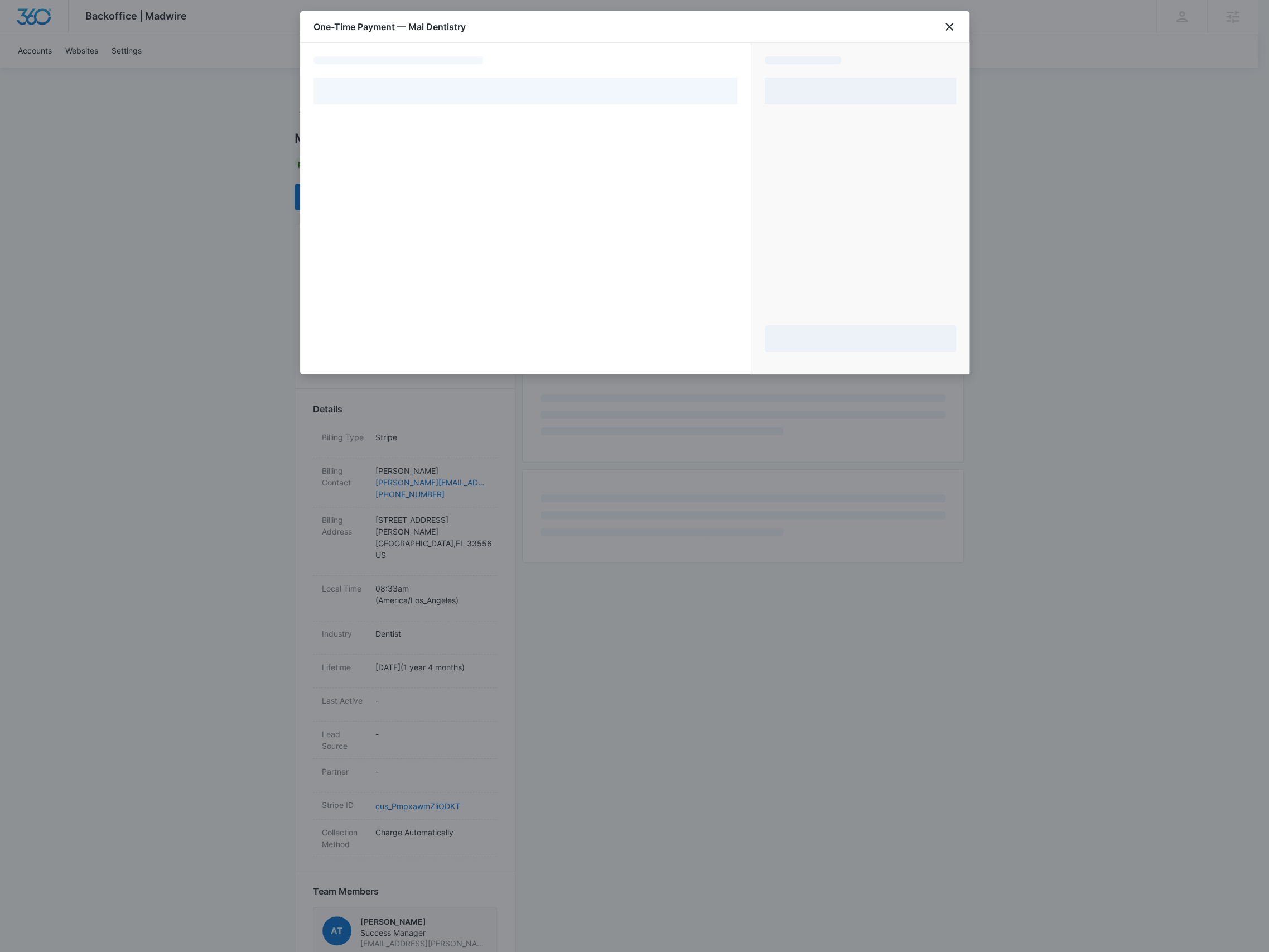
select select "pm_1Qwr9aA4n8RTgNjULOjmNNMW"
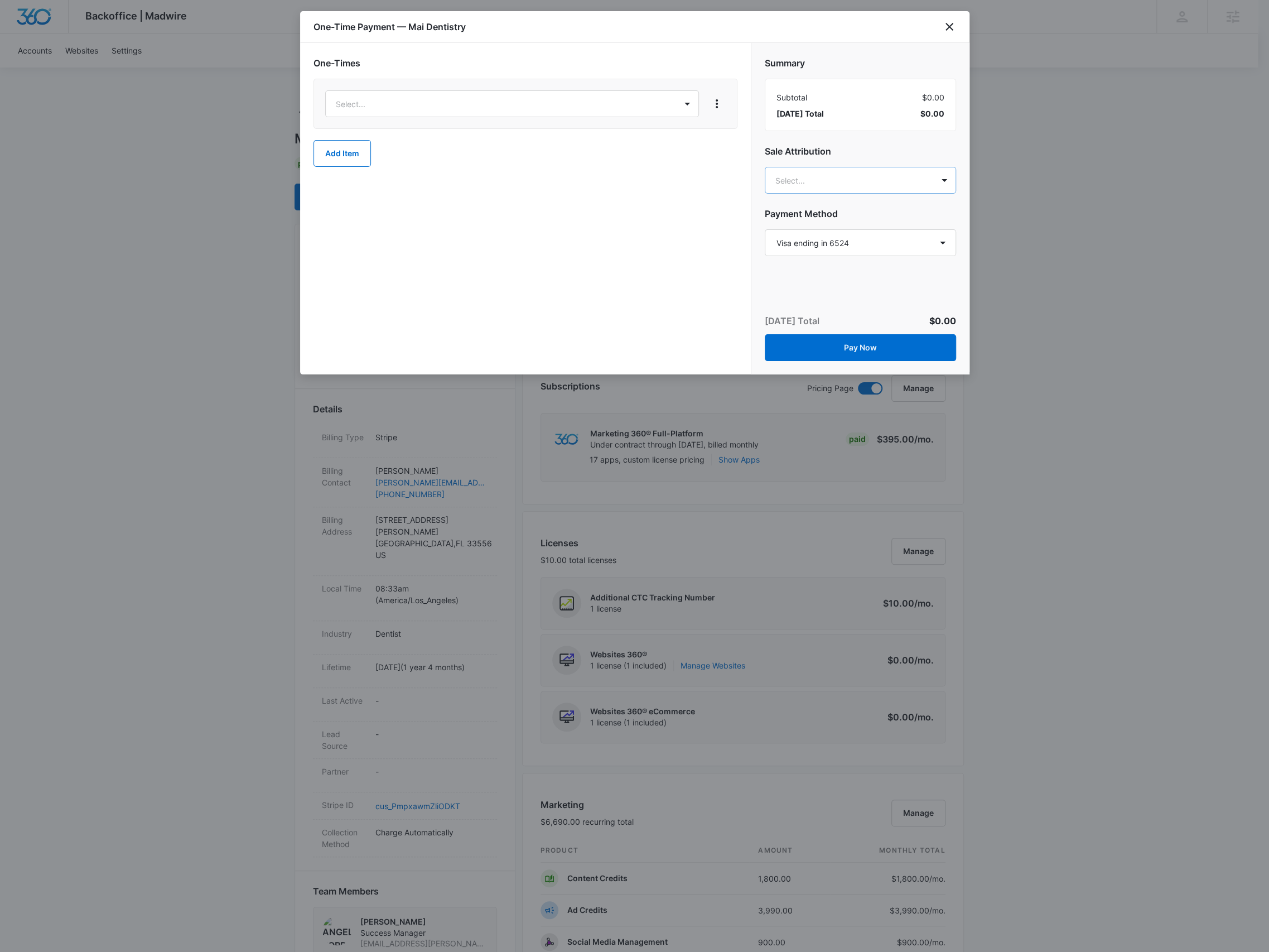
click at [848, 185] on body "Backoffice | Madwire Apps Settings BR Brennan Rachman brennan.rachman@madwire.c…" at bounding box center [634, 796] width 1269 height 1593
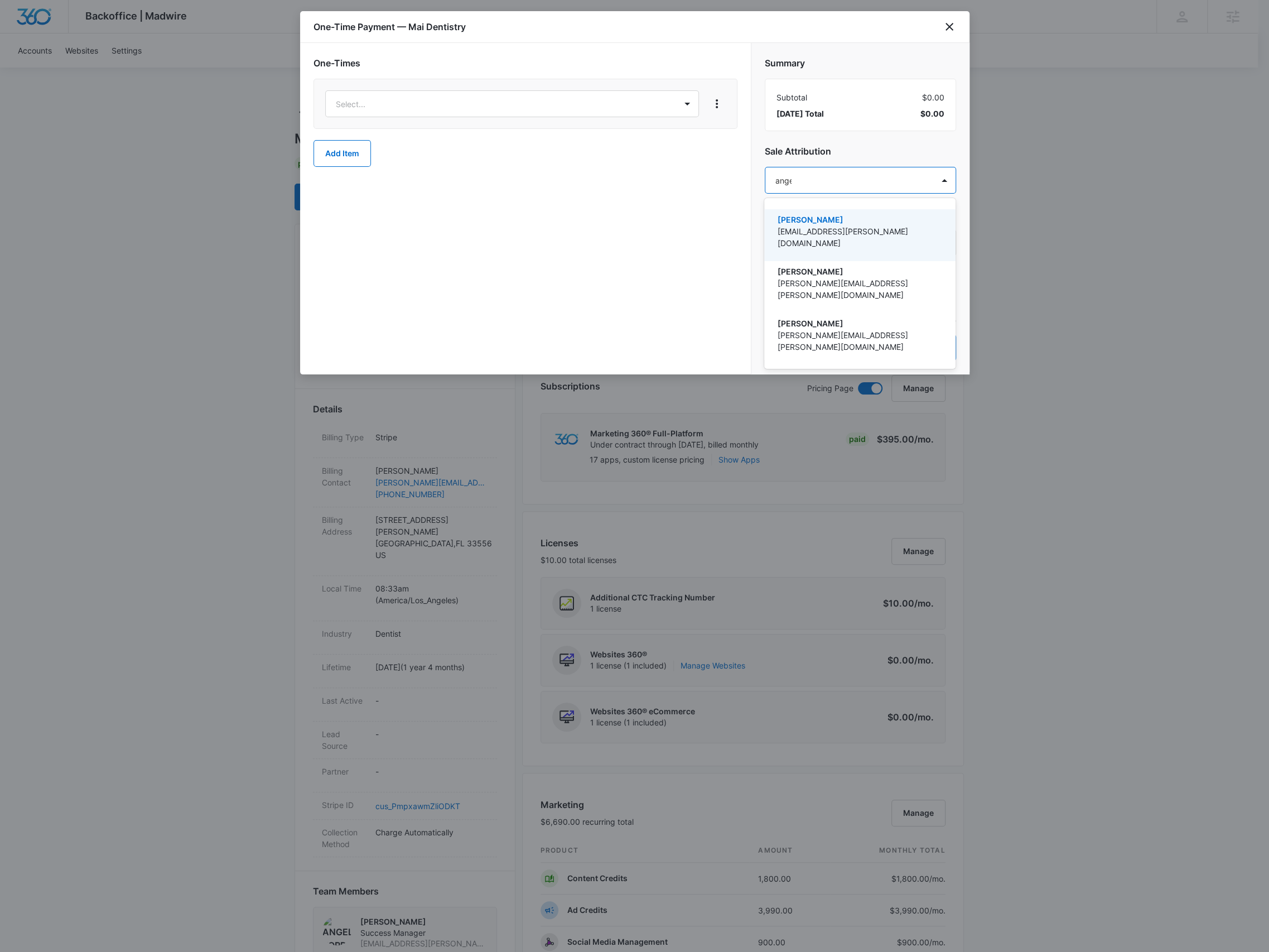
type input "angel"
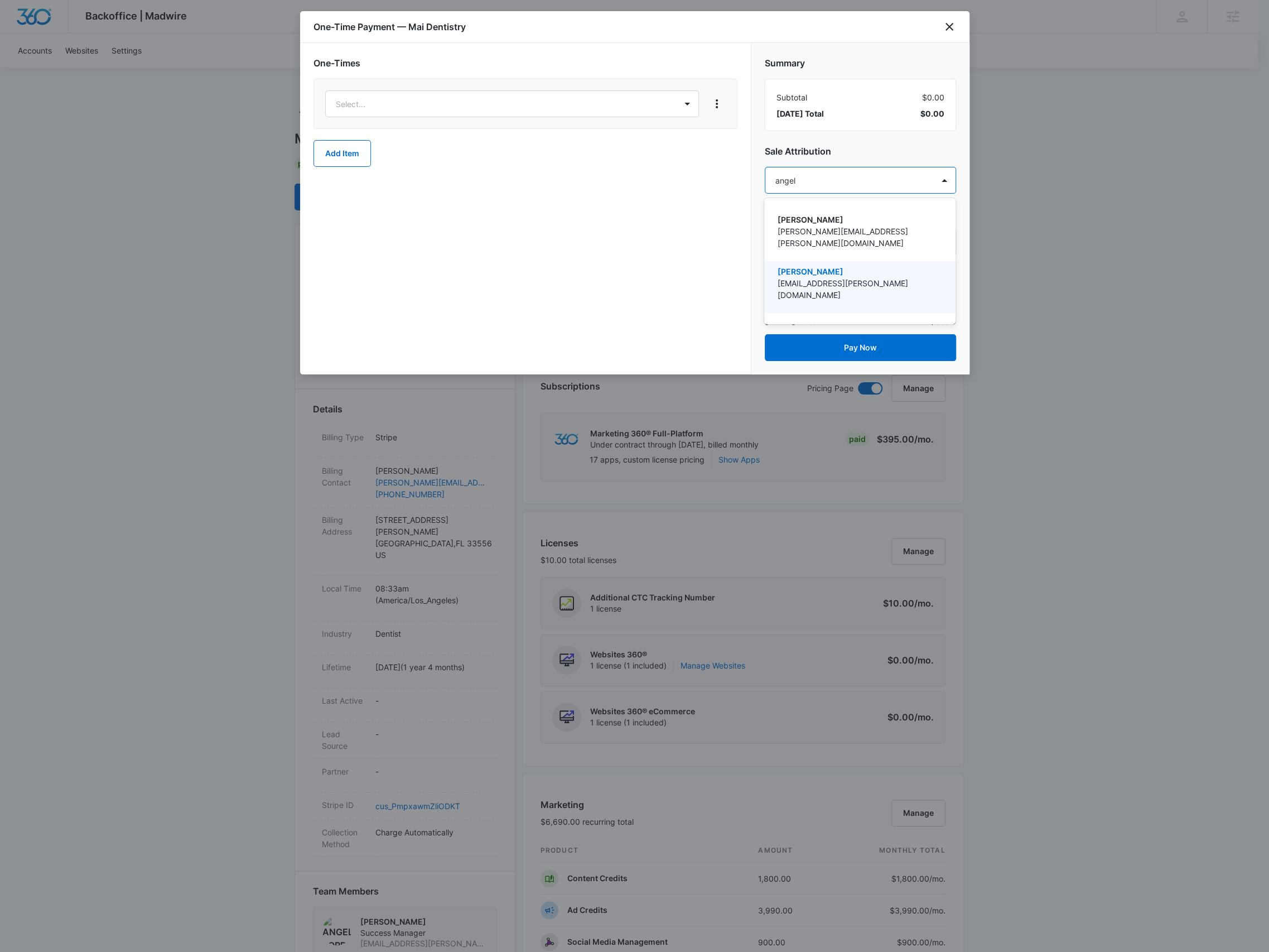
click at [831, 278] on p "angelis.torres@madwire.com" at bounding box center [858, 289] width 162 height 24
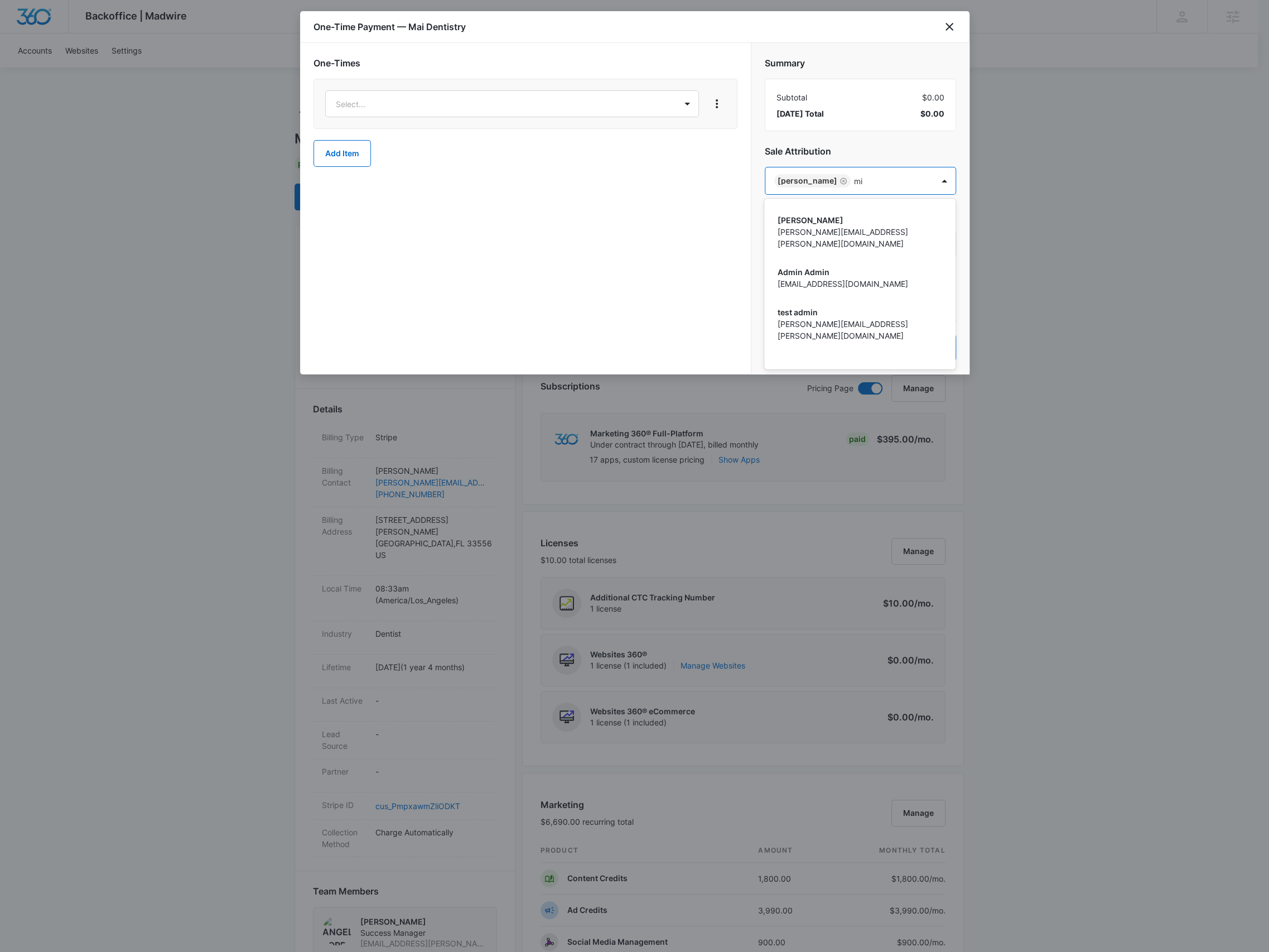
type input "m"
type input "angel"
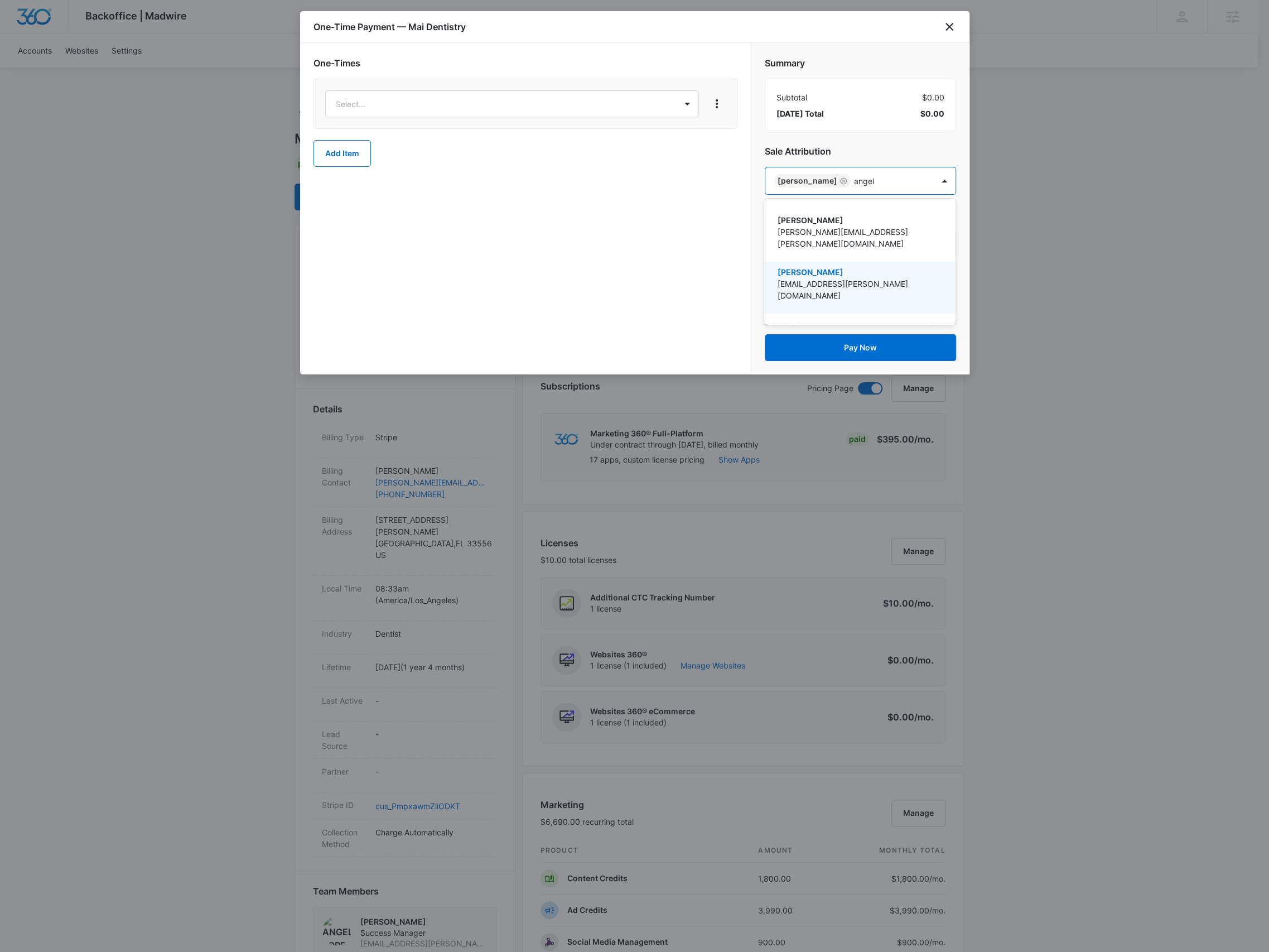
click at [883, 279] on div "Angelis Torres angelis.torres@madwire.com" at bounding box center [858, 287] width 162 height 43
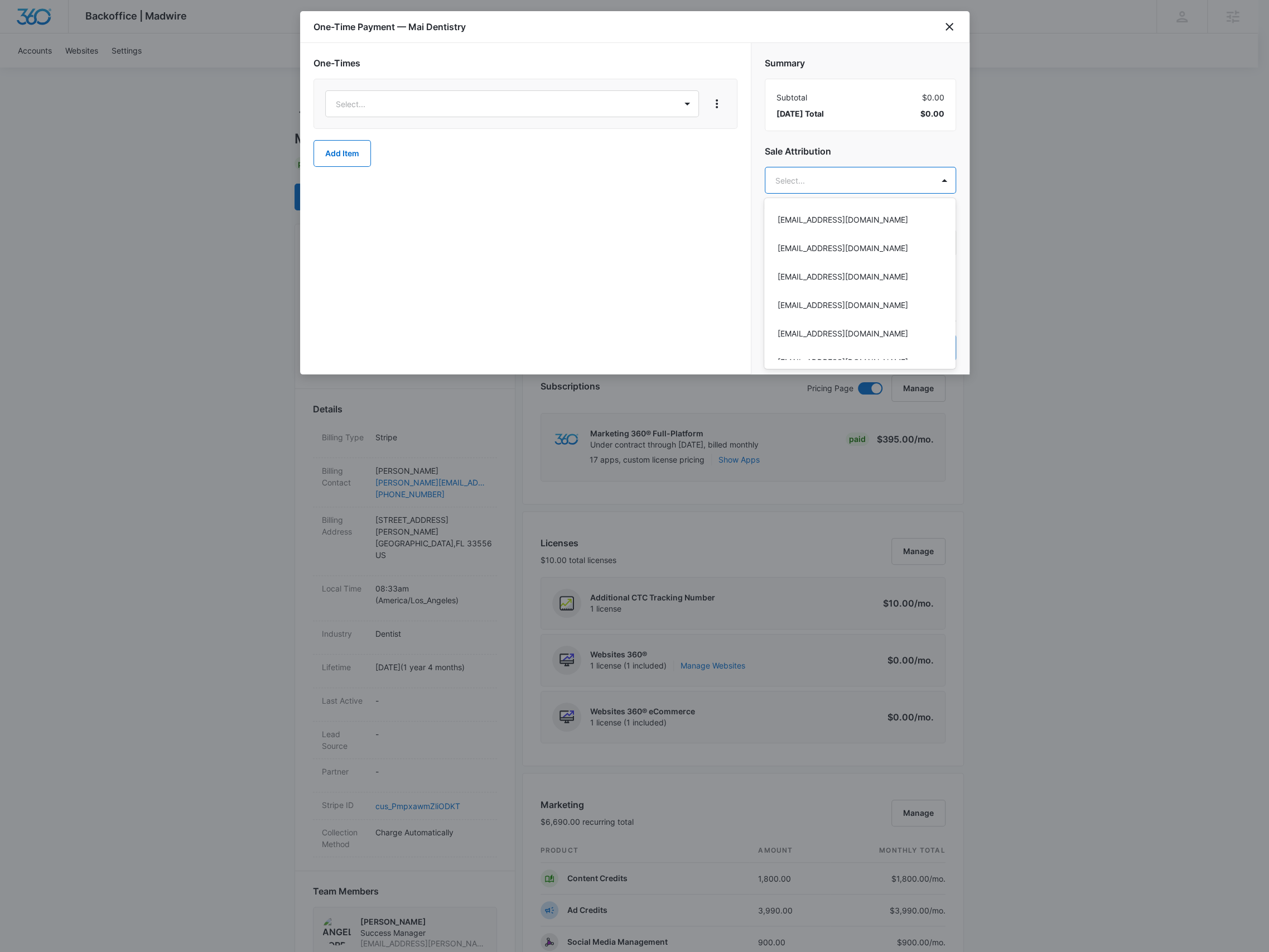
click at [382, 100] on div at bounding box center [634, 476] width 1269 height 952
click at [407, 105] on body "Backoffice | Madwire Apps Settings BR Brennan Rachman brennan.rachman@madwire.c…" at bounding box center [634, 796] width 1269 height 1593
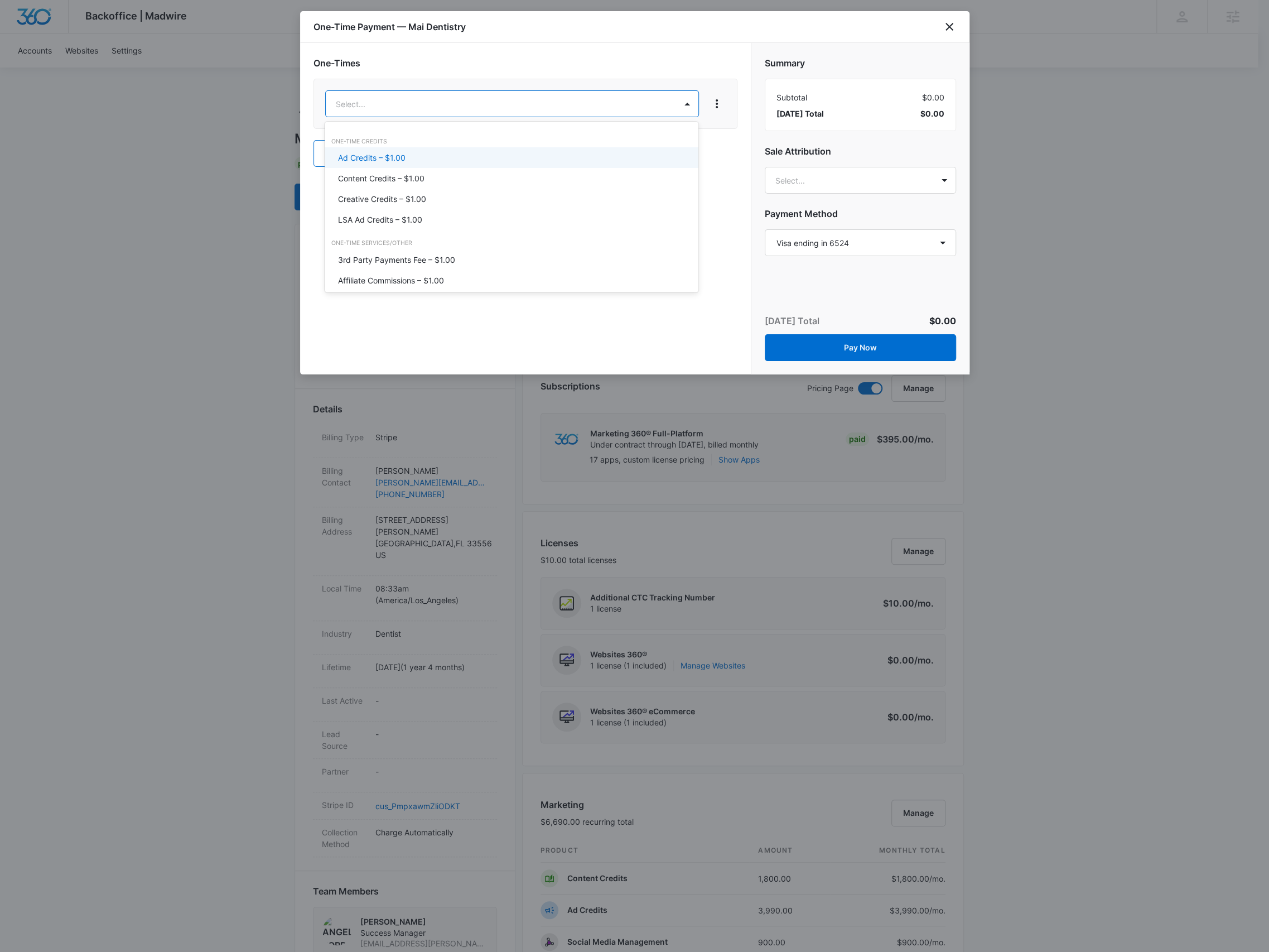
click at [403, 153] on p "Ad Credits – $1.00" at bounding box center [371, 157] width 67 height 12
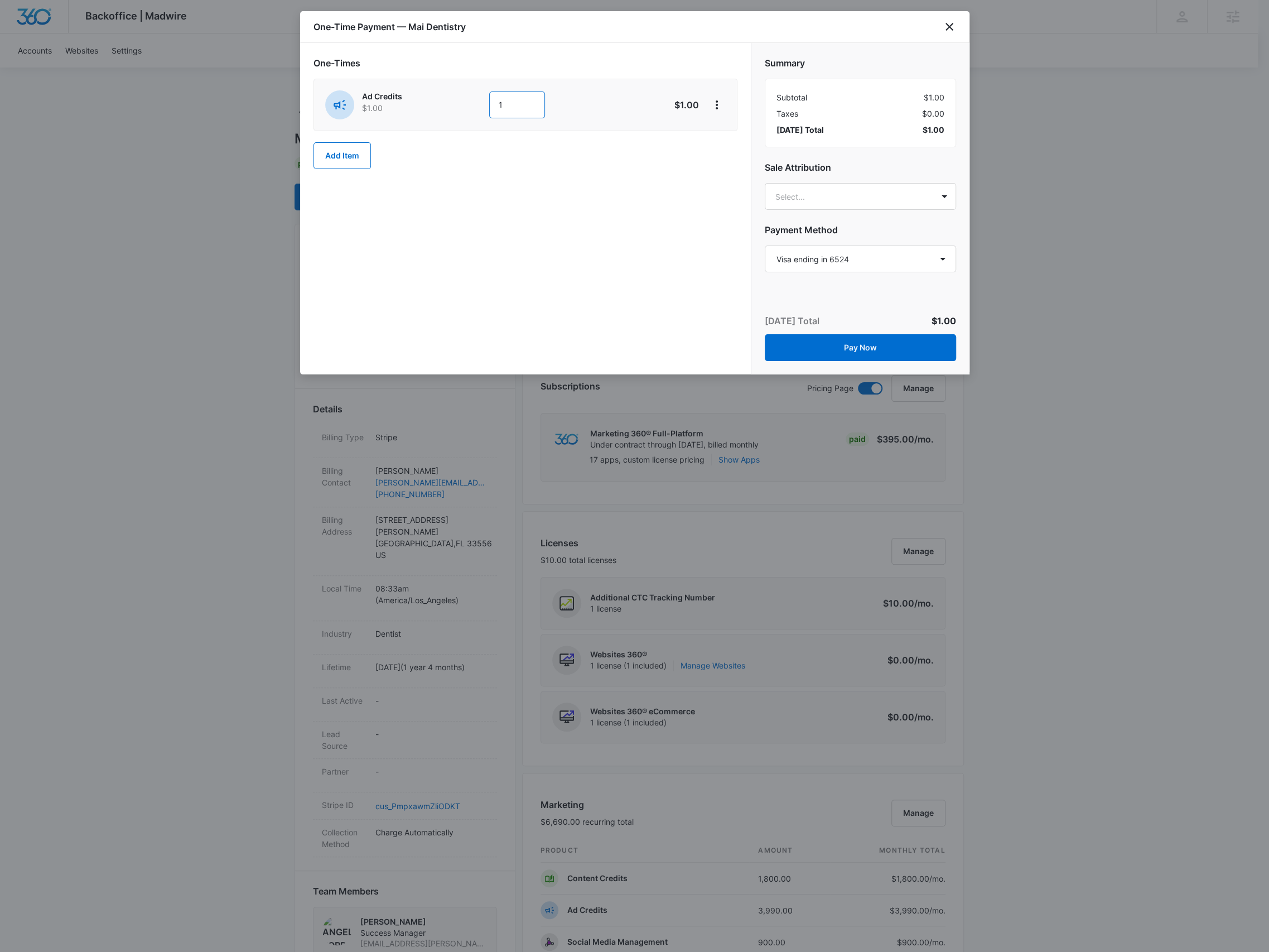
click at [527, 103] on input "1" at bounding box center [517, 105] width 56 height 26
type input "1000"
click at [684, 261] on div "One-Times Ad Credits $1.00 1000 $1,000.00 Add Item" at bounding box center [525, 208] width 451 height 331
click at [870, 203] on body "Backoffice | Madwire Apps Settings BR Brennan Rachman brennan.rachman@madwire.c…" at bounding box center [634, 796] width 1269 height 1593
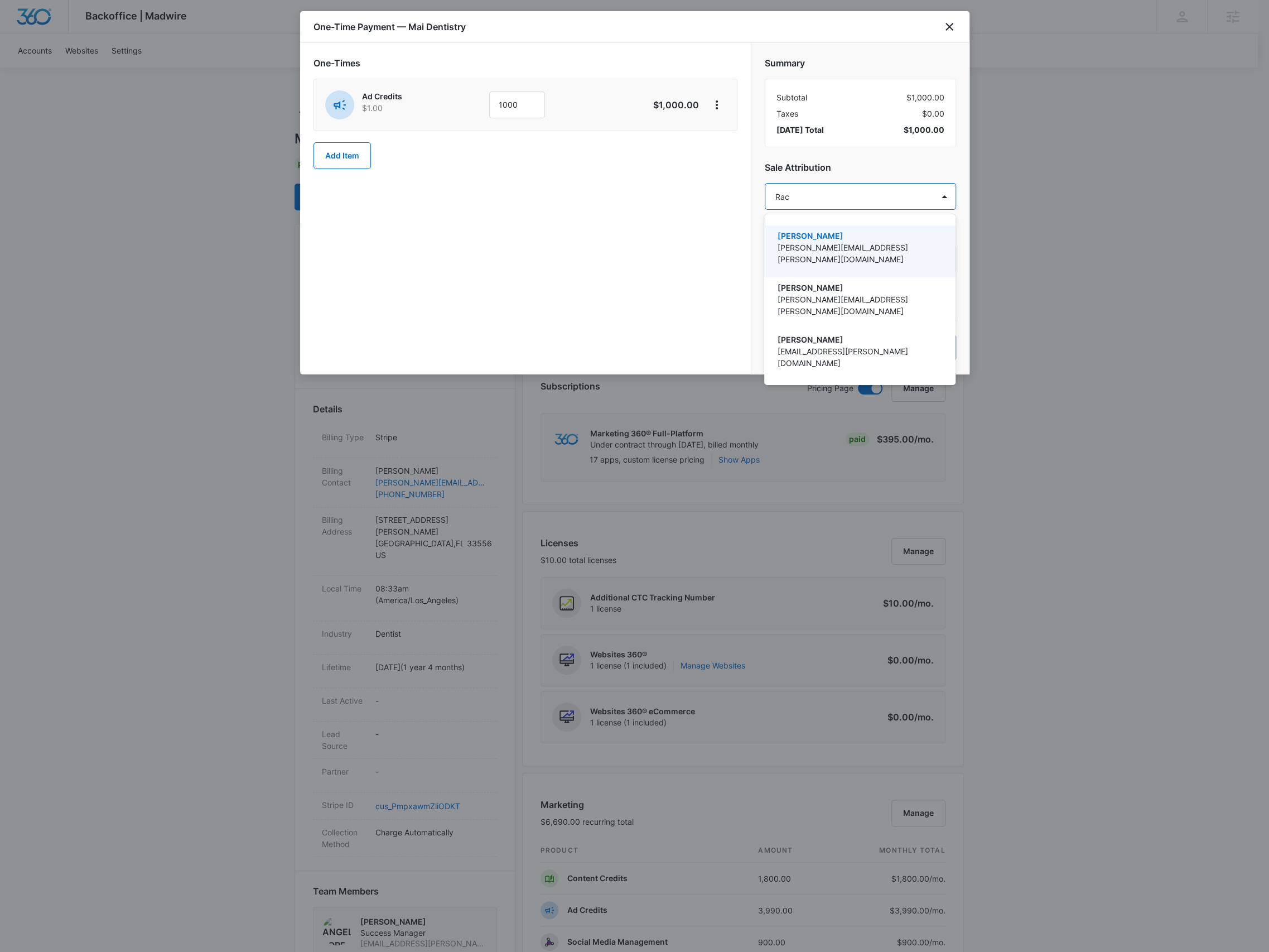
type input "Rach"
click at [865, 386] on p "[PERSON_NAME]" at bounding box center [858, 391] width 162 height 12
type input "m"
type input "angel"
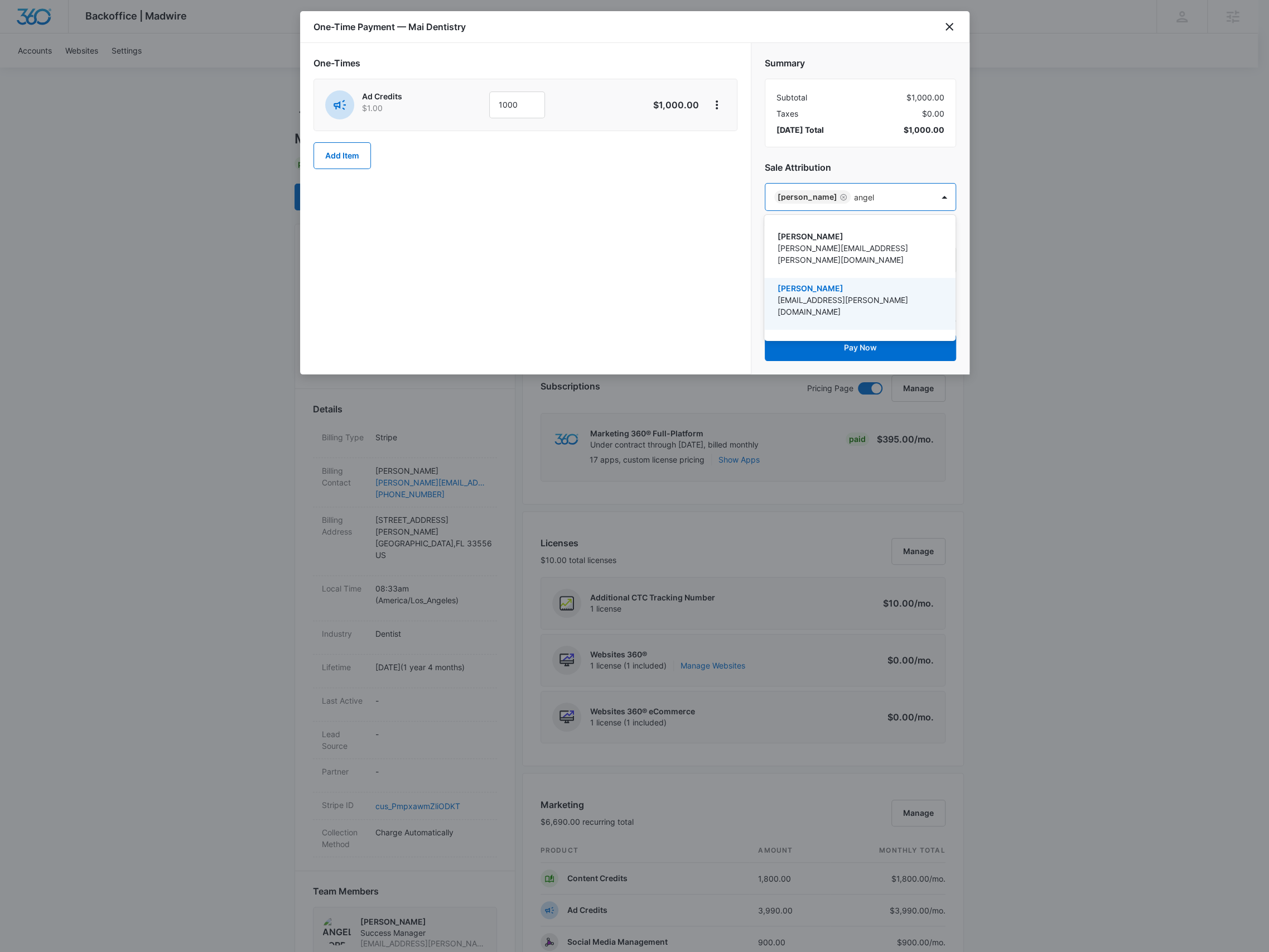
click at [848, 299] on div "Angelis Torres angelis.torres@madwire.com" at bounding box center [858, 303] width 162 height 43
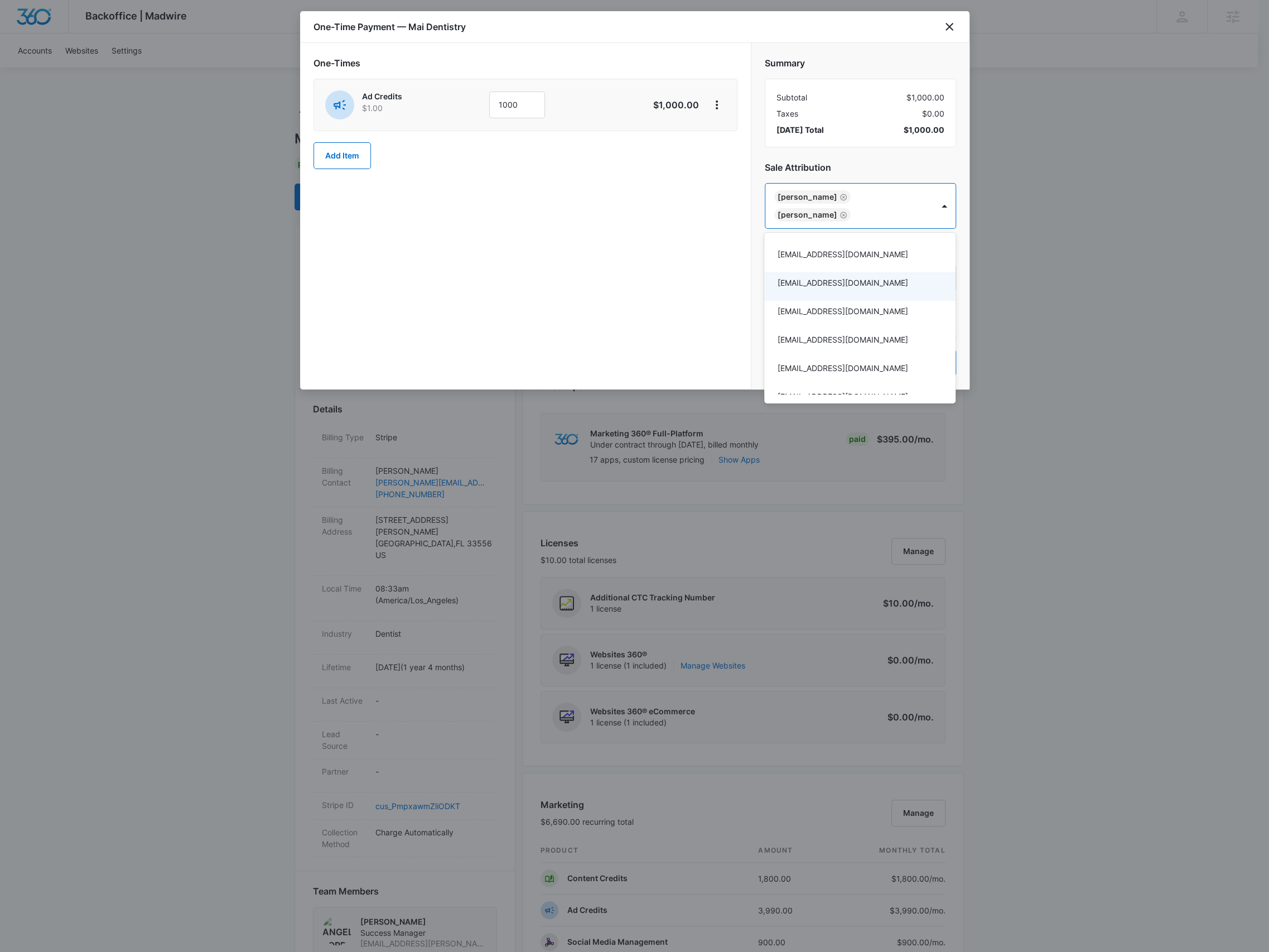
click at [915, 164] on div at bounding box center [634, 476] width 1269 height 952
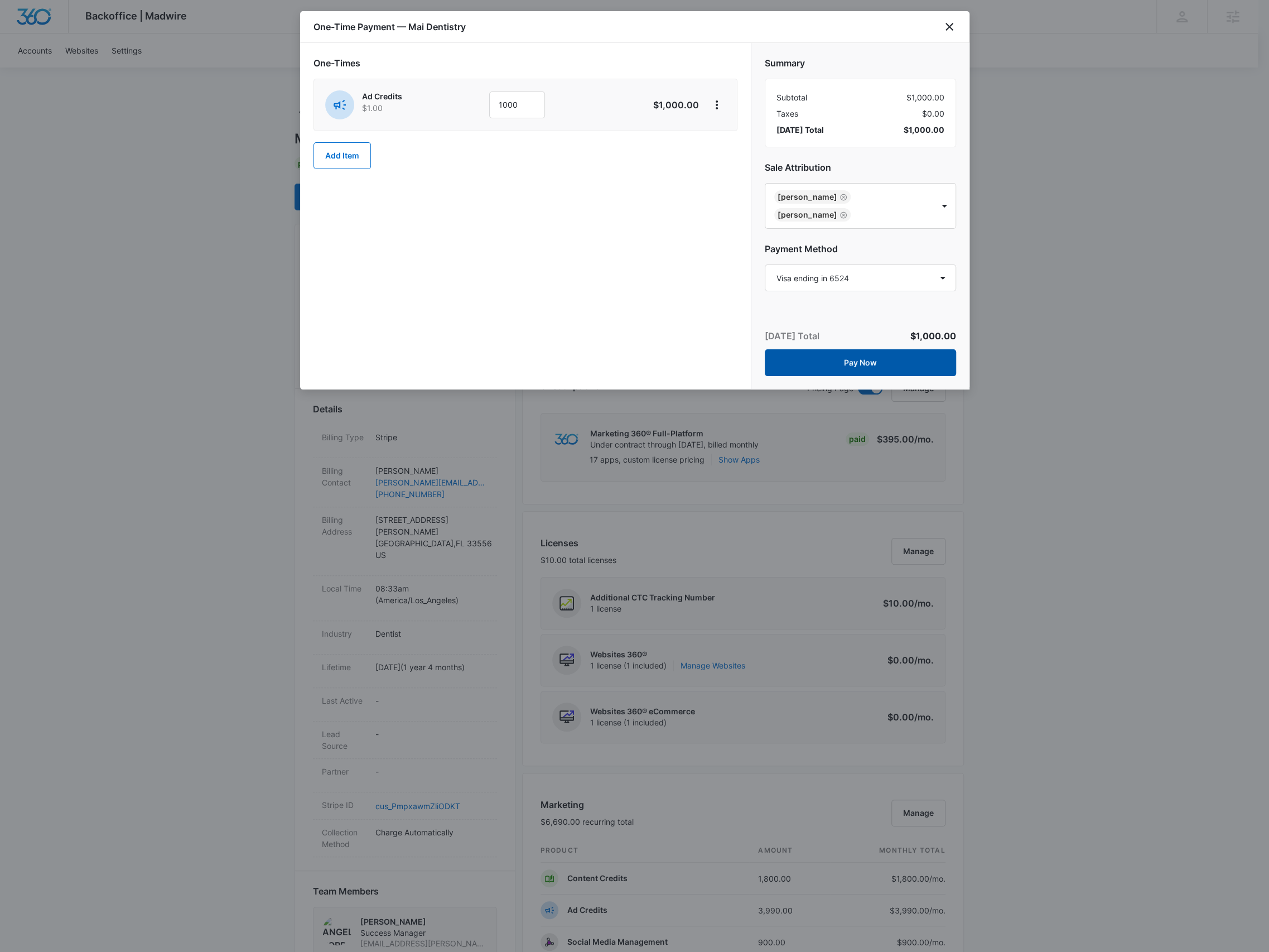
click at [915, 361] on button "Pay Now" at bounding box center [860, 362] width 191 height 26
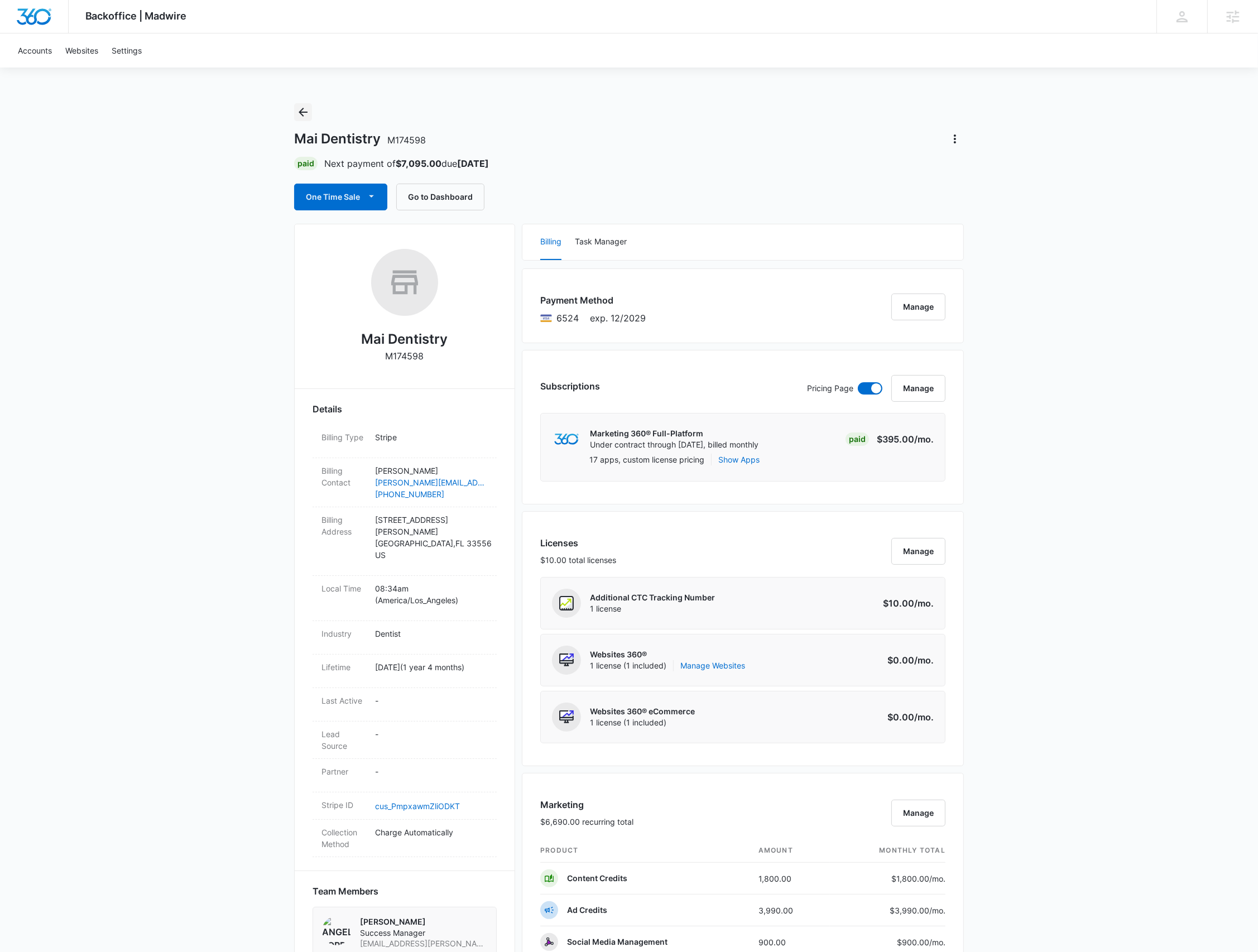
click at [302, 116] on icon "Back" at bounding box center [302, 112] width 14 height 14
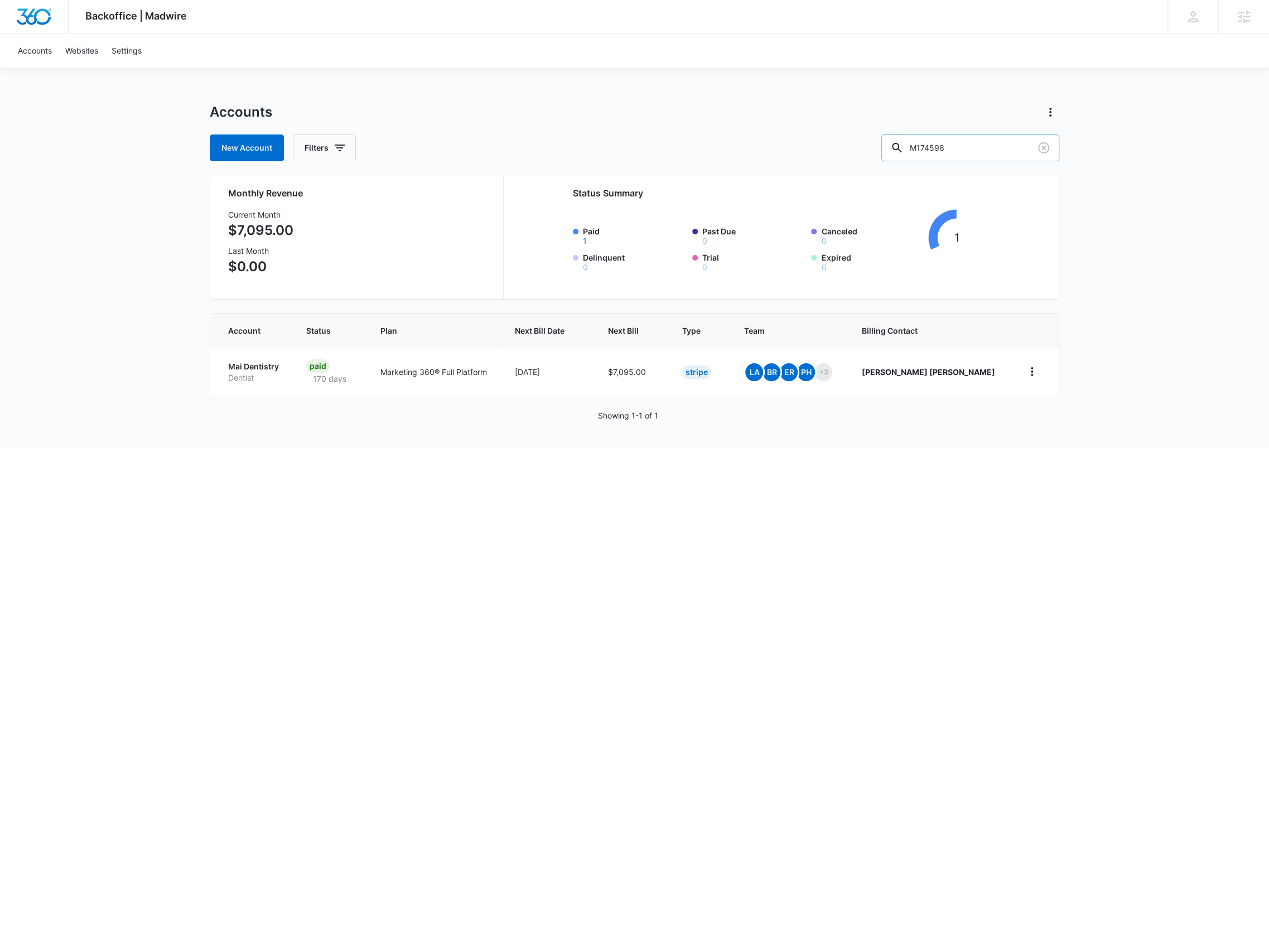
drag, startPoint x: 922, startPoint y: 149, endPoint x: 902, endPoint y: 148, distance: 20.0
click at [903, 148] on div "M174598" at bounding box center [970, 147] width 178 height 26
type input "hubler"
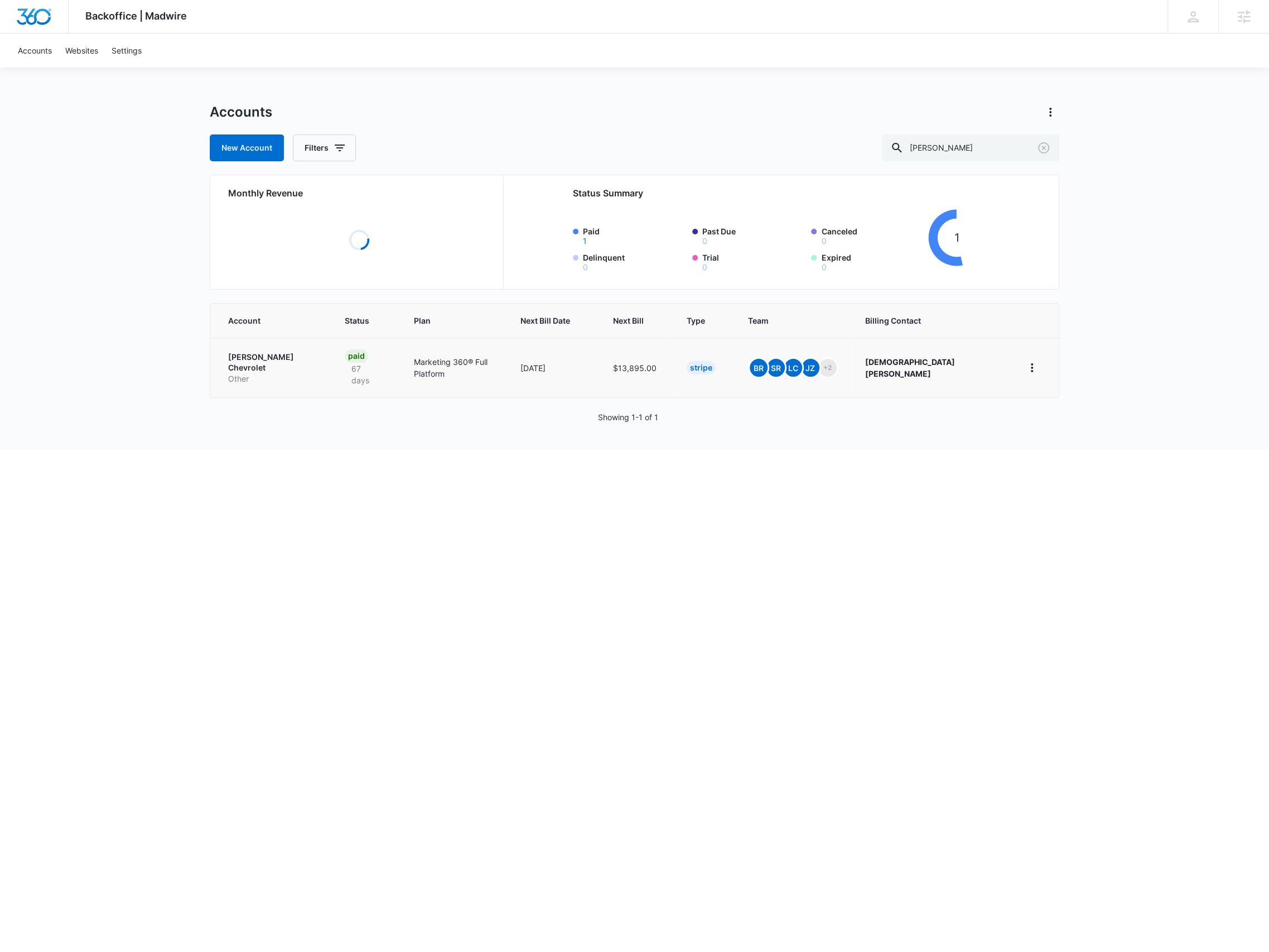
click at [282, 357] on p "Christi Hubler Chevrolet" at bounding box center [273, 362] width 90 height 22
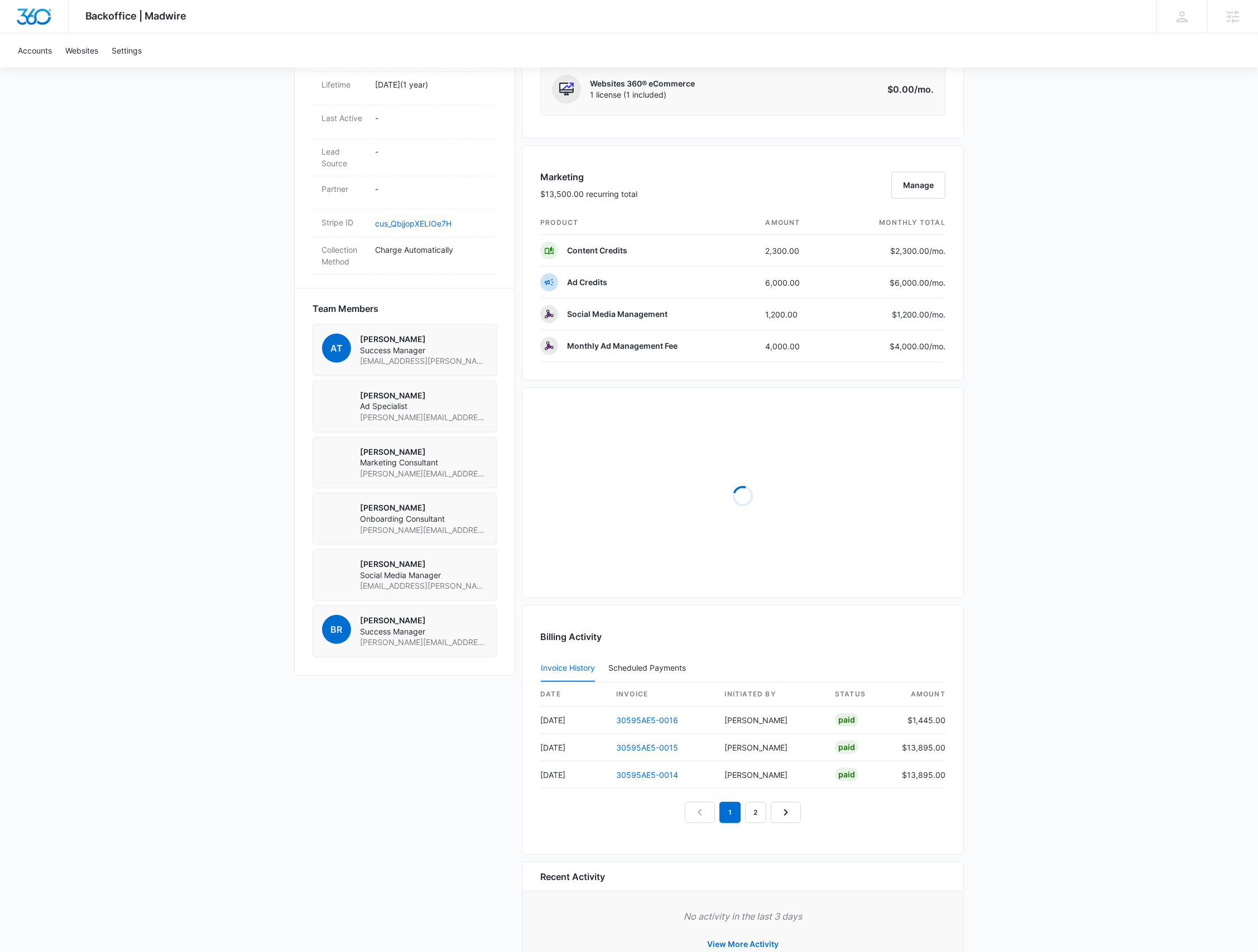
scroll to position [613, 0]
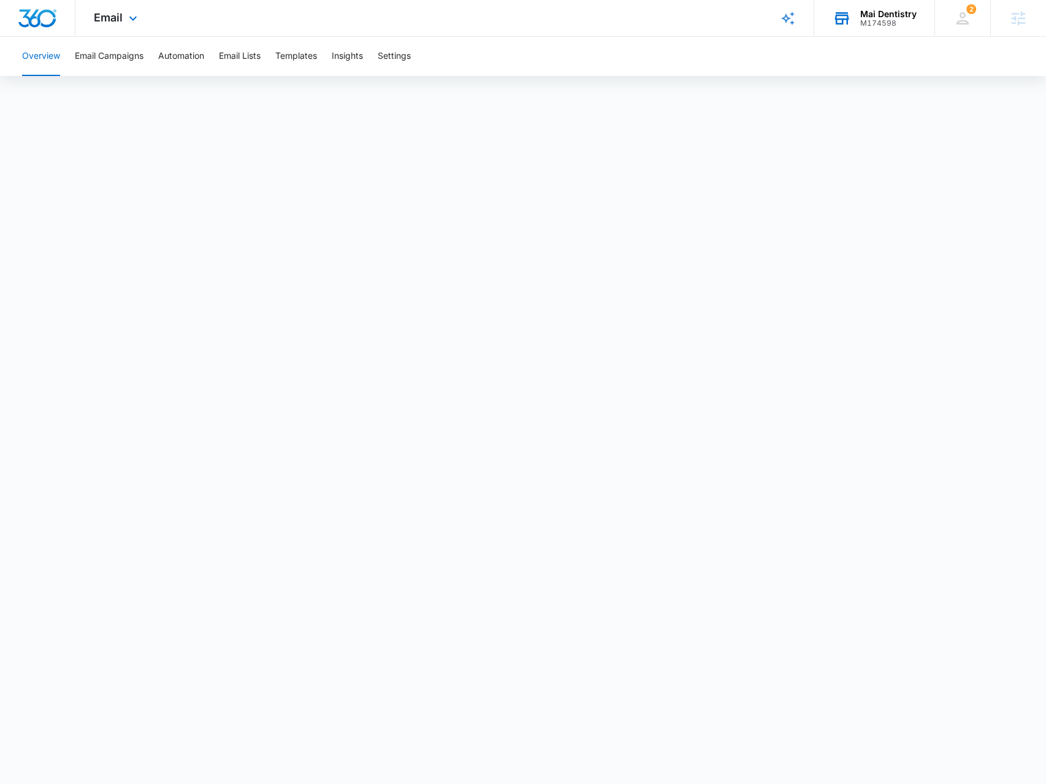
click at [865, 21] on div "M174598" at bounding box center [888, 23] width 56 height 9
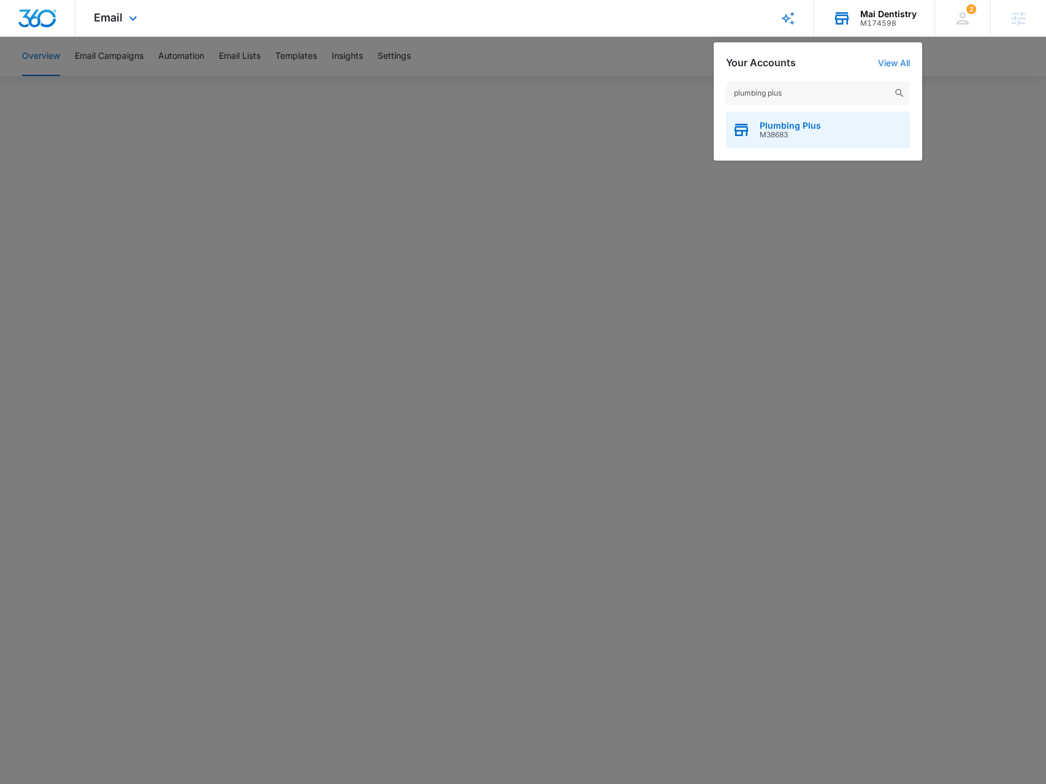
type input "plumbing plus"
drag, startPoint x: 785, startPoint y: 130, endPoint x: 1022, endPoint y: 241, distance: 261.9
click at [785, 129] on div "Plumbing Plus M38683" at bounding box center [789, 130] width 61 height 18
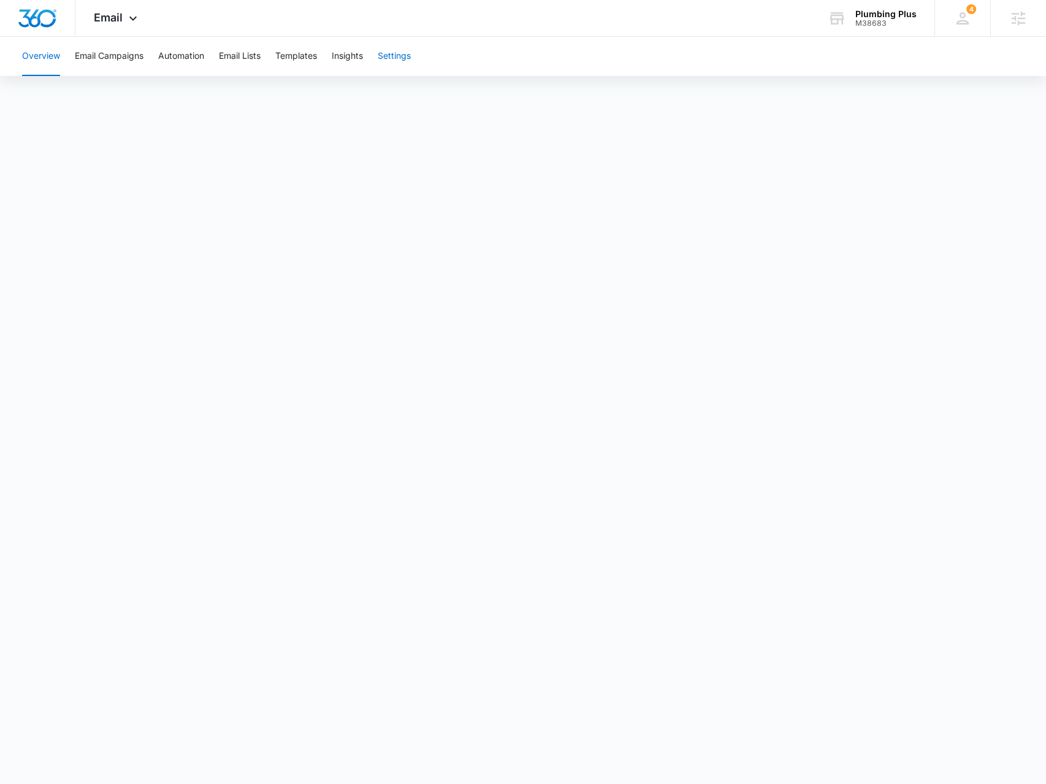
click at [397, 56] on button "Settings" at bounding box center [394, 56] width 33 height 39
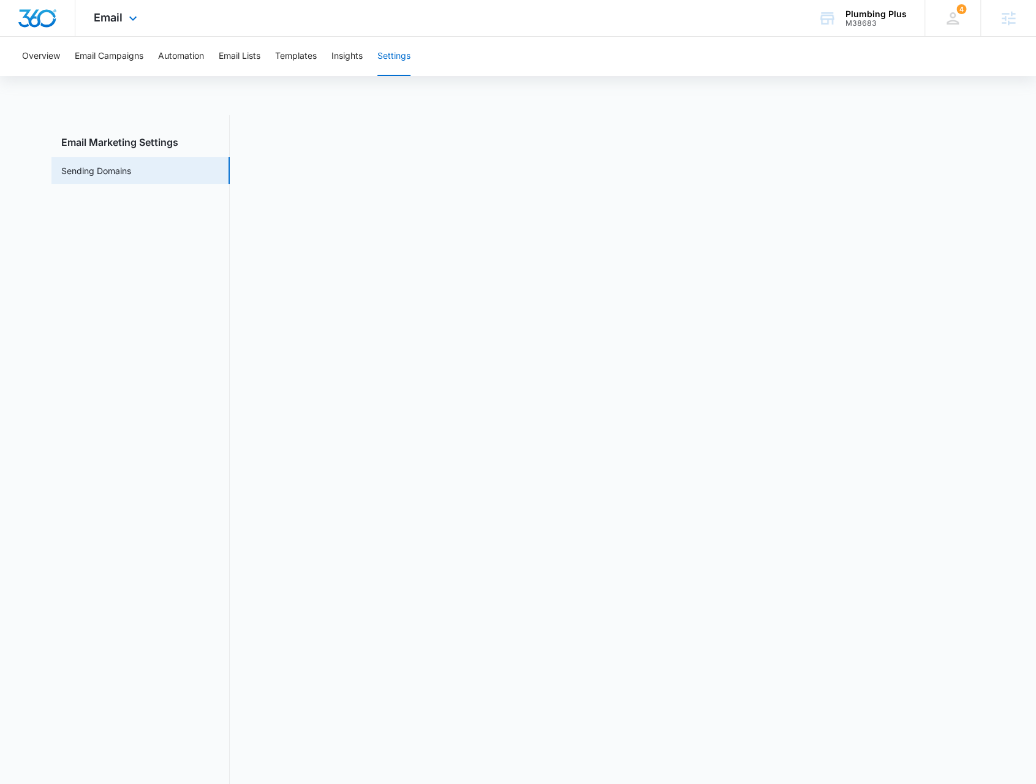
click at [124, 27] on div "Email Apps Reputation Websites Forms CRM Email Social Payments POS Content Ads …" at bounding box center [116, 18] width 83 height 36
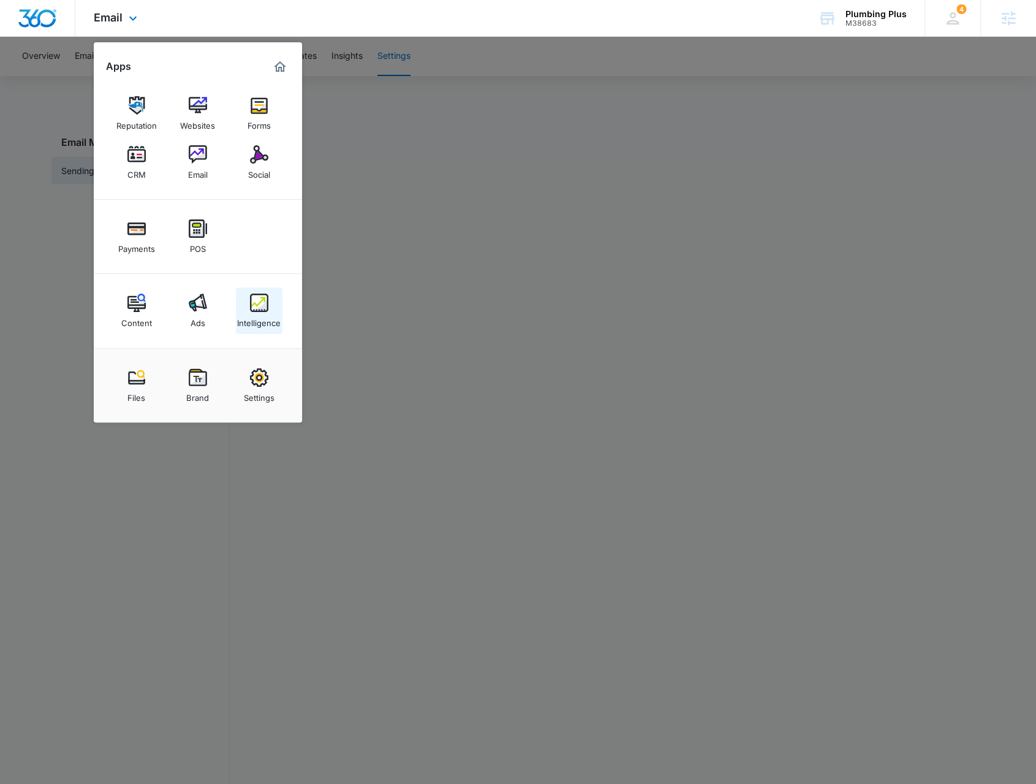
click at [268, 318] on div "Intelligence" at bounding box center [259, 320] width 44 height 16
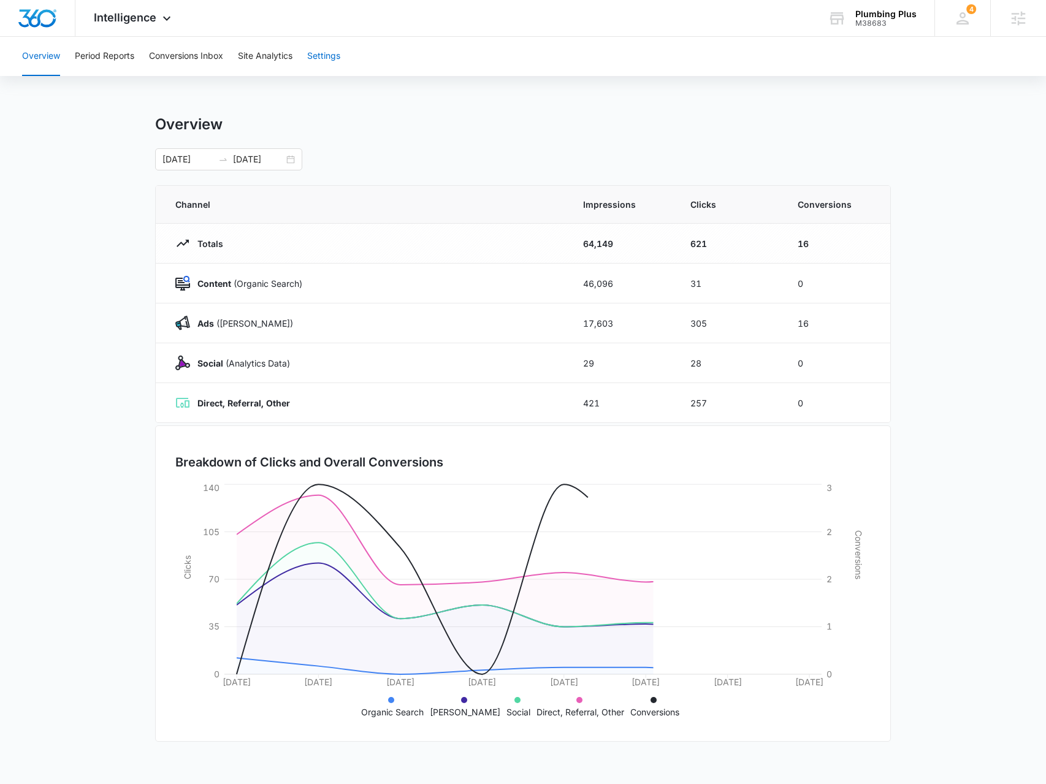
click at [336, 53] on button "Settings" at bounding box center [323, 56] width 33 height 39
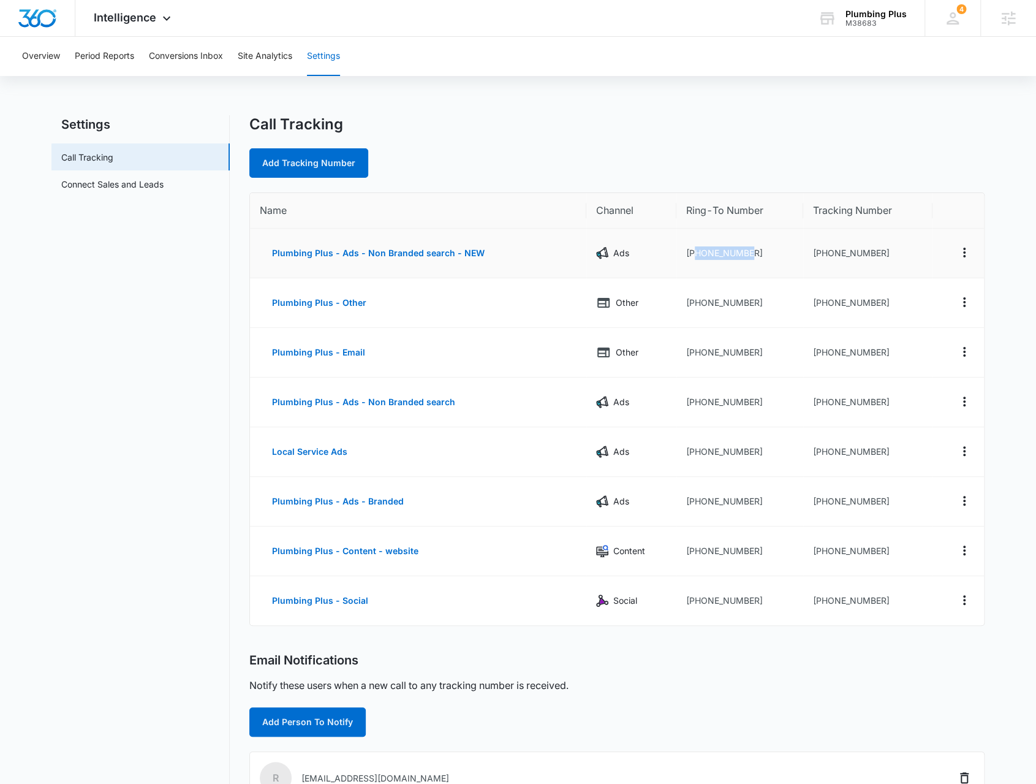
drag, startPoint x: 691, startPoint y: 252, endPoint x: 753, endPoint y: 256, distance: 62.7
click at [753, 256] on td "+18582603140" at bounding box center [740, 254] width 127 height 50
copy td "8582603140"
